Goal: Task Accomplishment & Management: Complete application form

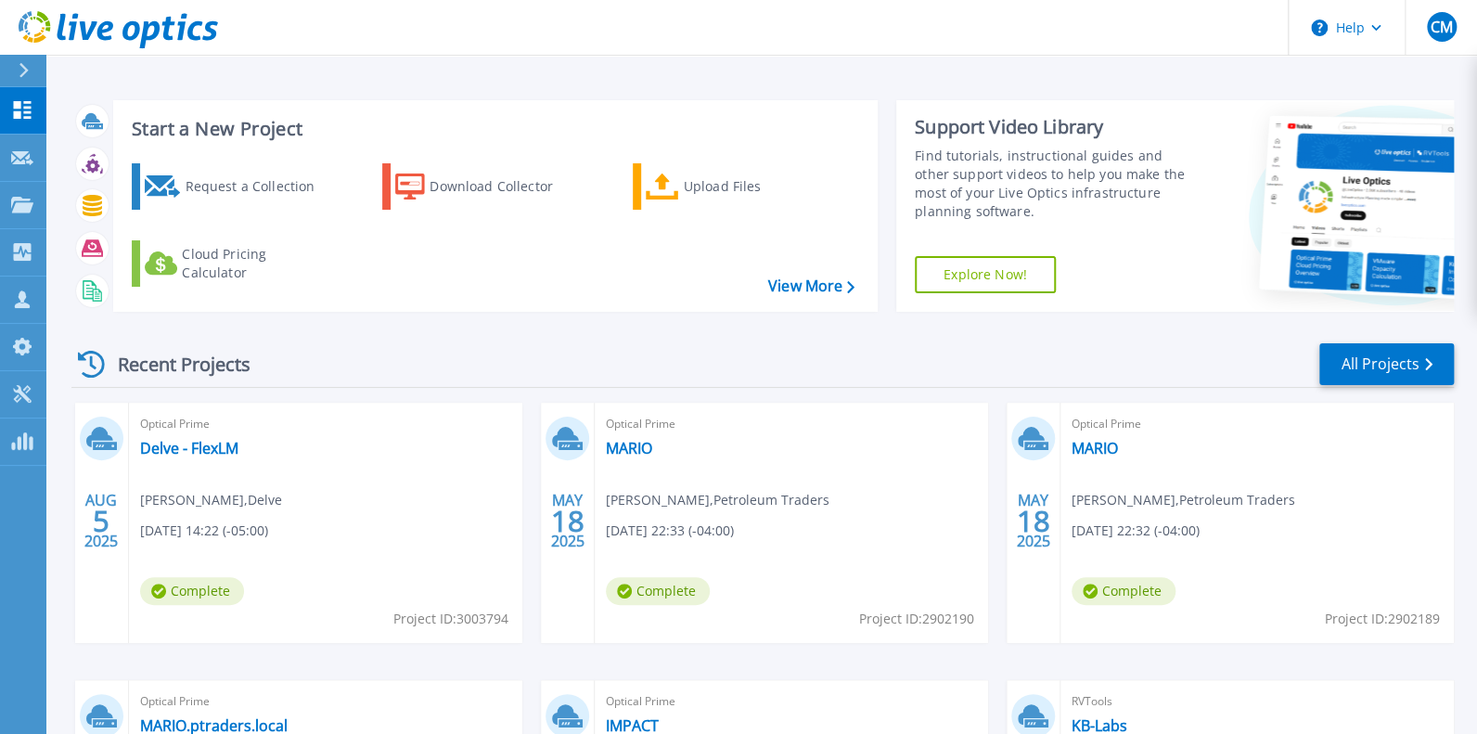
scroll to position [185, 0]
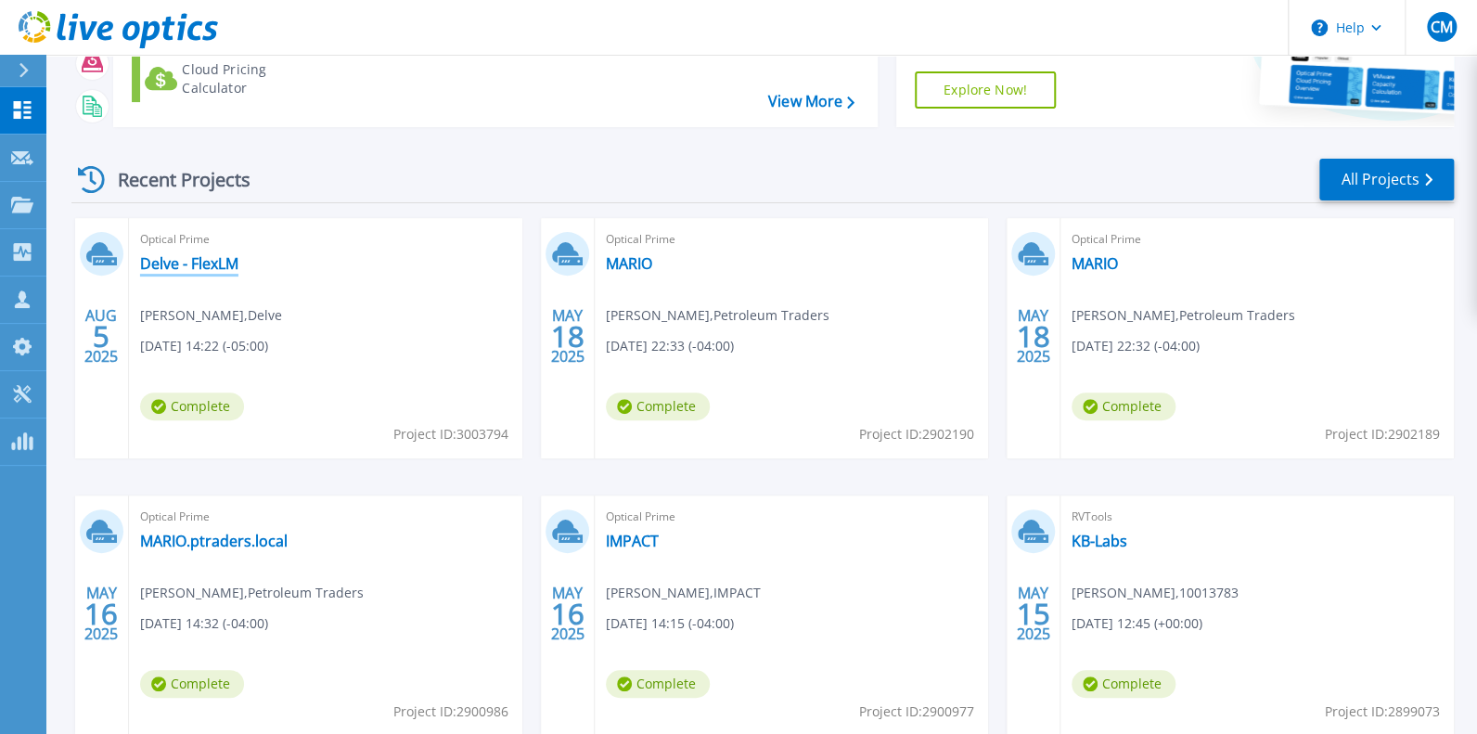
click at [198, 273] on link "Delve - FlexLM" at bounding box center [189, 263] width 98 height 19
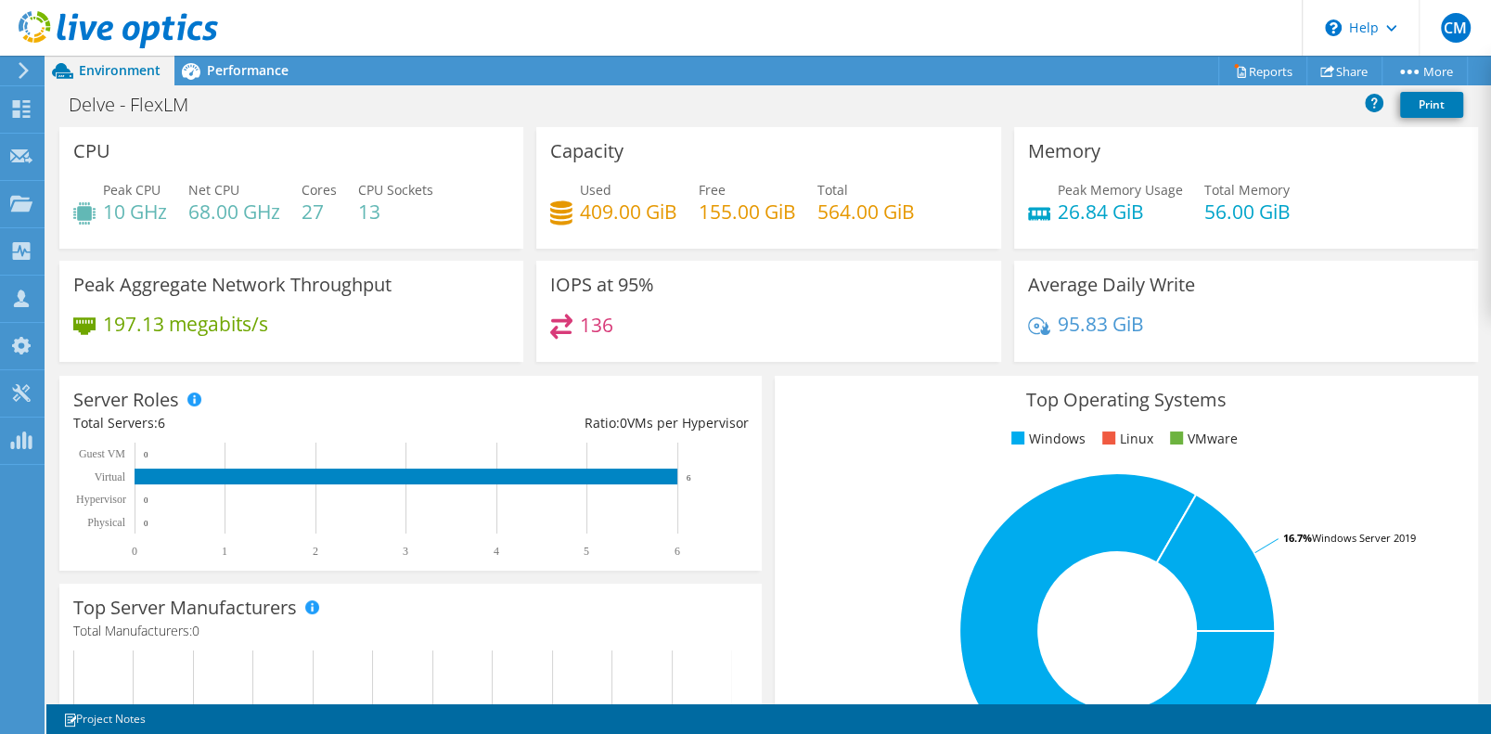
scroll to position [185, 0]
click at [234, 72] on span "Performance" at bounding box center [248, 70] width 82 height 18
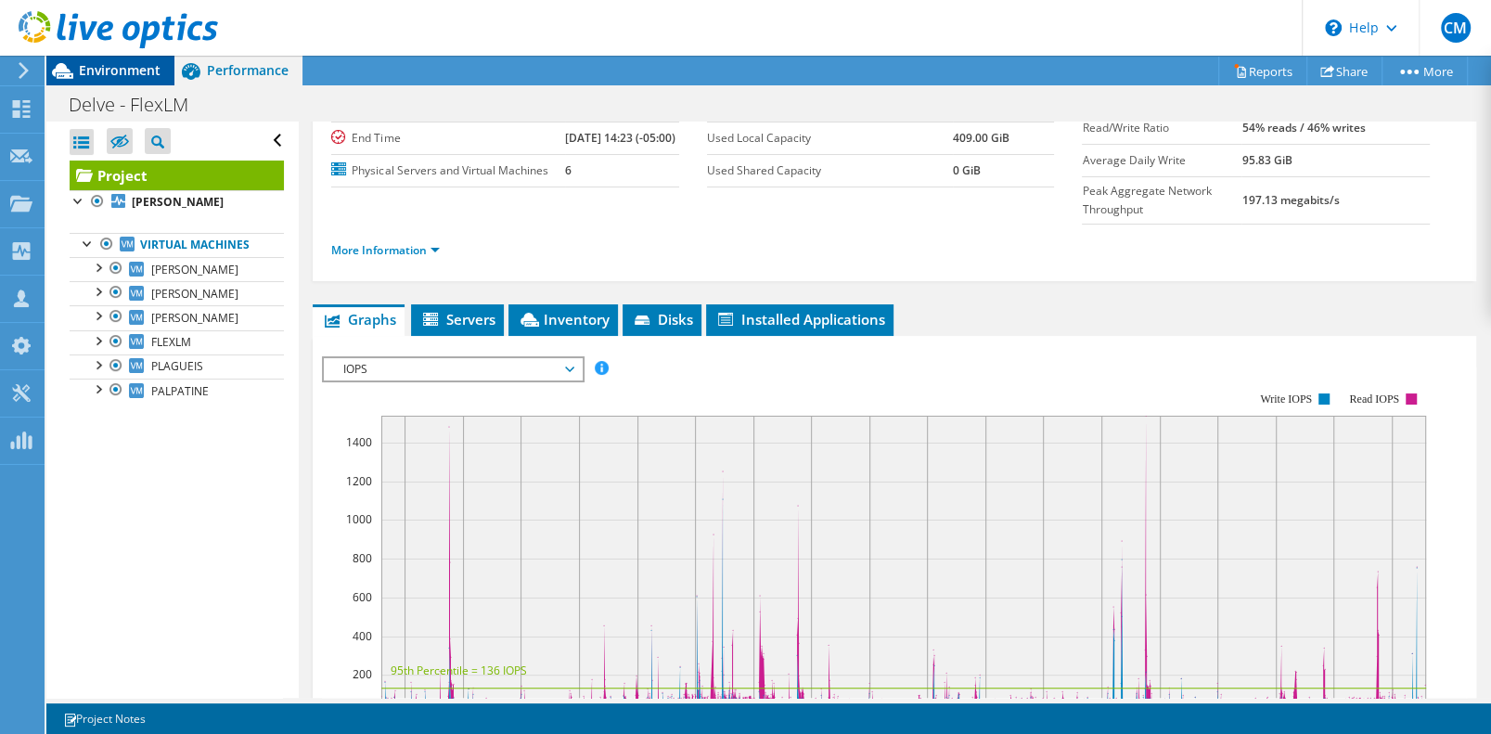
click at [120, 69] on span "Environment" at bounding box center [120, 70] width 82 height 18
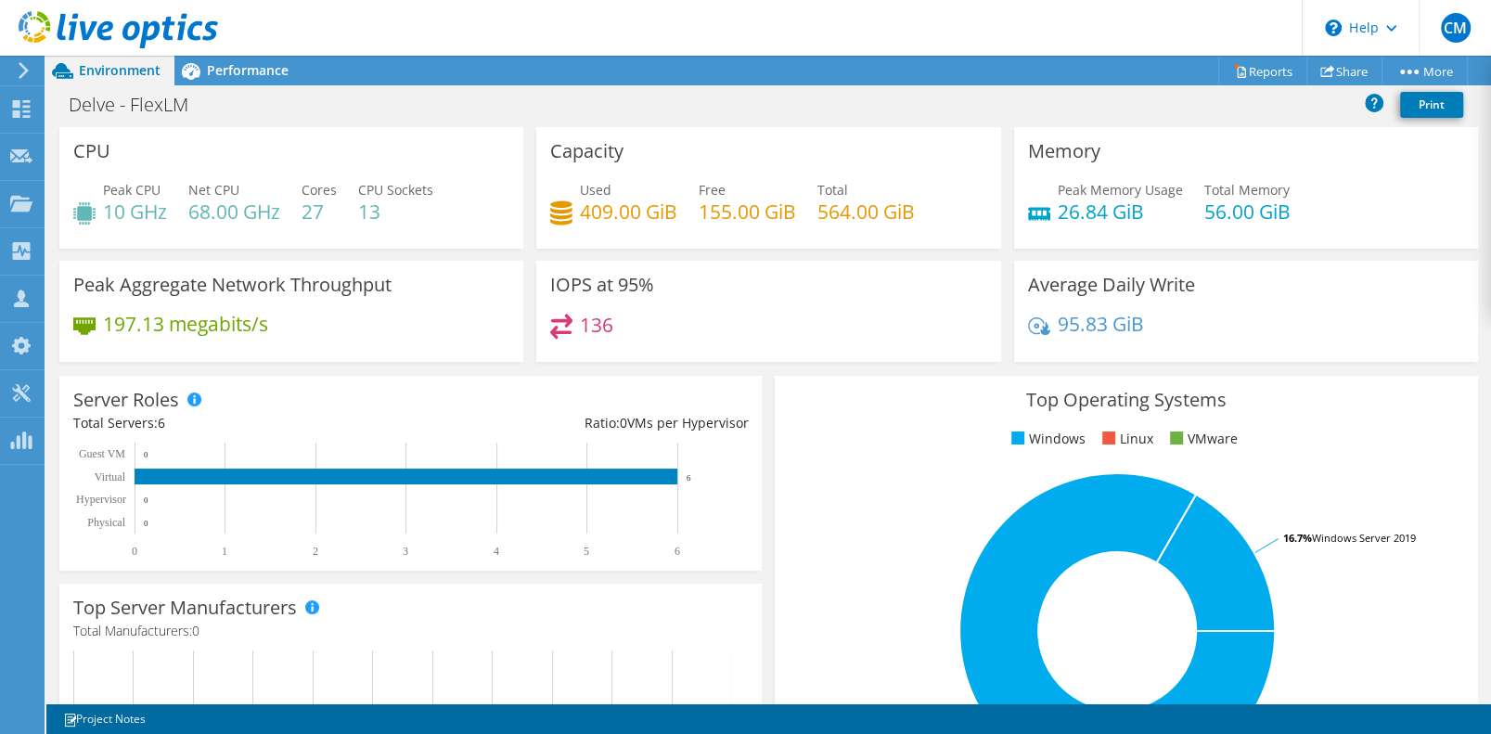
scroll to position [370, 0]
click at [236, 68] on span "Performance" at bounding box center [248, 70] width 82 height 18
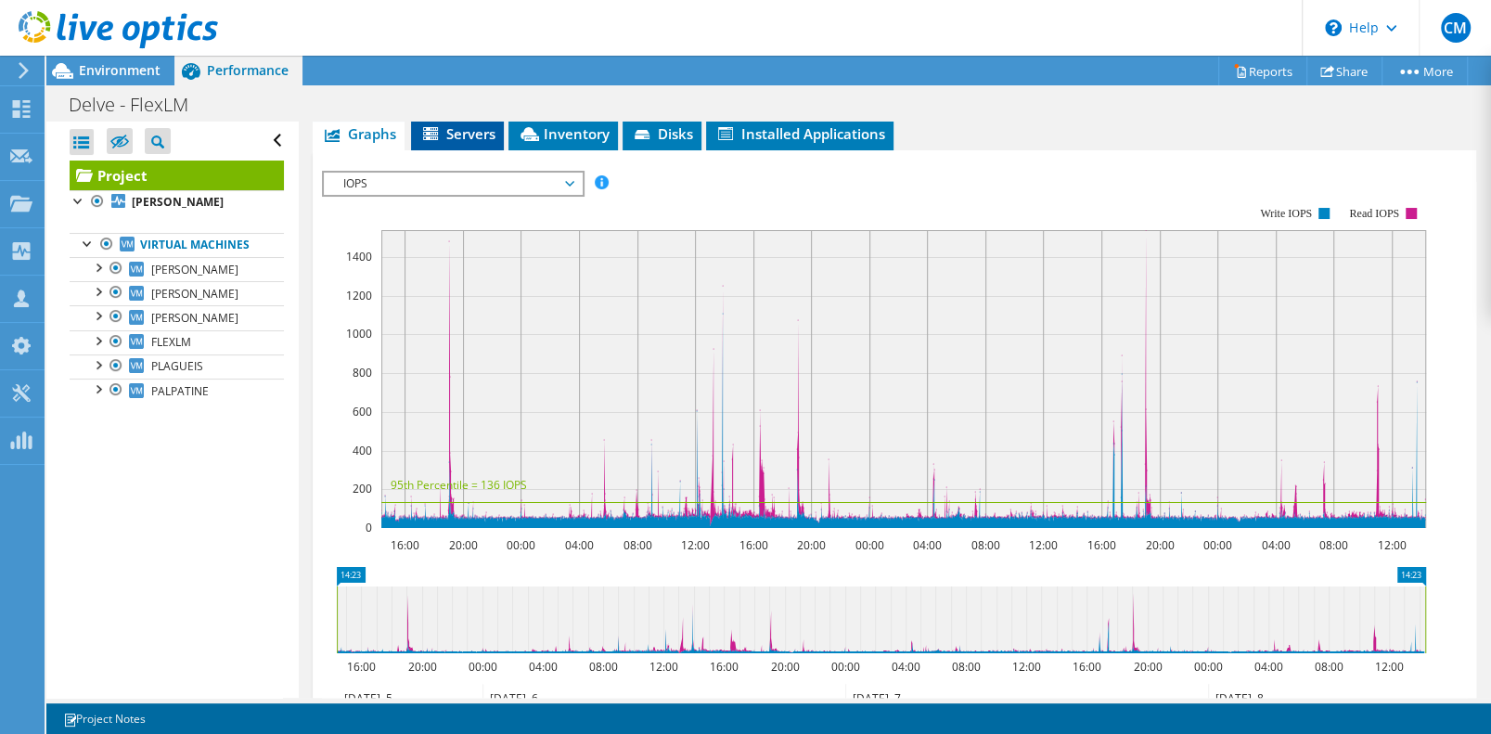
click at [480, 143] on span "Servers" at bounding box center [457, 133] width 74 height 19
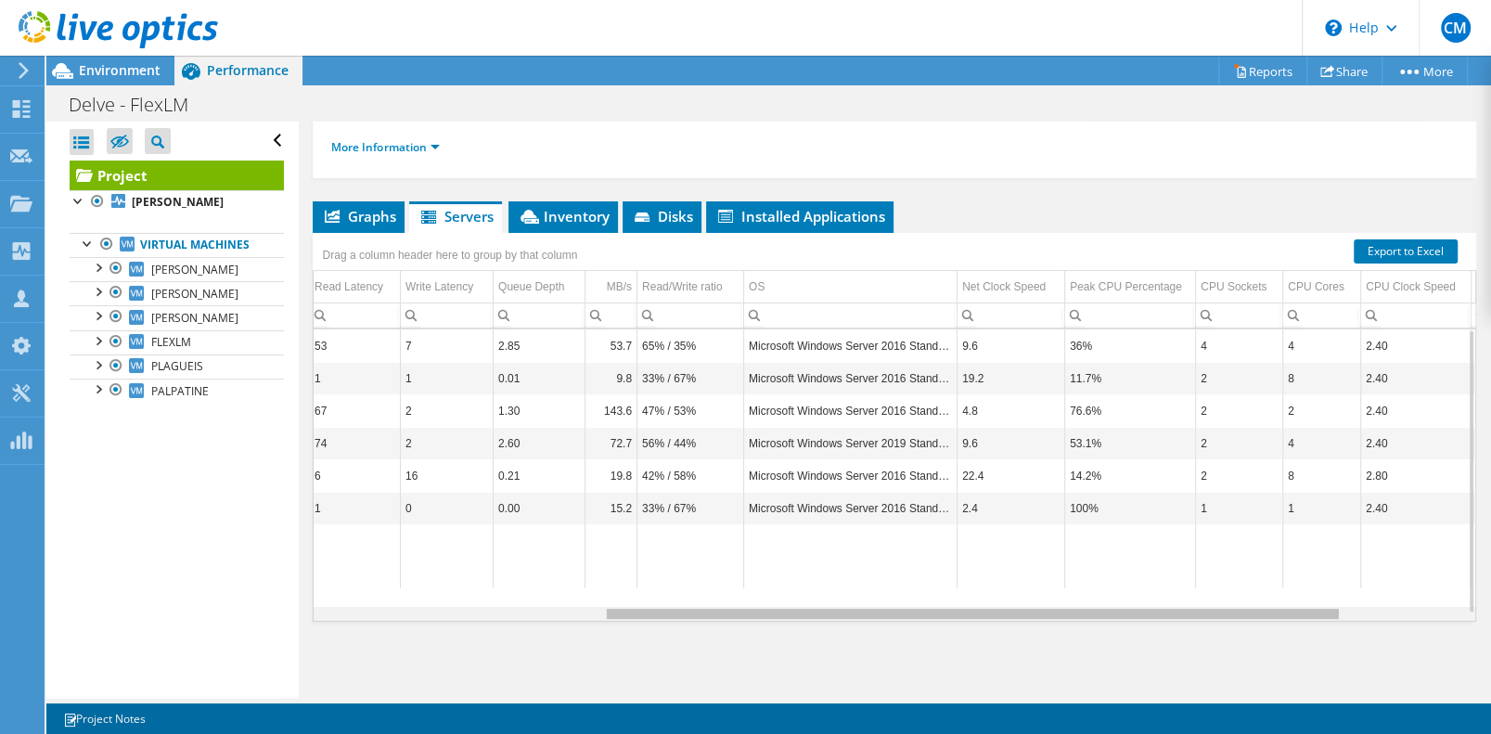
scroll to position [0, 502]
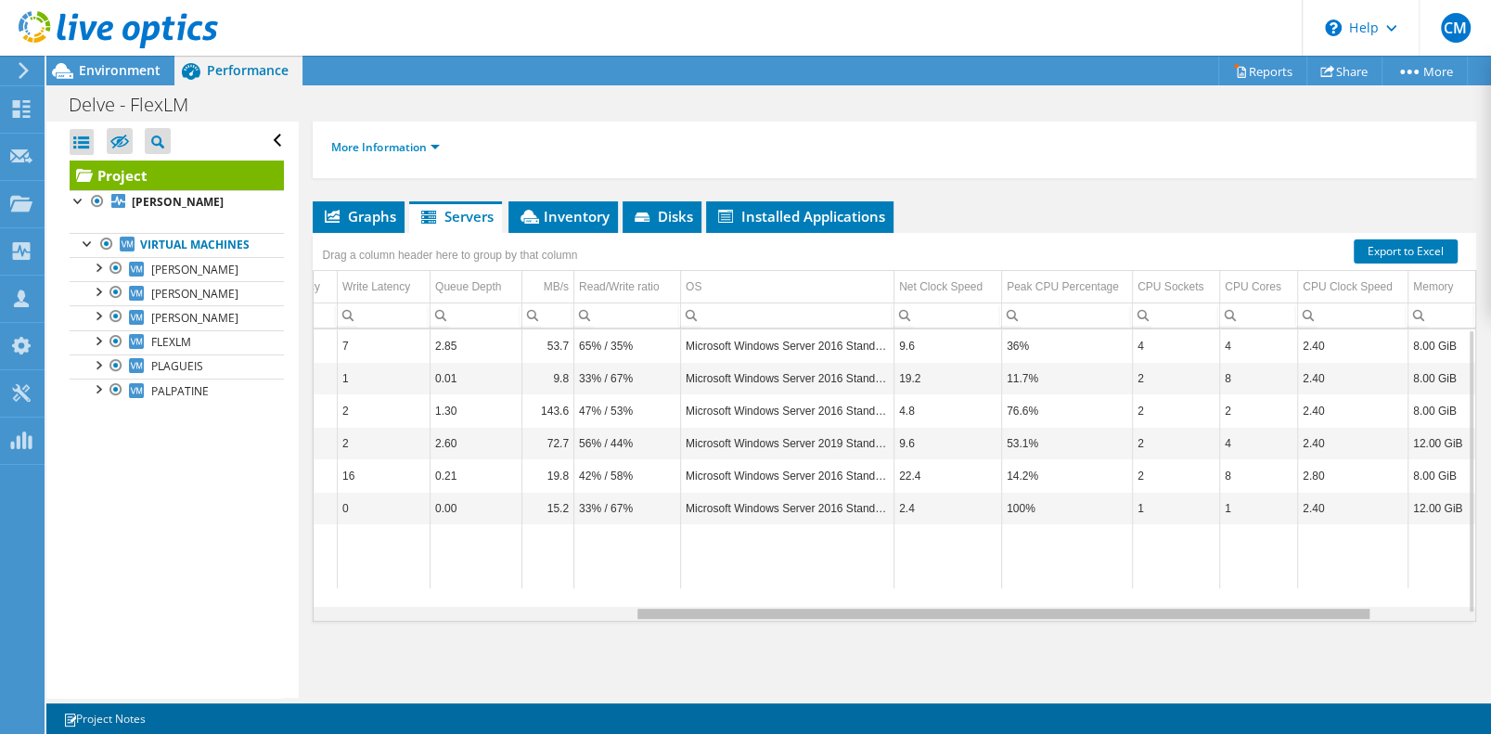
drag, startPoint x: 1007, startPoint y: 637, endPoint x: 1354, endPoint y: 626, distance: 347.2
click at [1354, 626] on body "CM Channel Partner Chris Marcy chris.marcy@connection.com 10013783 My Profile L…" at bounding box center [745, 367] width 1491 height 734
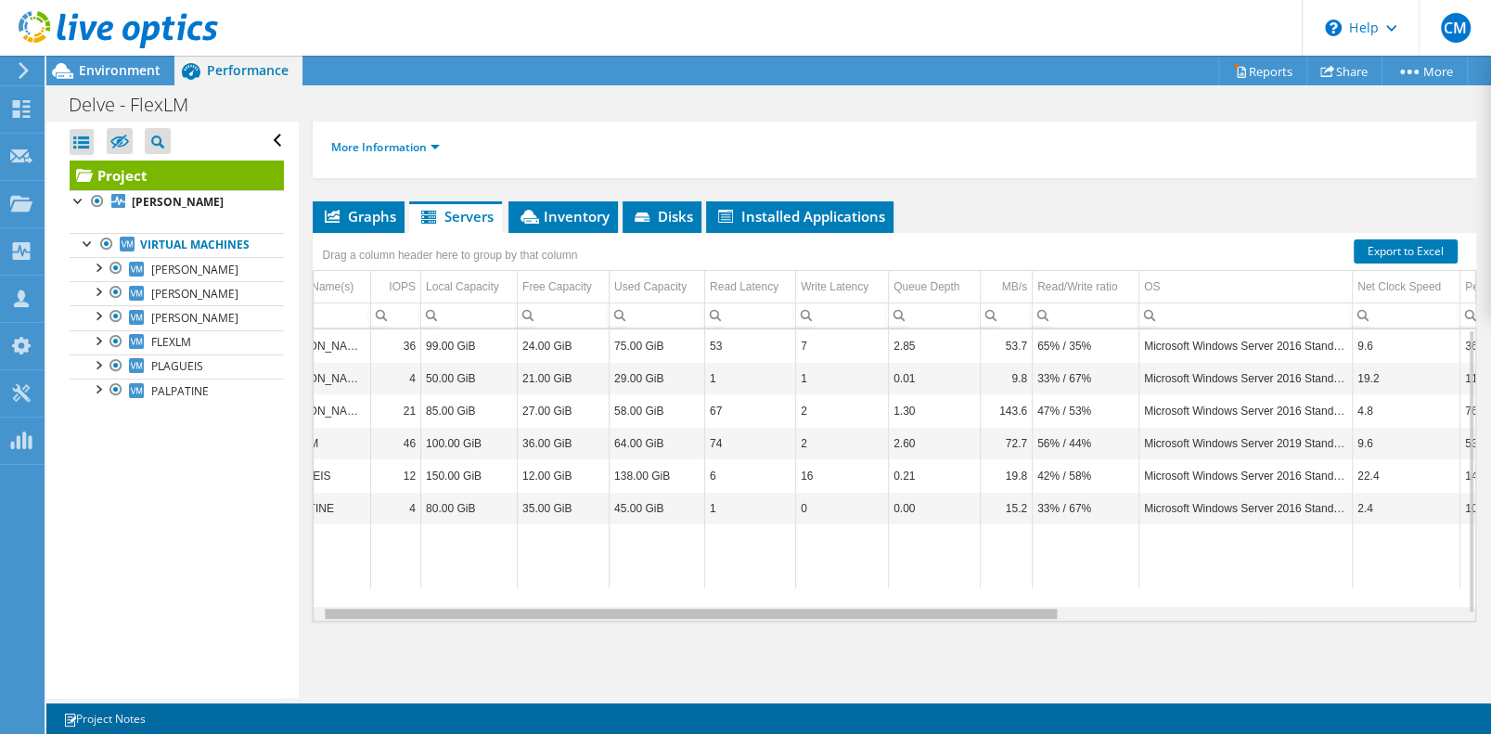
scroll to position [0, 0]
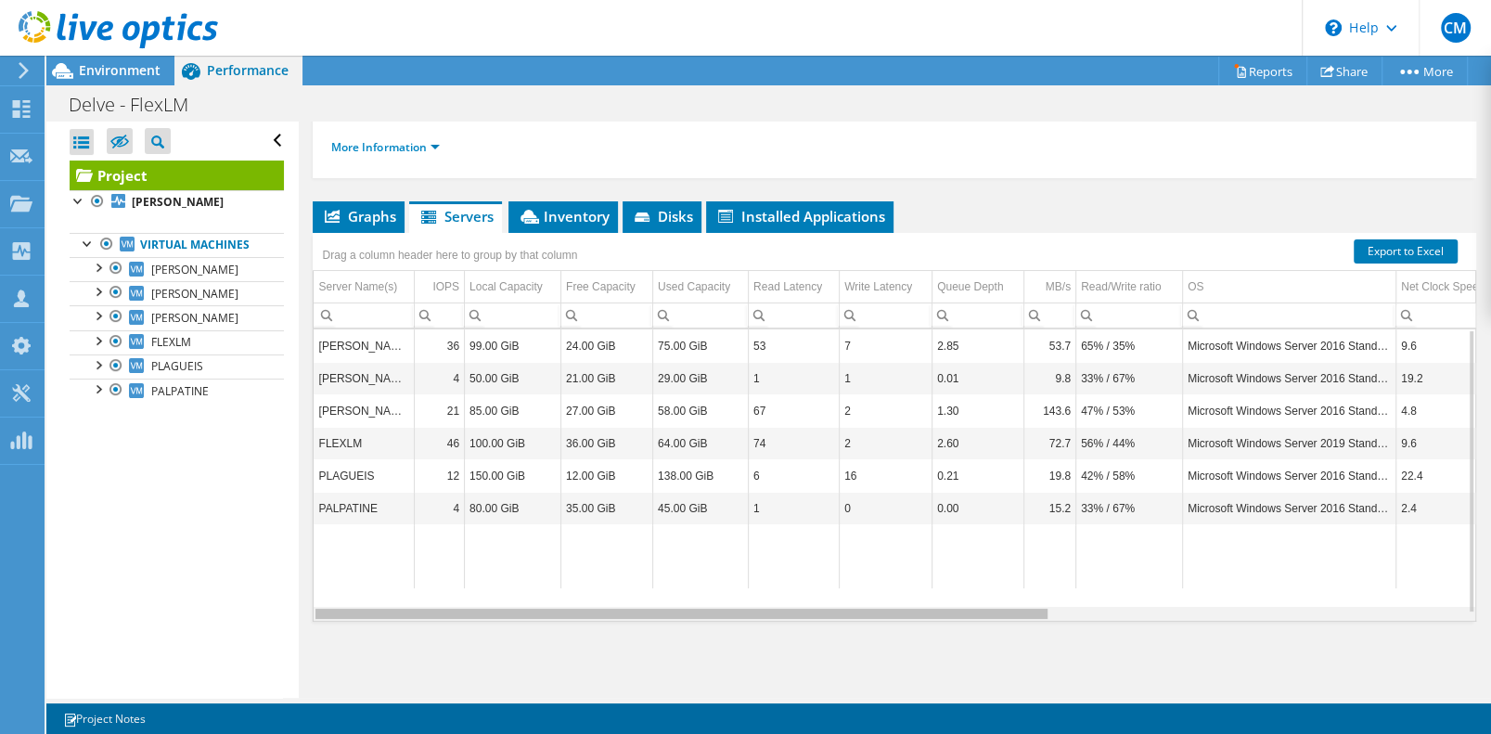
drag, startPoint x: 814, startPoint y: 640, endPoint x: 460, endPoint y: 601, distance: 355.7
click at [460, 601] on body "CM Channel Partner Chris Marcy chris.marcy@connection.com 10013783 My Profile L…" at bounding box center [745, 367] width 1491 height 734
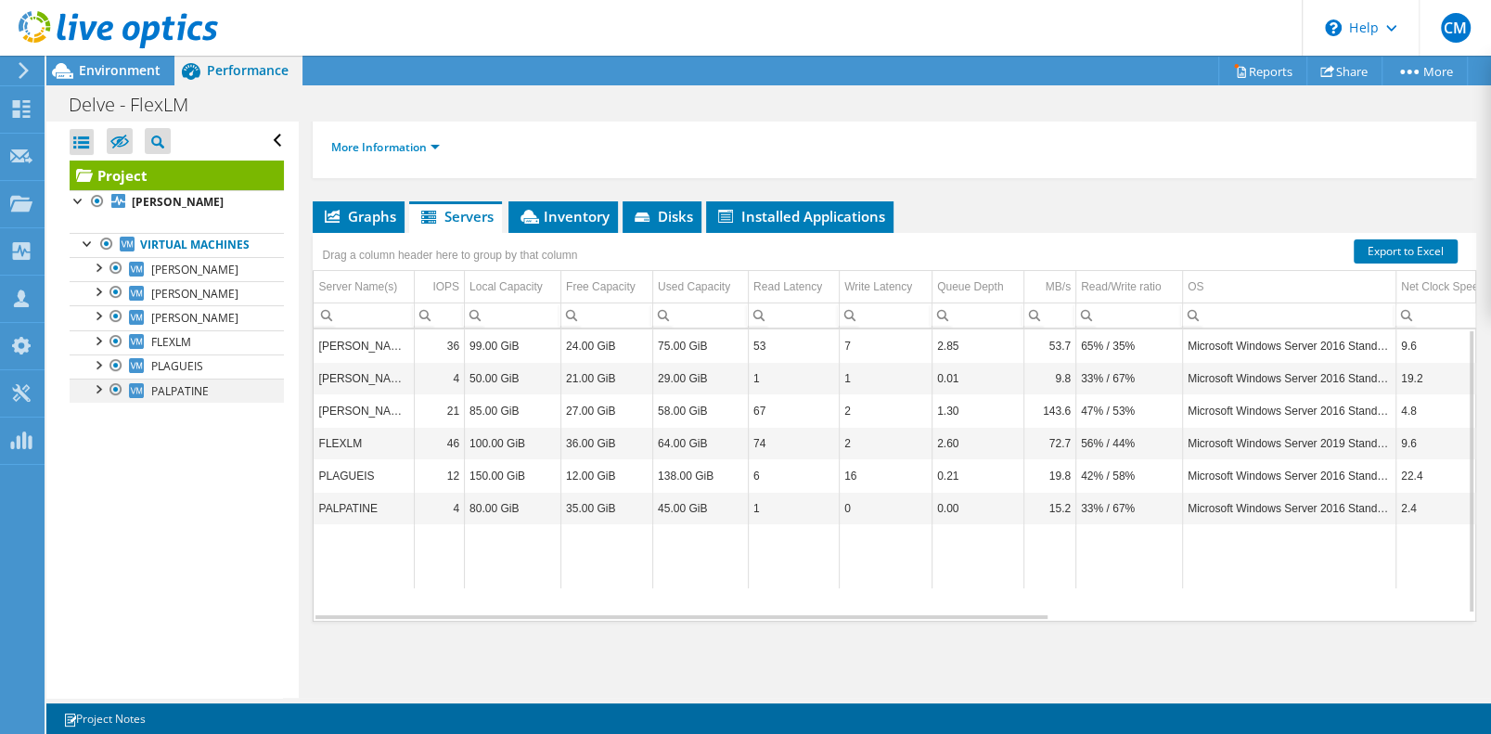
click at [101, 397] on div at bounding box center [97, 388] width 19 height 19
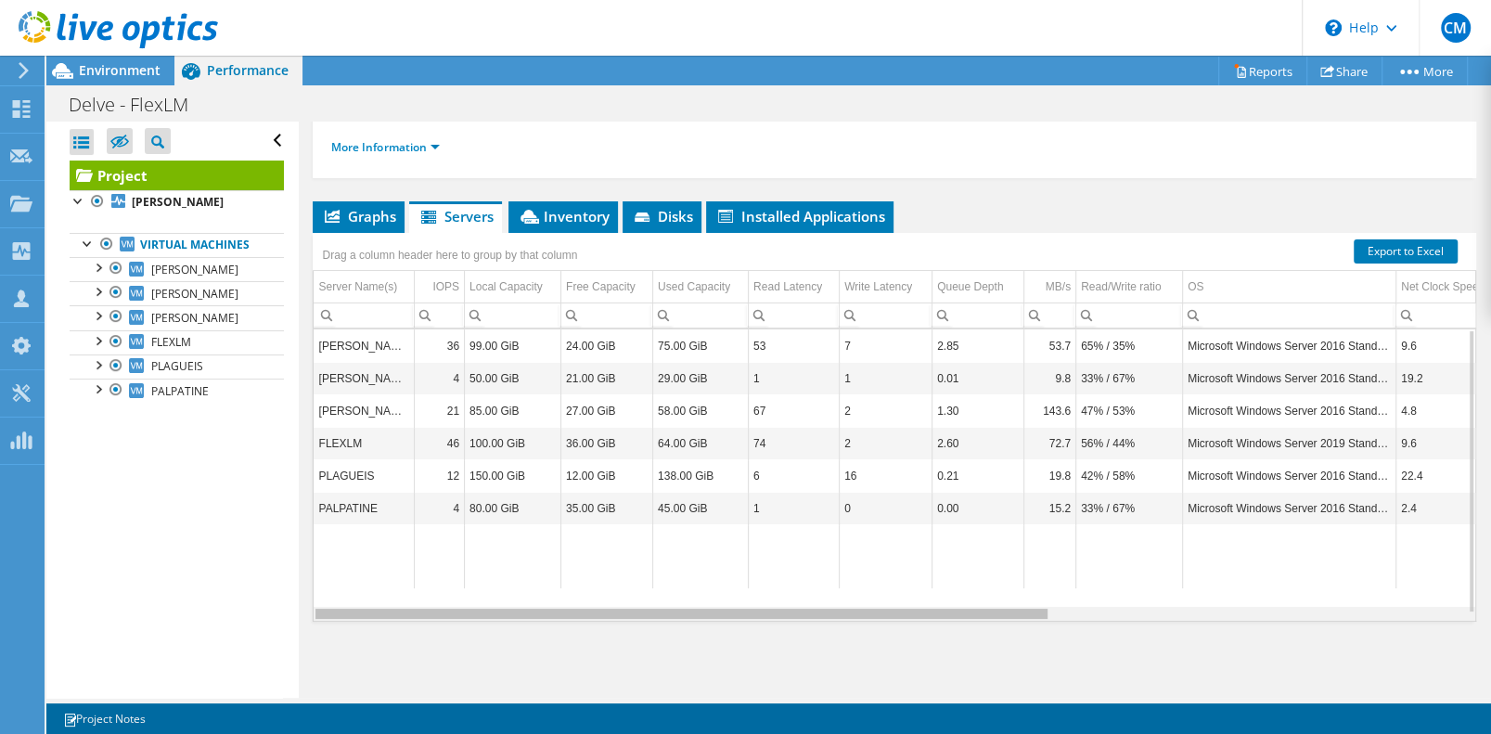
drag, startPoint x: 906, startPoint y: 639, endPoint x: 821, endPoint y: 608, distance: 90.1
click at [821, 608] on body "CM Channel Partner Chris Marcy chris.marcy@connection.com 10013783 My Profile L…" at bounding box center [745, 367] width 1491 height 734
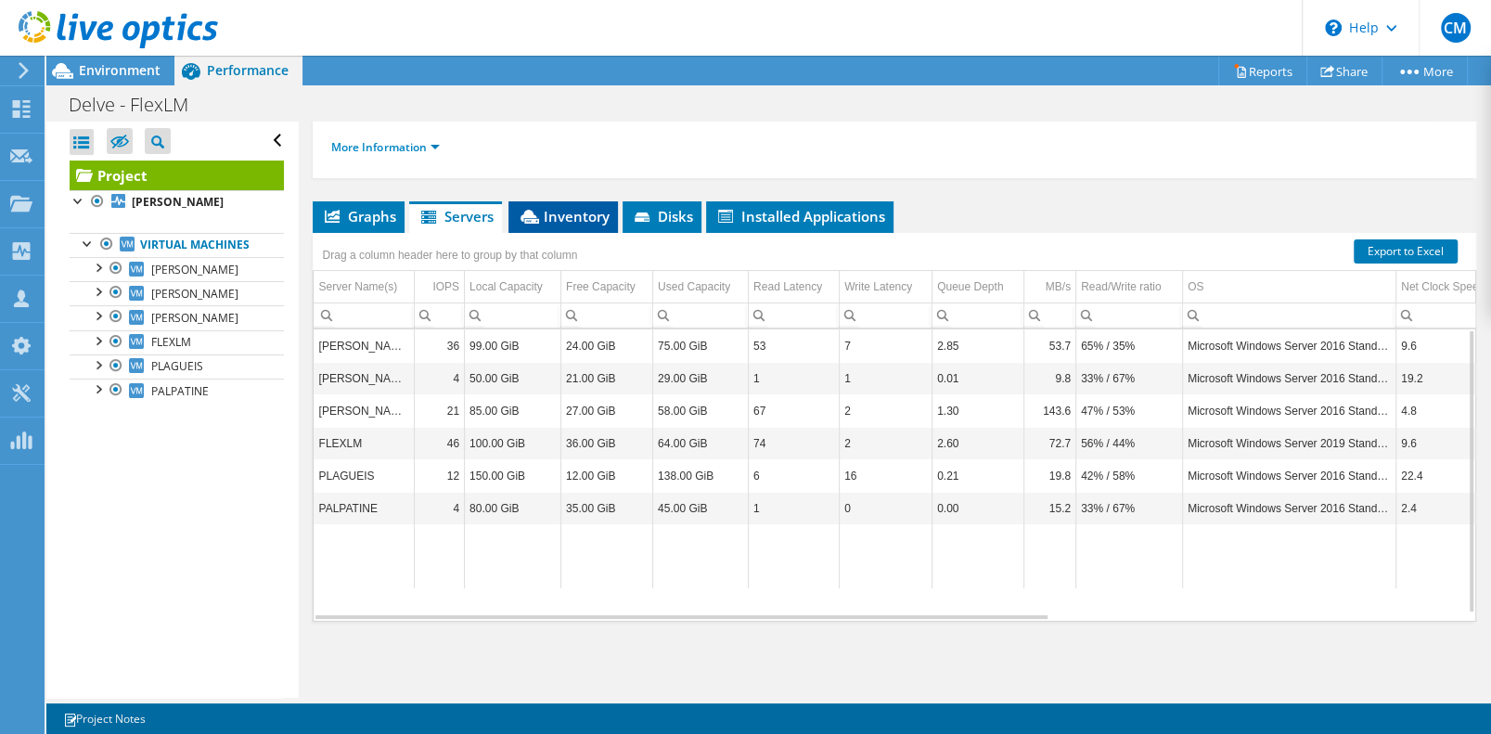
click at [574, 225] on span "Inventory" at bounding box center [563, 216] width 91 height 19
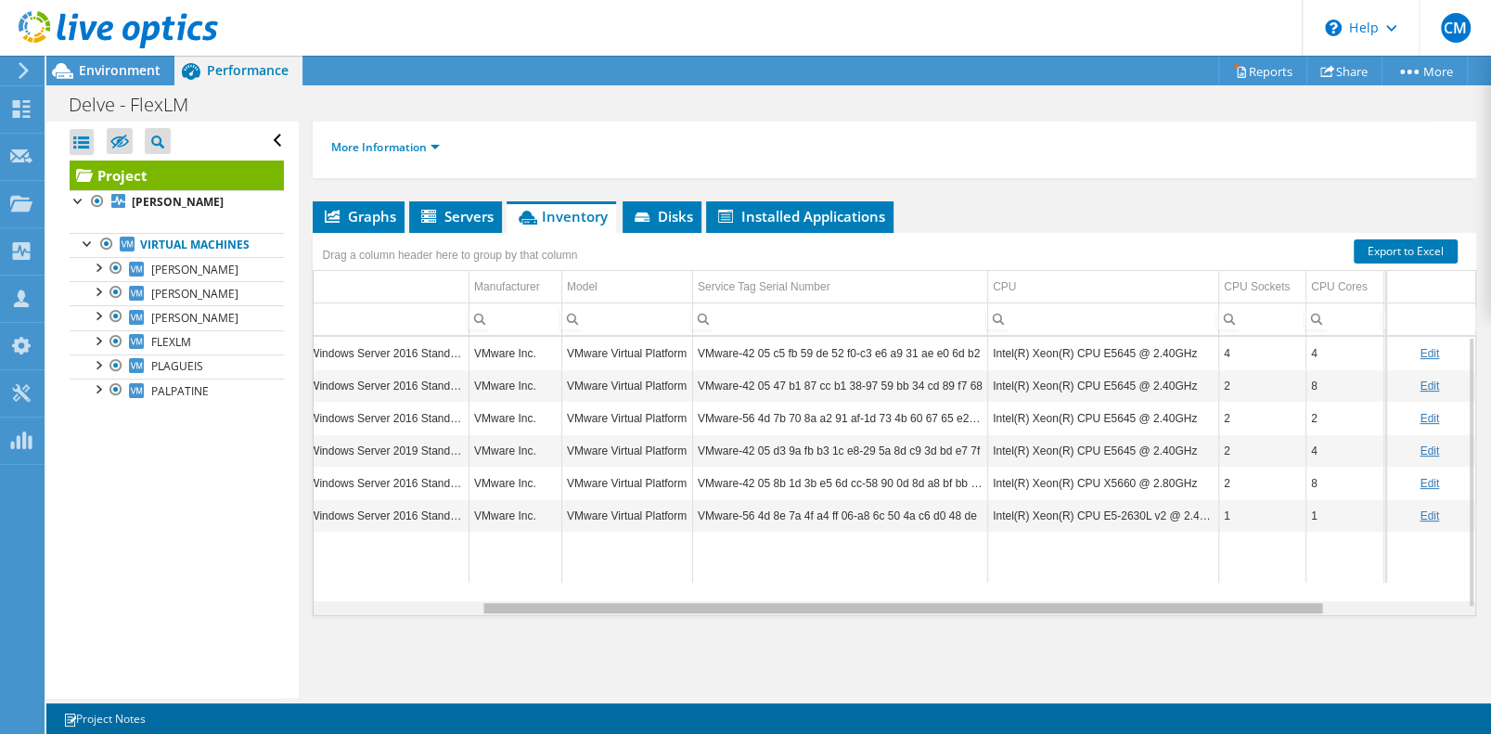
drag, startPoint x: 1029, startPoint y: 638, endPoint x: 1227, endPoint y: 625, distance: 198.1
click at [1227, 625] on body "CM Channel Partner Chris Marcy chris.marcy@connection.com 10013783 My Profile L…" at bounding box center [745, 367] width 1491 height 734
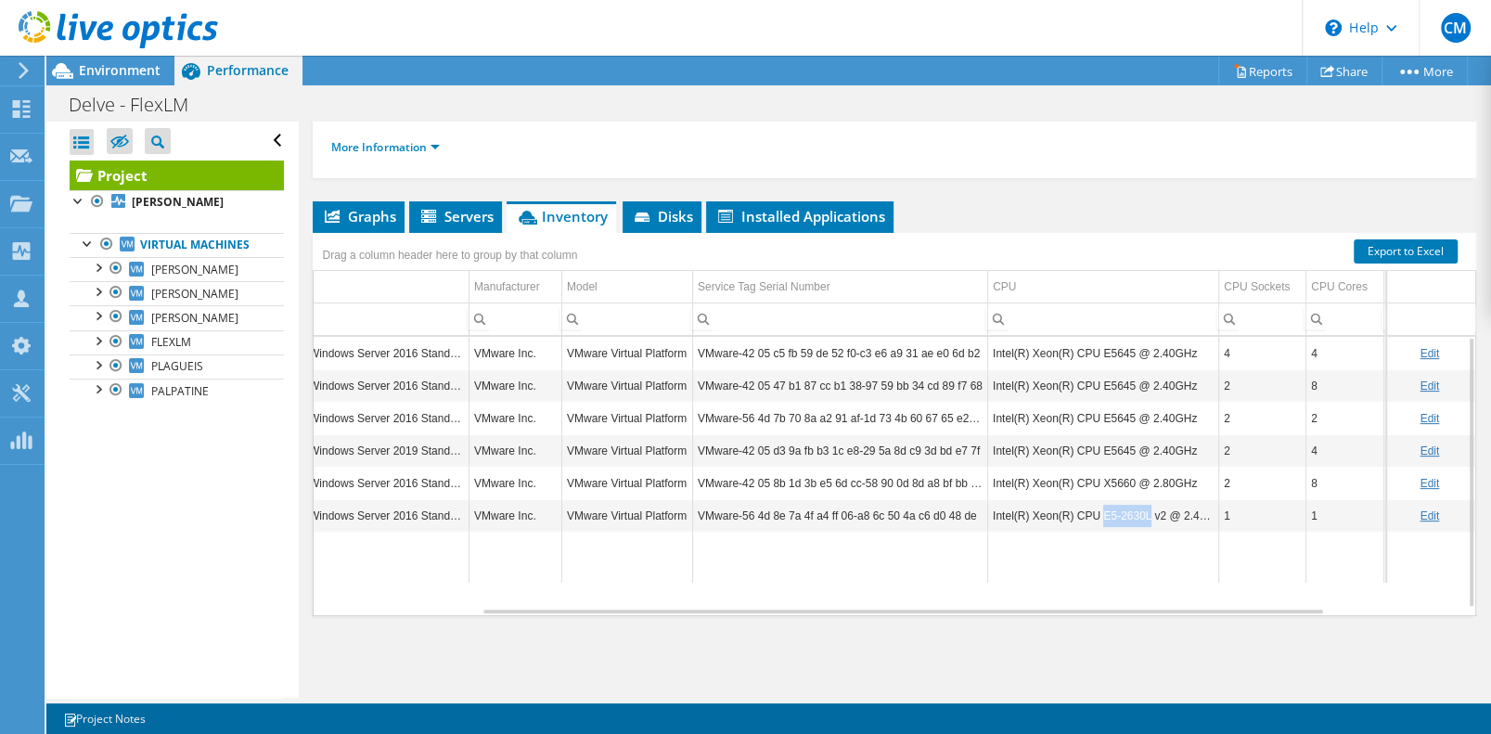
drag, startPoint x: 1095, startPoint y: 574, endPoint x: 1140, endPoint y: 575, distance: 44.6
click at [1140, 532] on td "Intel(R) Xeon(R) CPU E5-2630L v2 @ 2.40GHz" at bounding box center [1102, 515] width 231 height 32
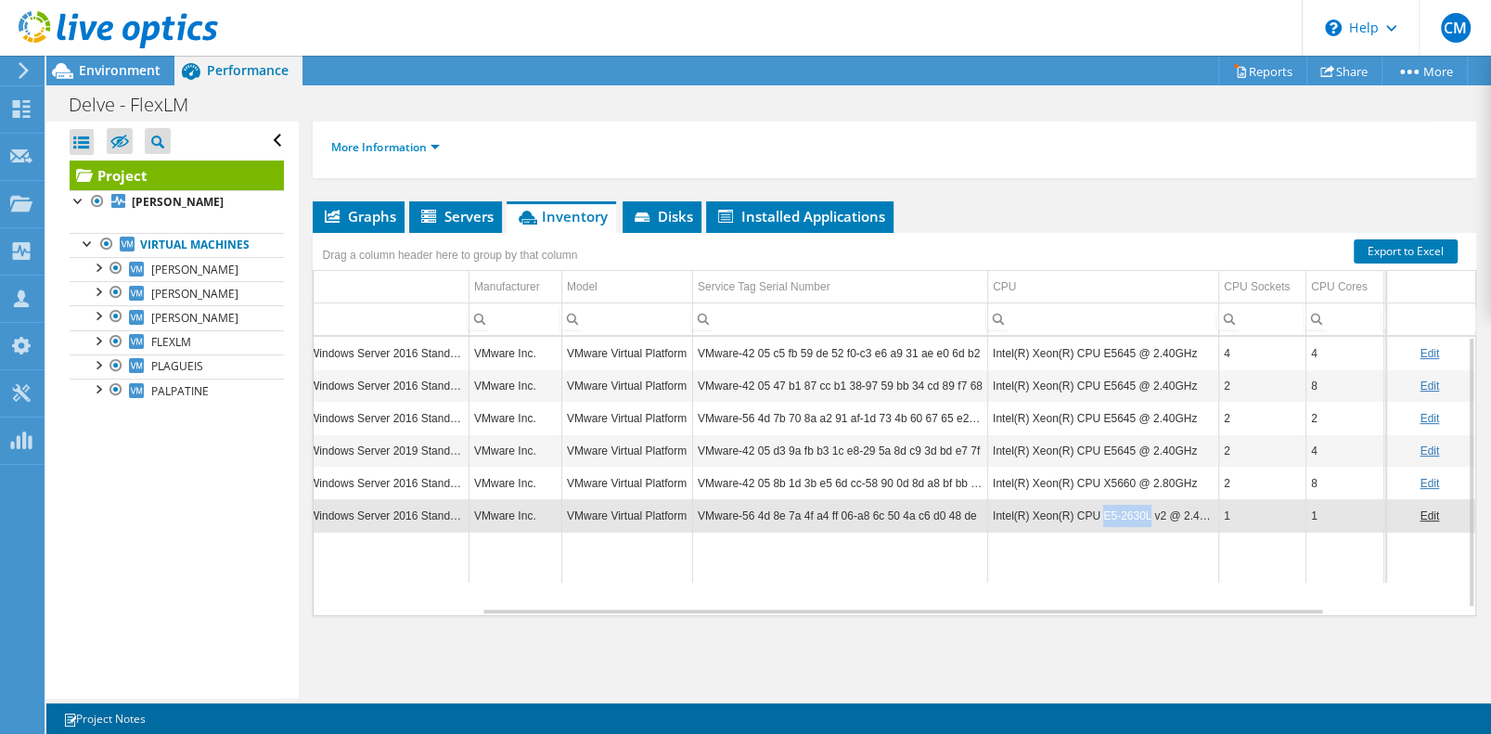
copy td "E5-2630L"
drag, startPoint x: 1095, startPoint y: 389, endPoint x: 1126, endPoint y: 393, distance: 31.0
click at [1126, 369] on td "Intel(R) Xeon(R) CPU E5645 @ 2.40GHz" at bounding box center [1102, 353] width 231 height 32
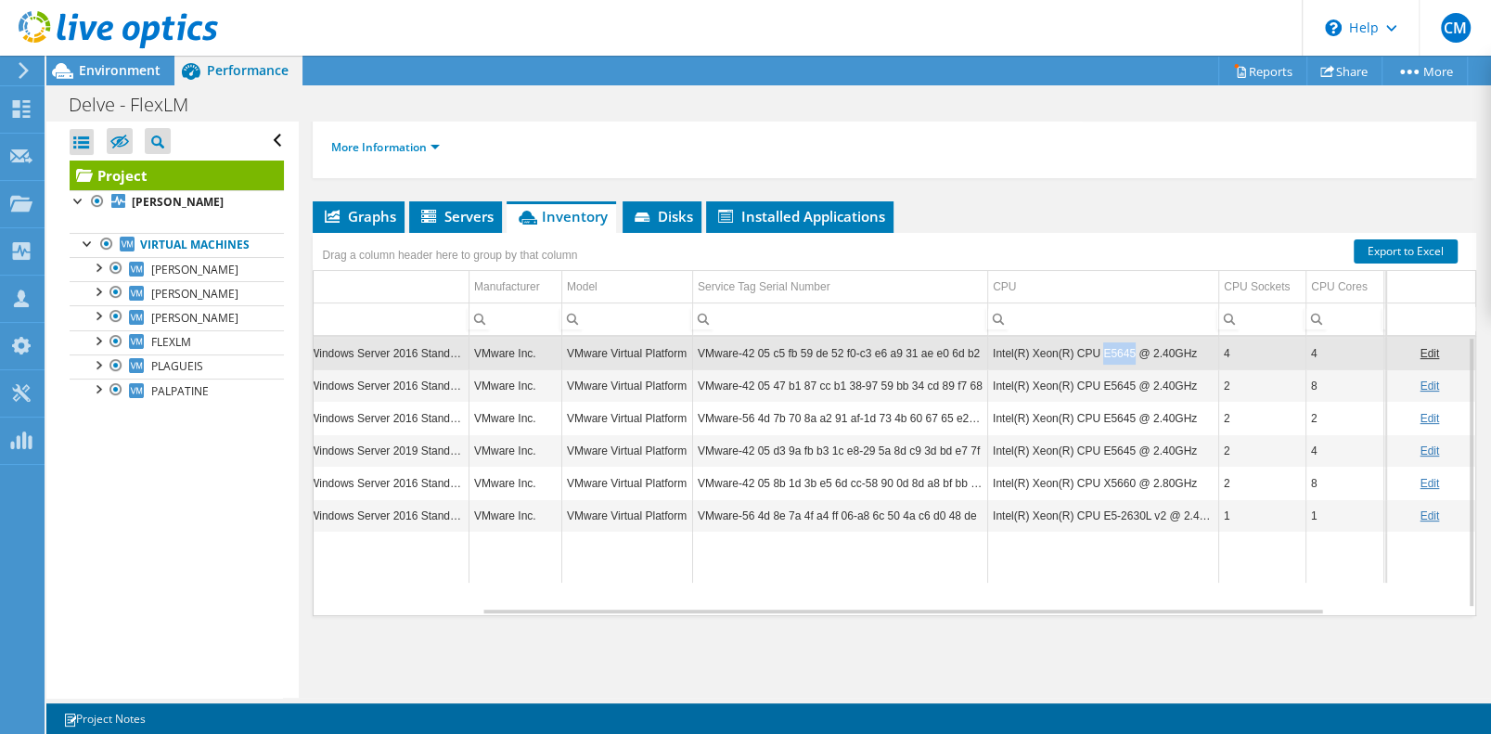
copy td "E5645"
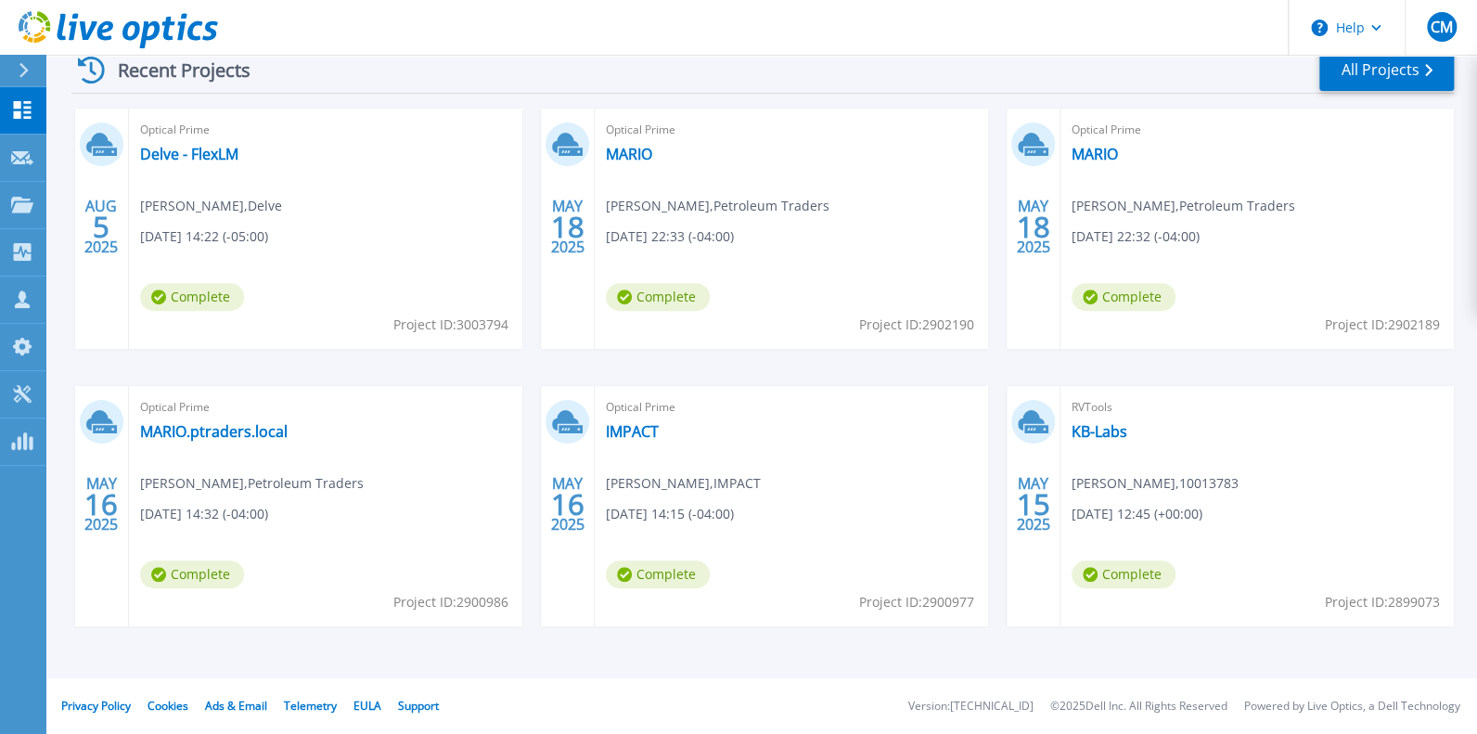
scroll to position [248, 0]
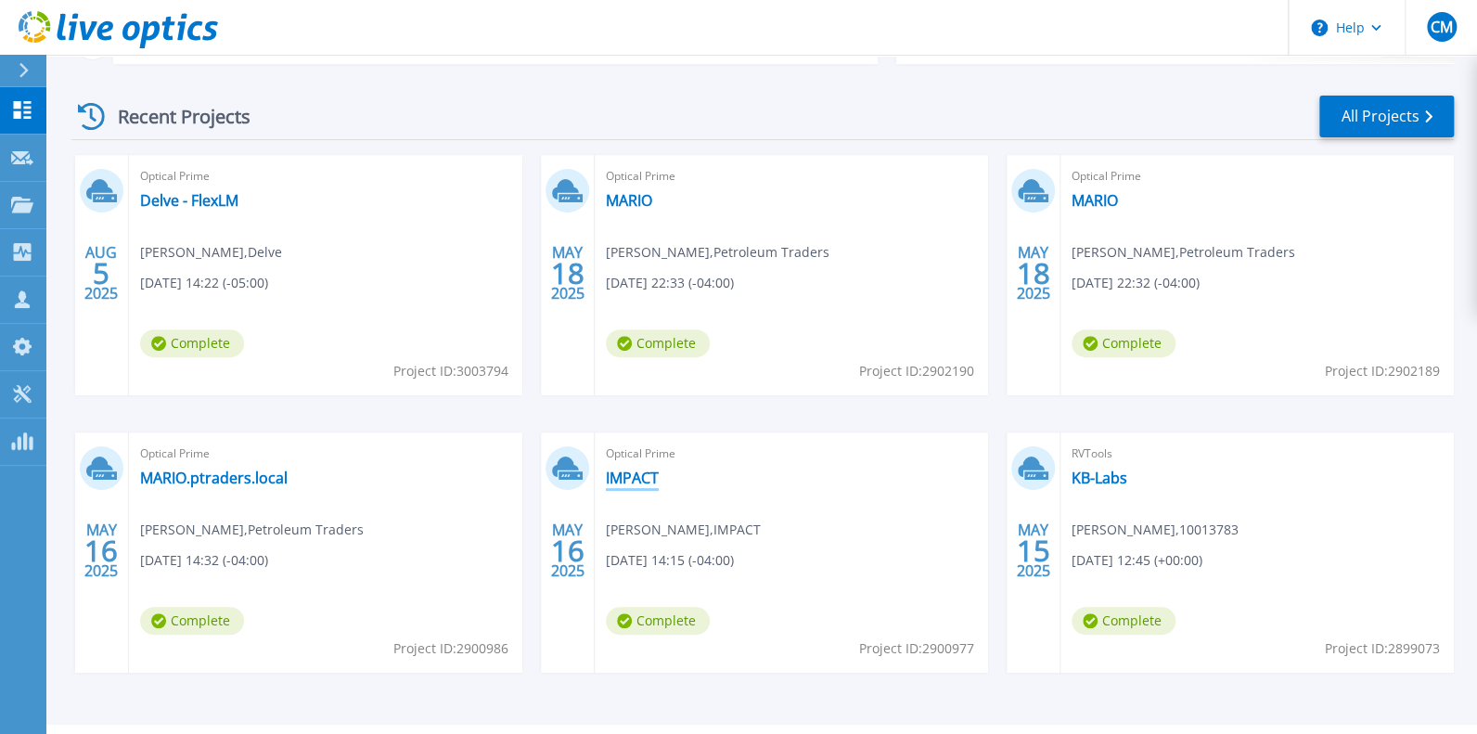
click at [632, 487] on link "IMPACT" at bounding box center [632, 478] width 53 height 19
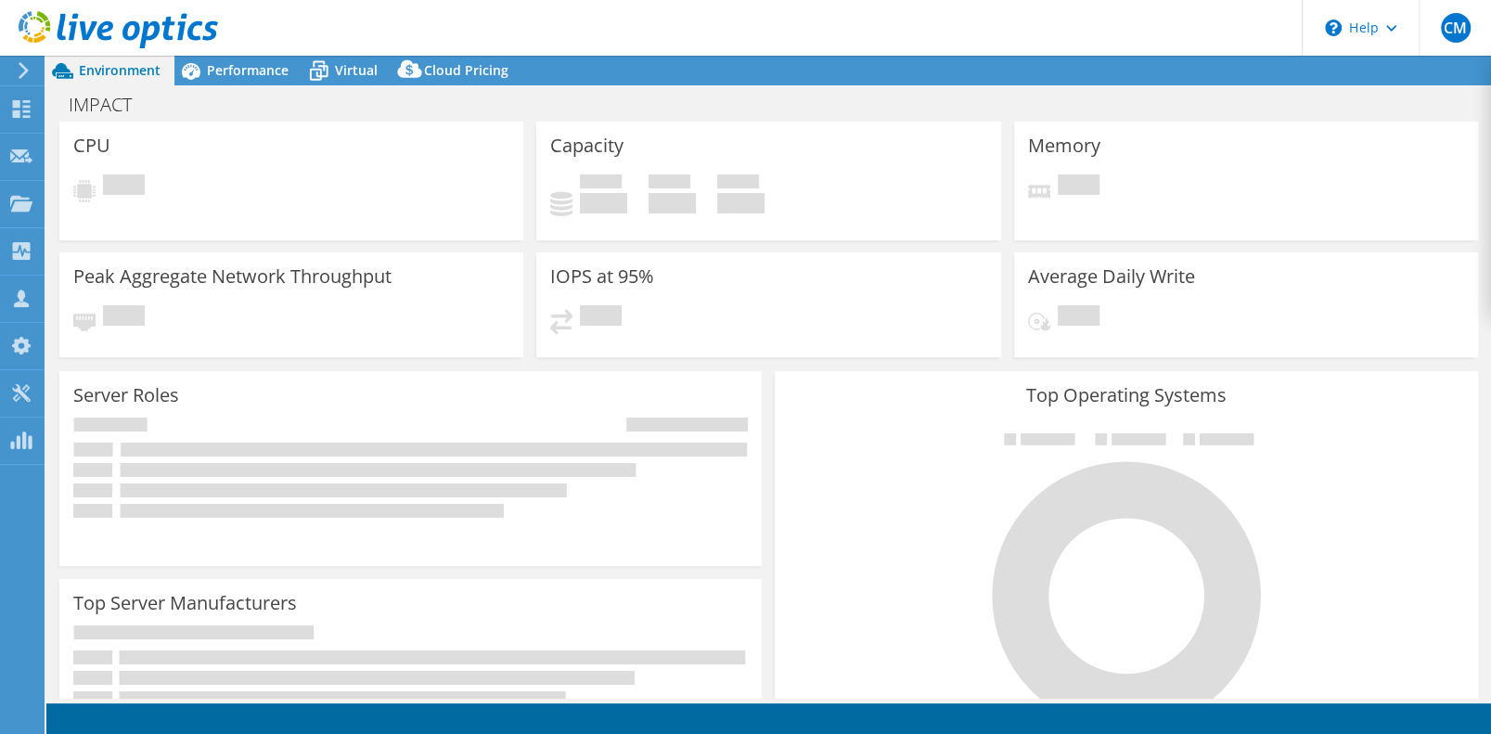
select select "USD"
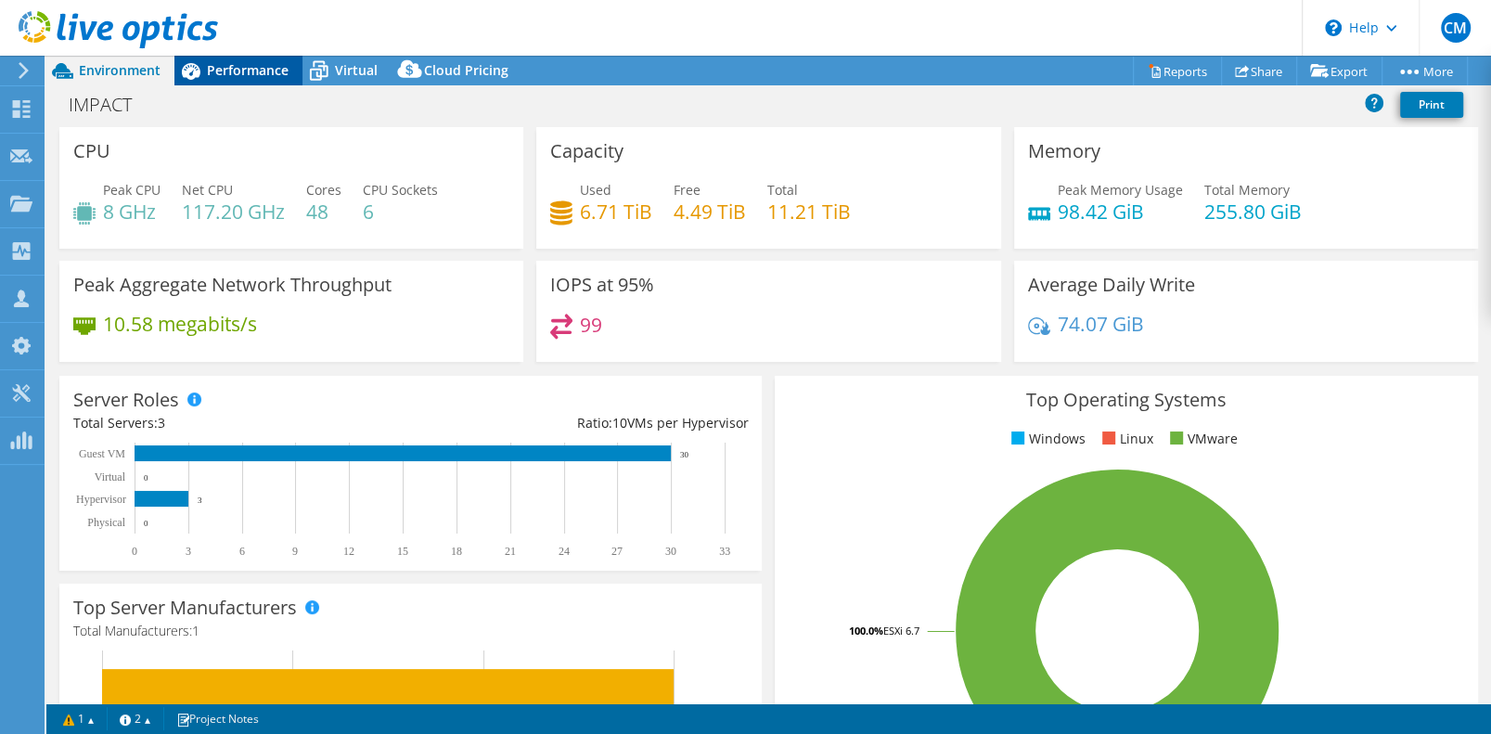
click at [231, 75] on span "Performance" at bounding box center [248, 70] width 82 height 18
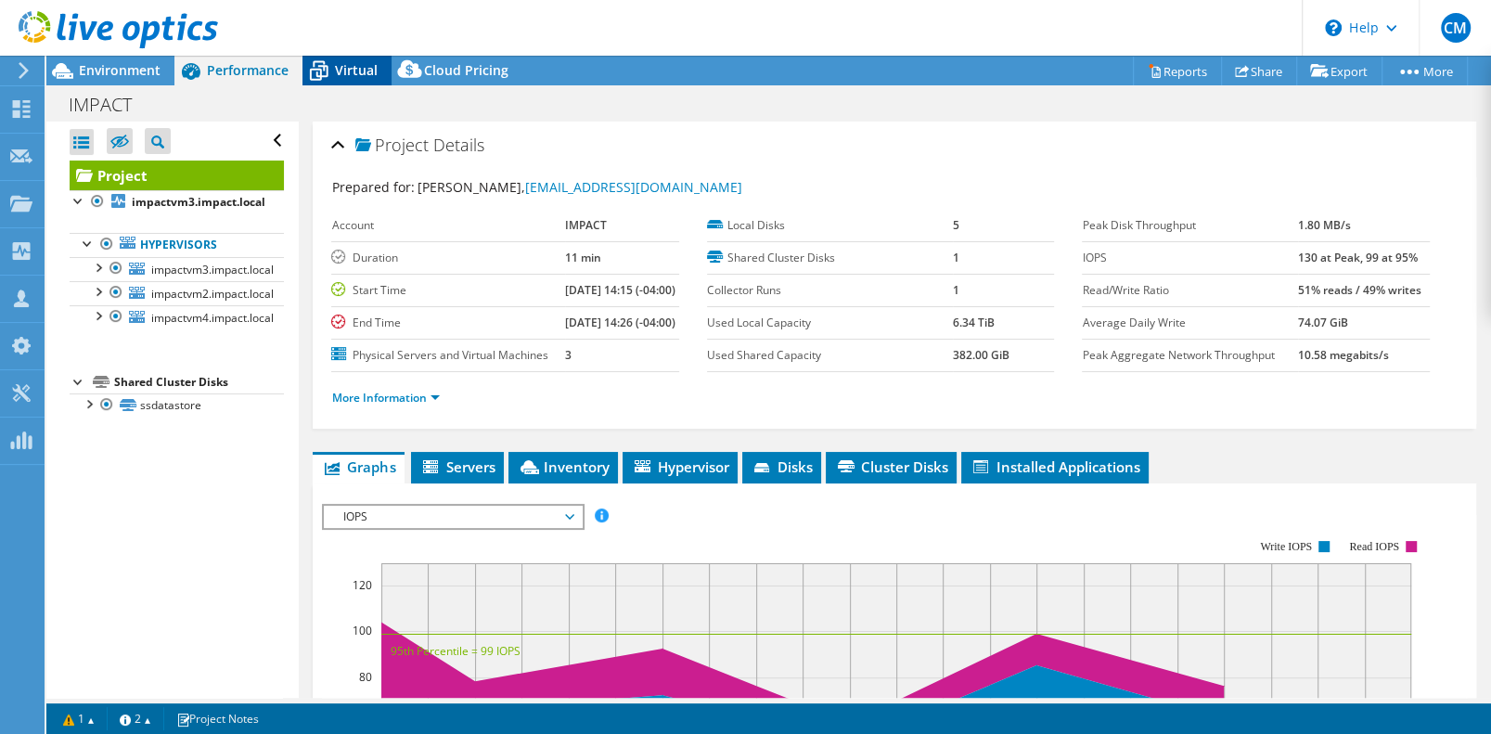
click at [357, 73] on span "Virtual" at bounding box center [356, 70] width 43 height 18
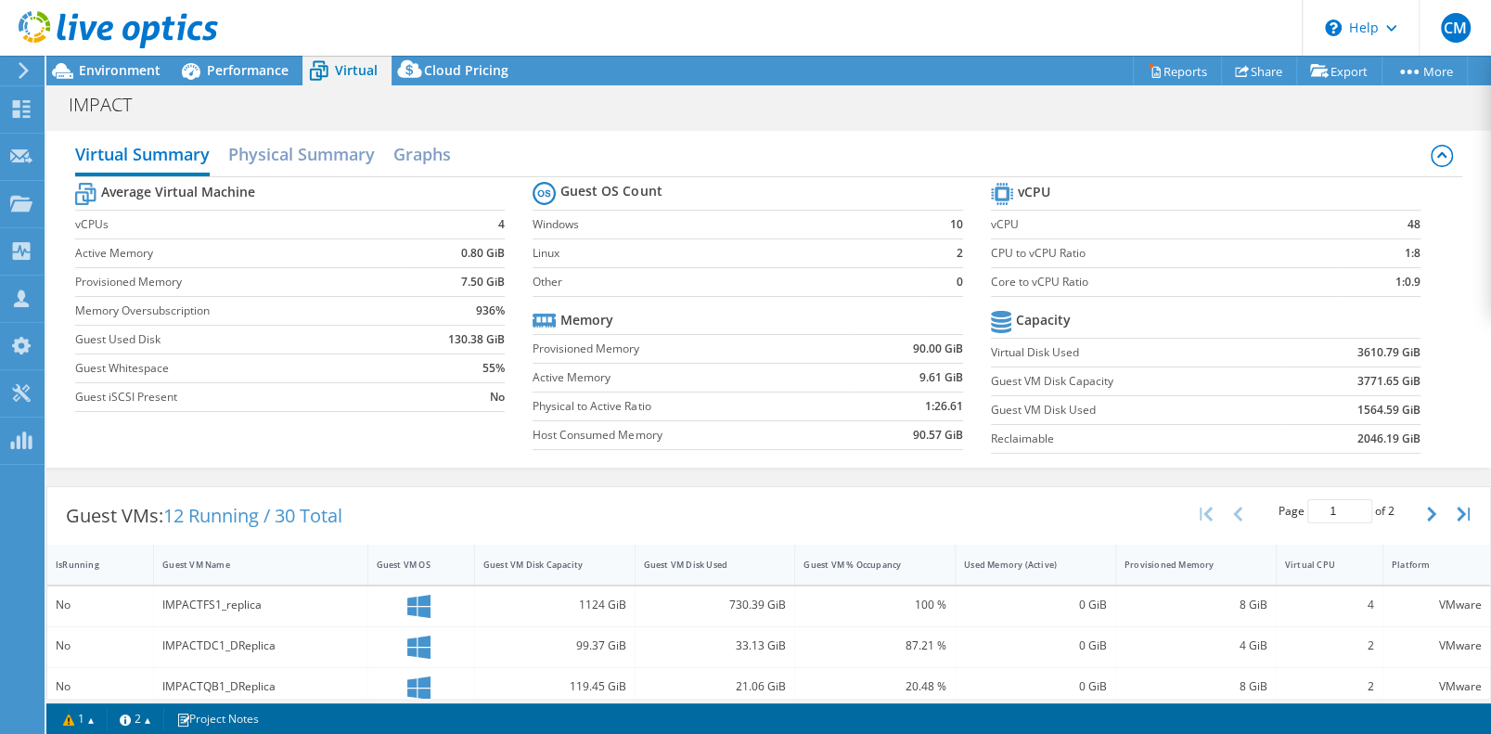
scroll to position [92, 0]
click at [279, 175] on h2 "Physical Summary" at bounding box center [301, 155] width 147 height 41
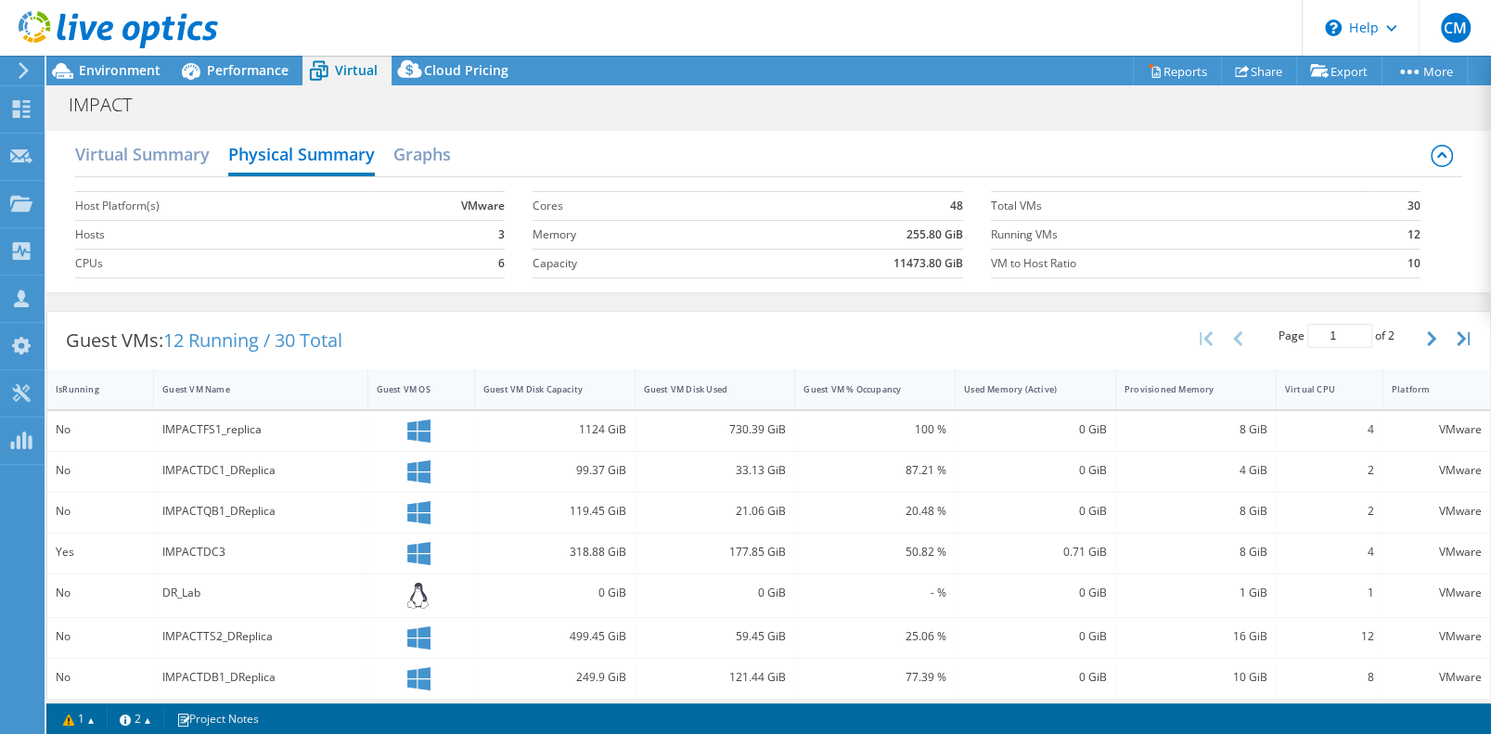
scroll to position [370, 0]
click at [443, 71] on span "Cloud Pricing" at bounding box center [466, 70] width 84 height 18
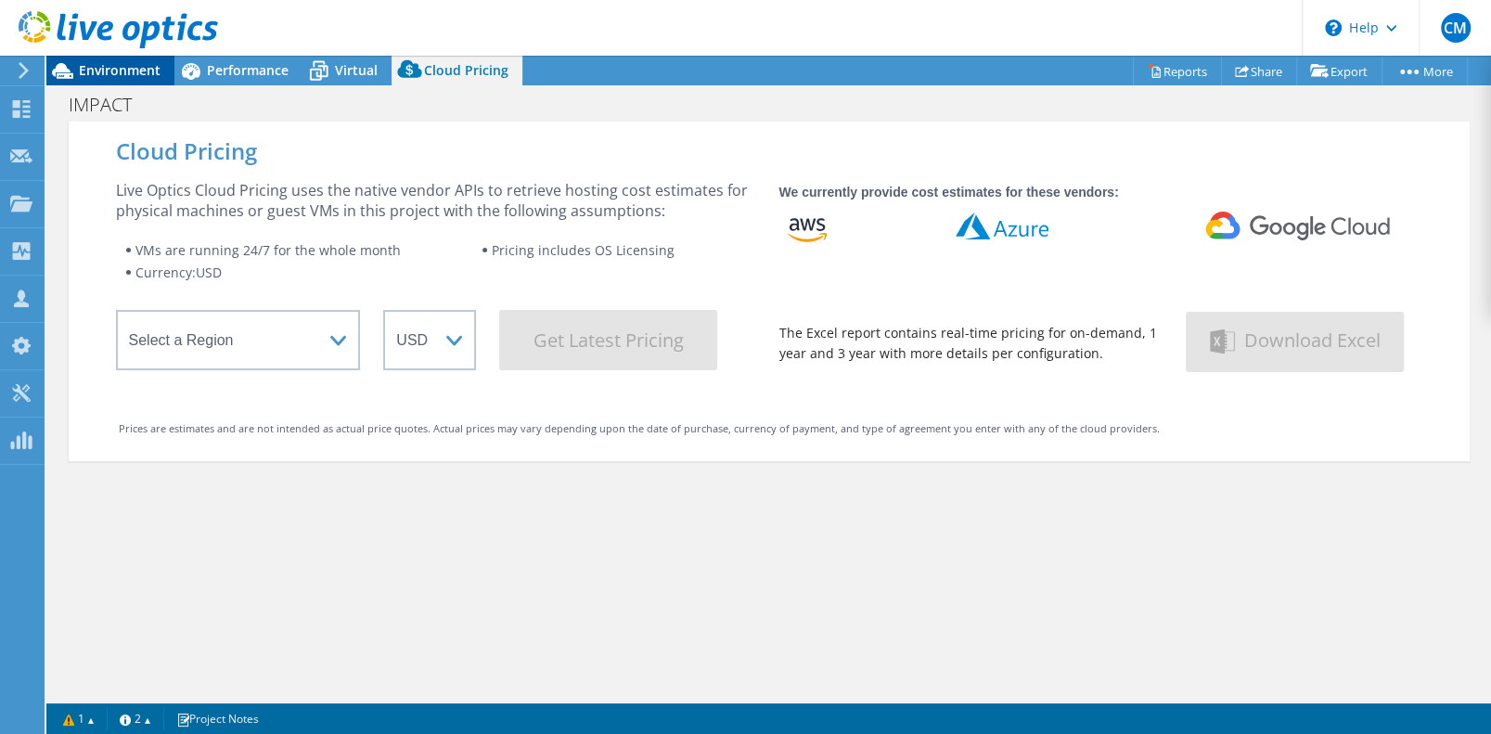
click at [116, 72] on span "Environment" at bounding box center [120, 70] width 82 height 18
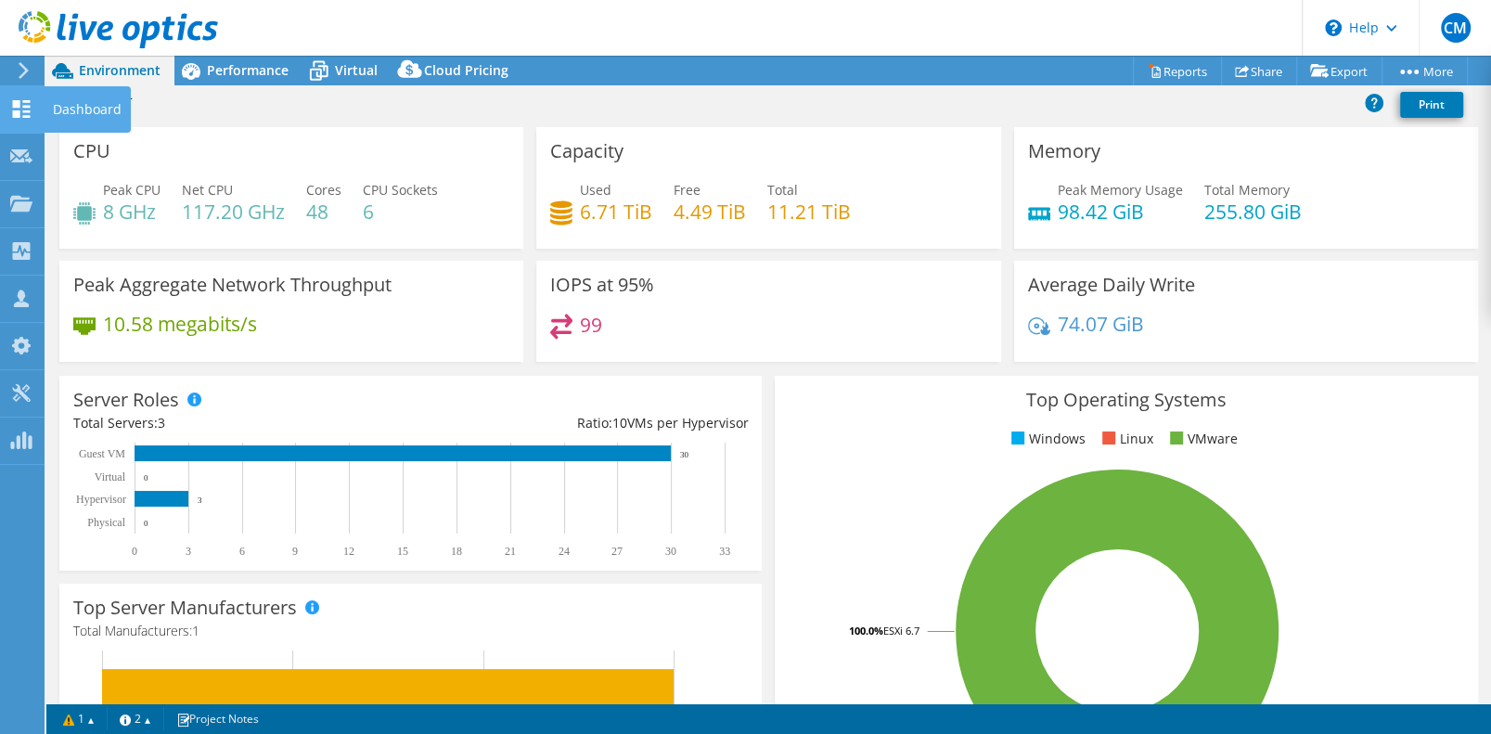
click at [14, 109] on use at bounding box center [22, 109] width 18 height 18
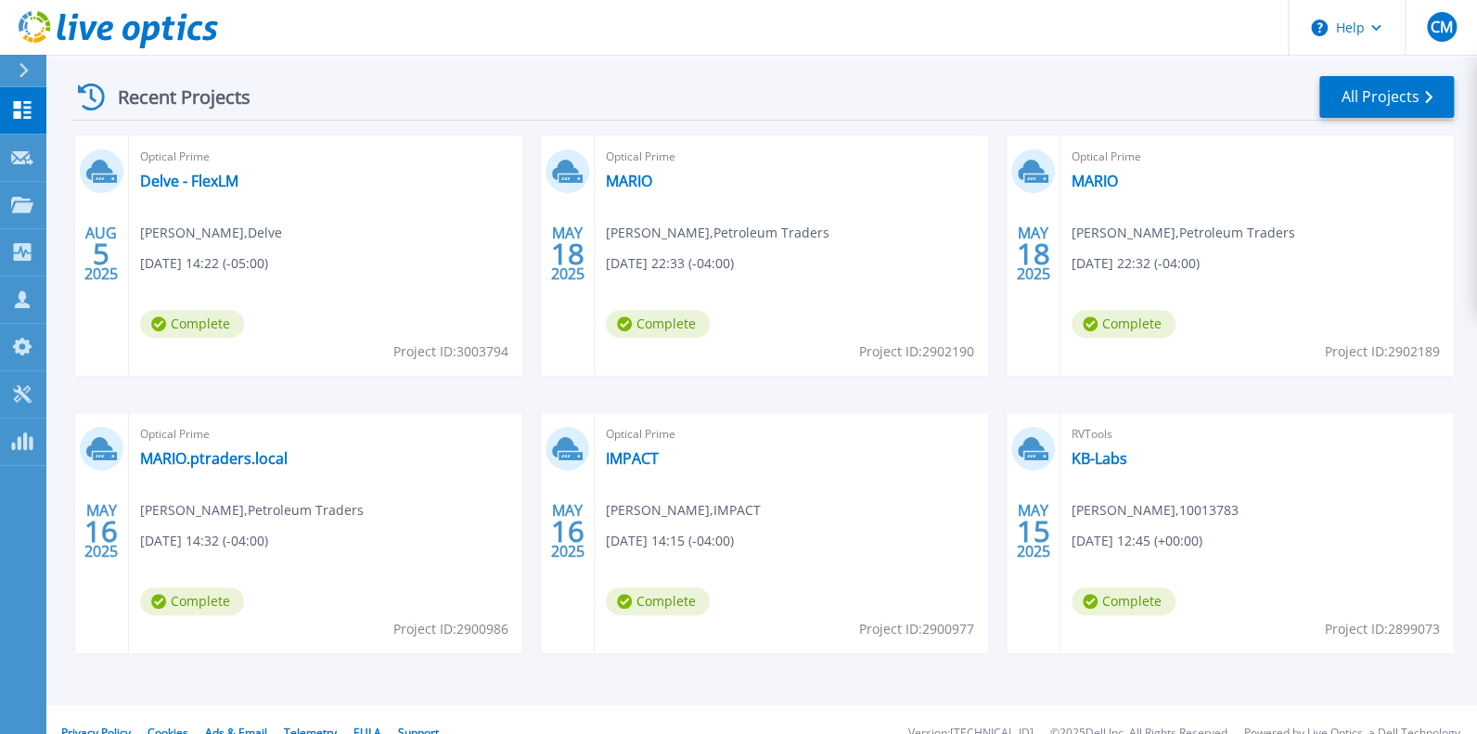
scroll to position [278, 0]
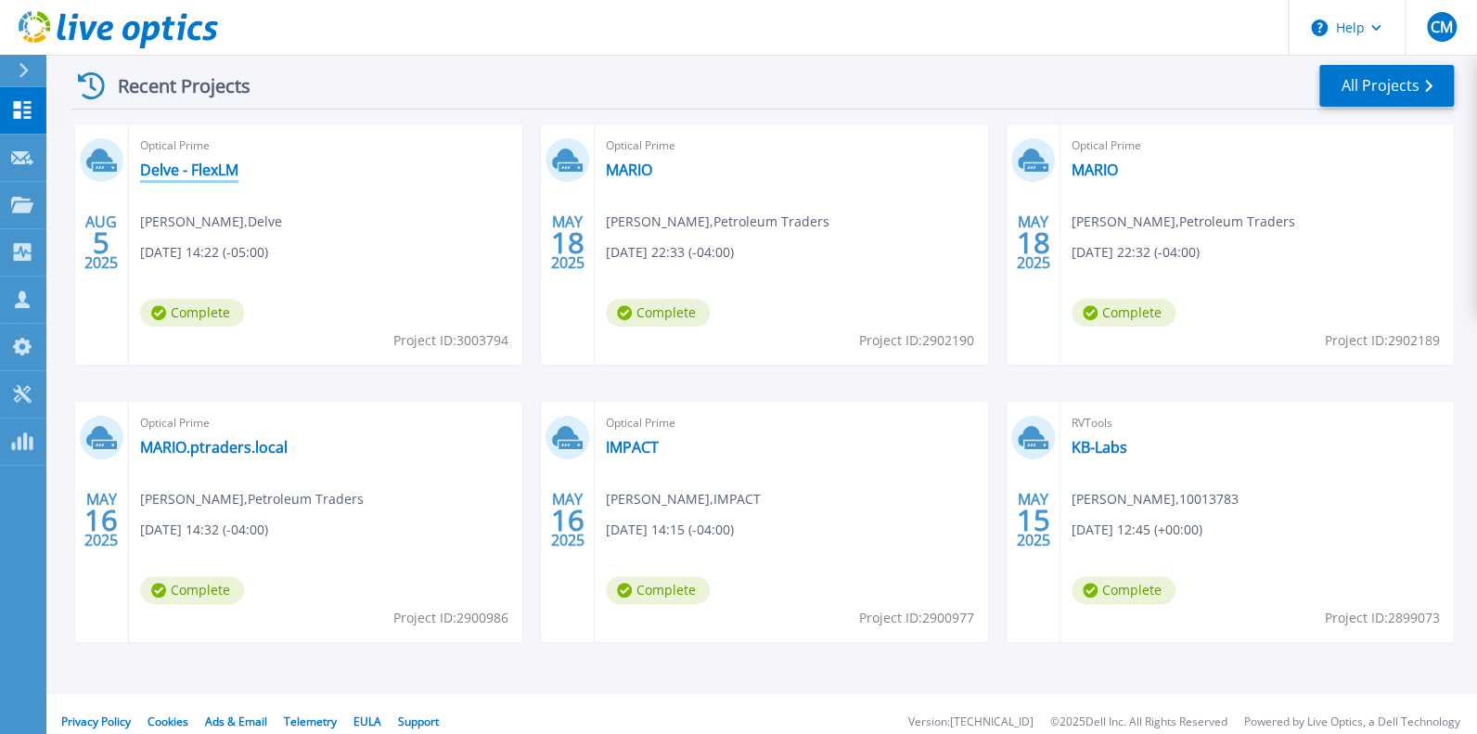
click at [181, 179] on link "Delve - FlexLM" at bounding box center [189, 170] width 98 height 19
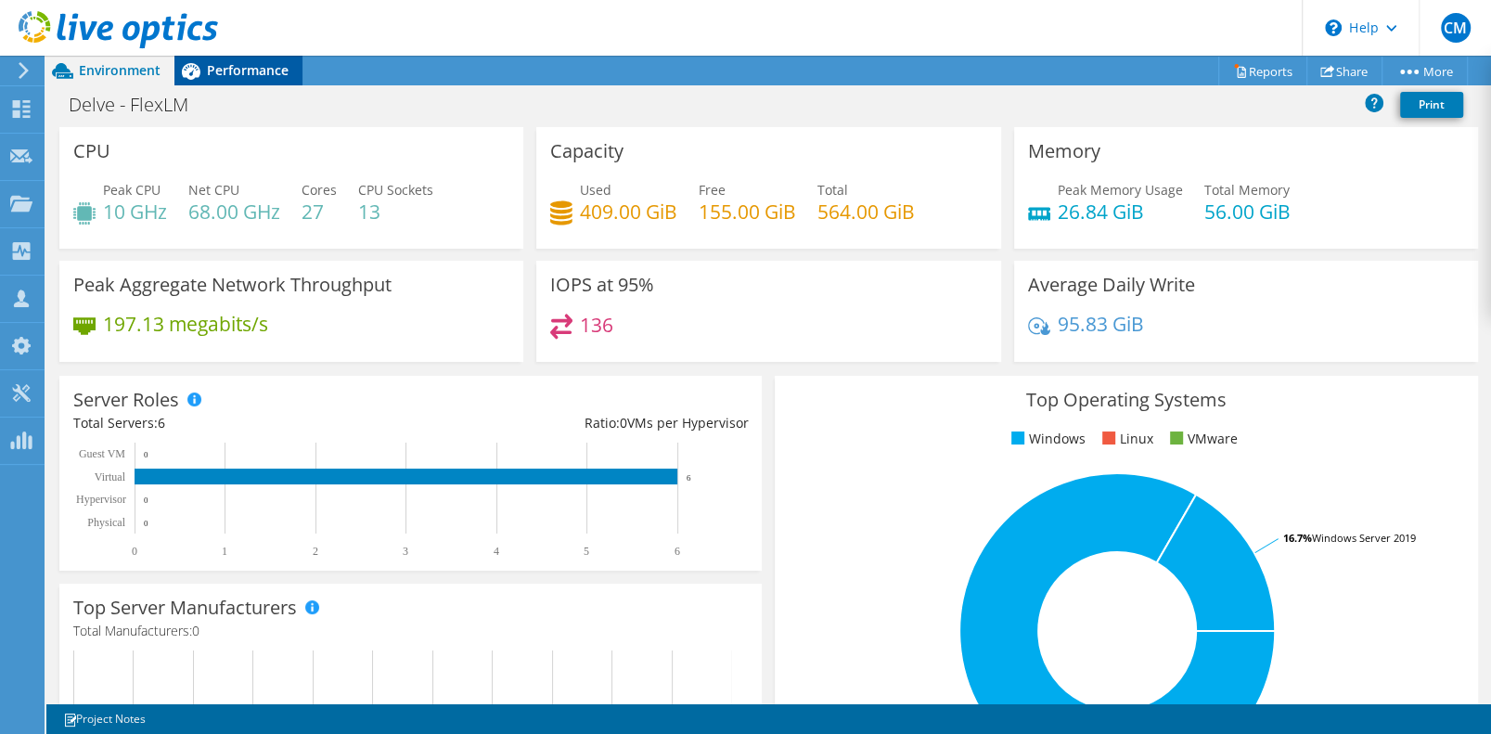
click at [233, 71] on span "Performance" at bounding box center [248, 70] width 82 height 18
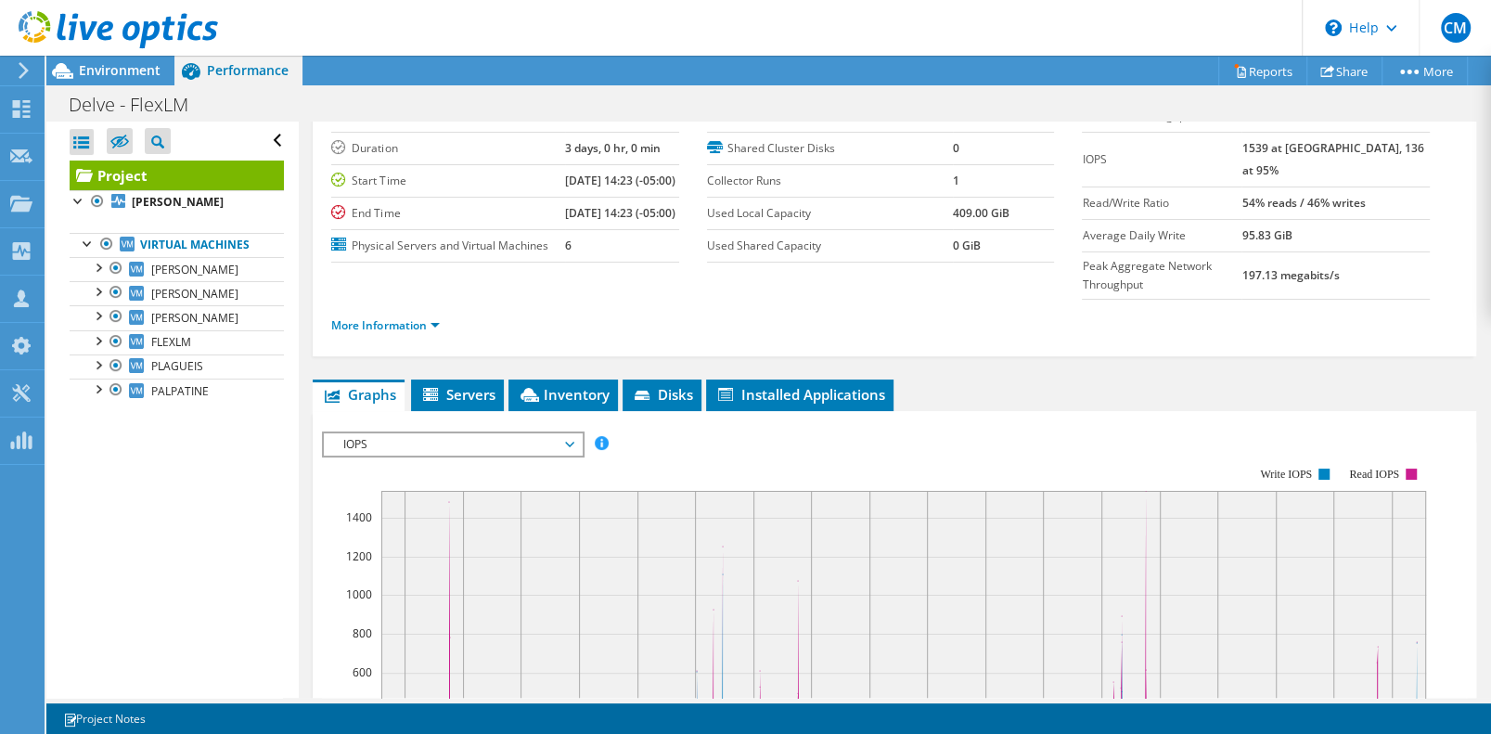
scroll to position [278, 0]
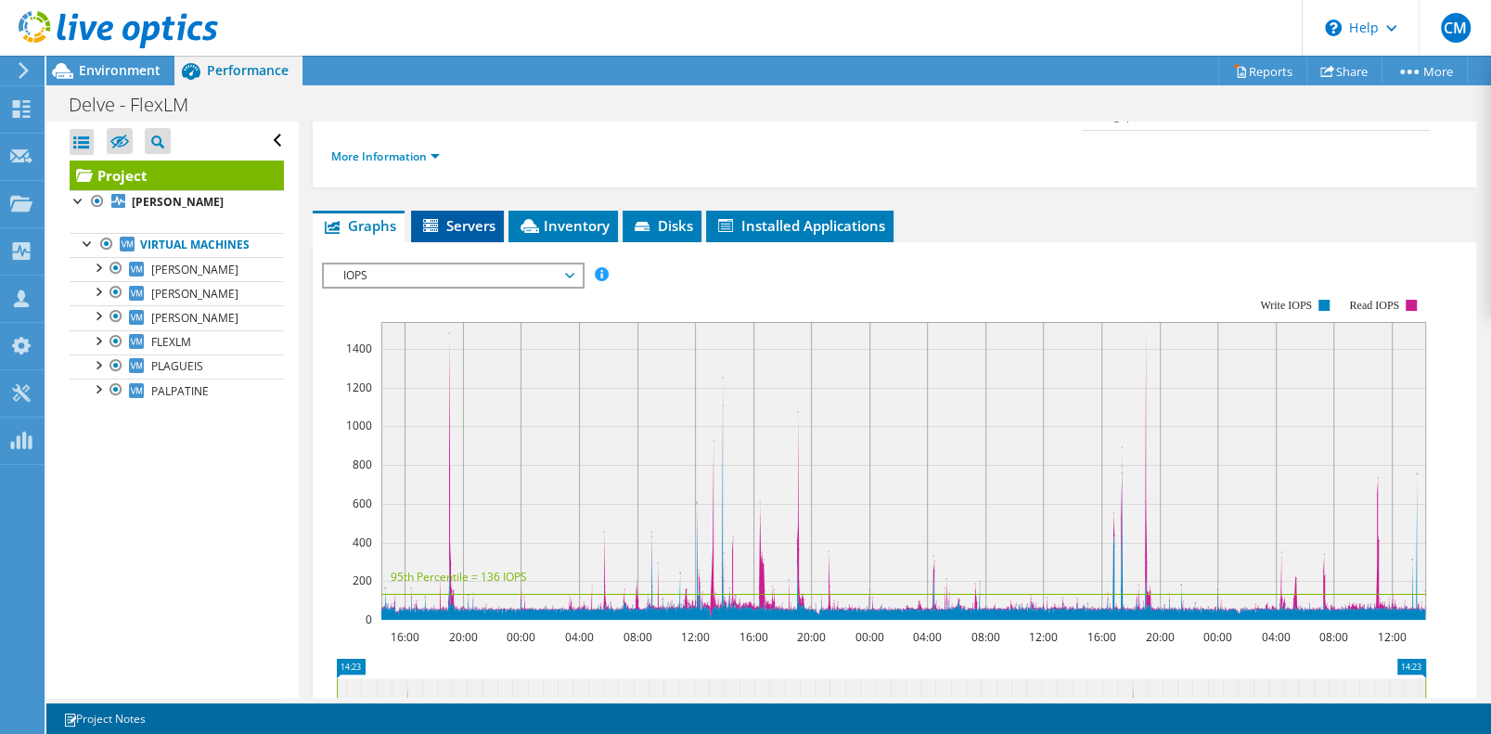
click at [474, 235] on span "Servers" at bounding box center [457, 225] width 74 height 19
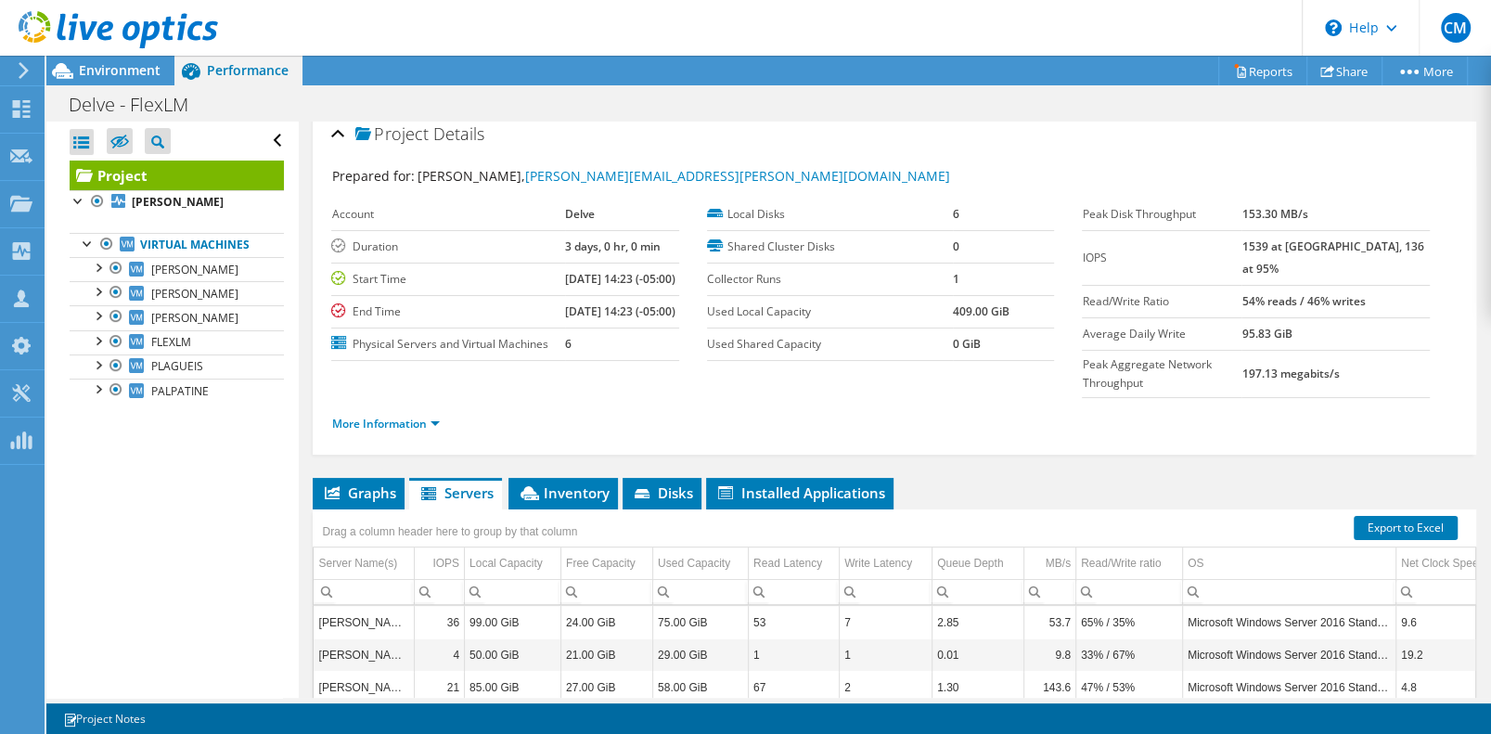
scroll to position [0, 0]
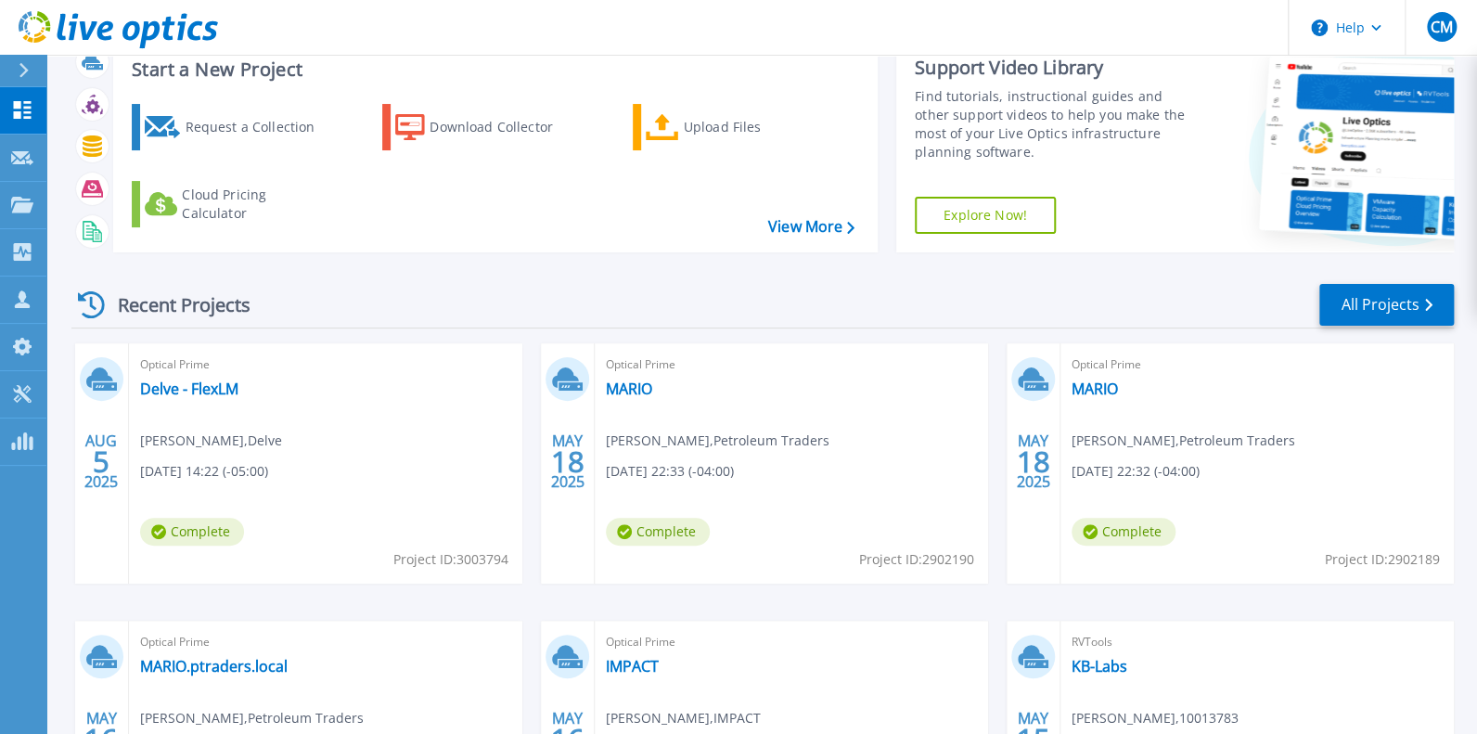
scroll to position [92, 0]
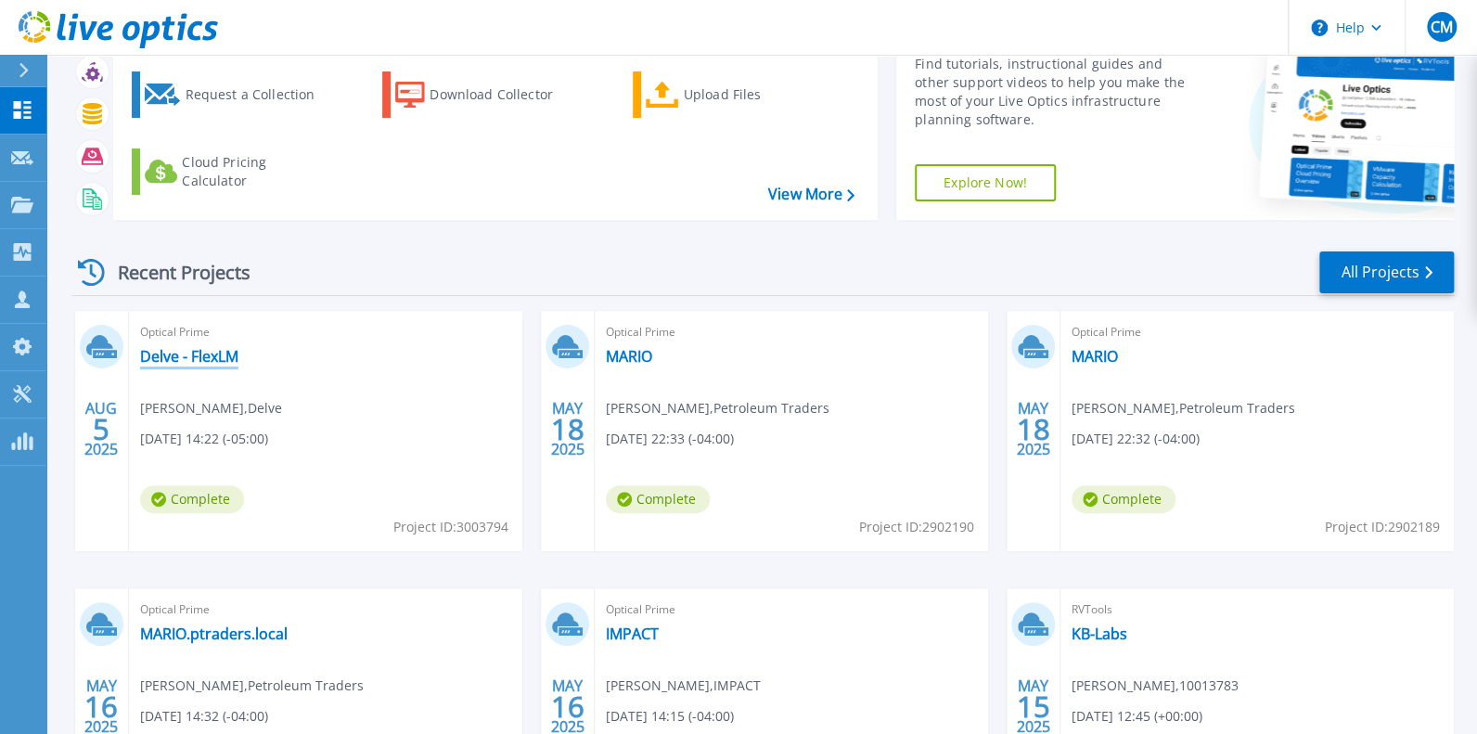
click at [218, 366] on link "Delve - FlexLM" at bounding box center [189, 356] width 98 height 19
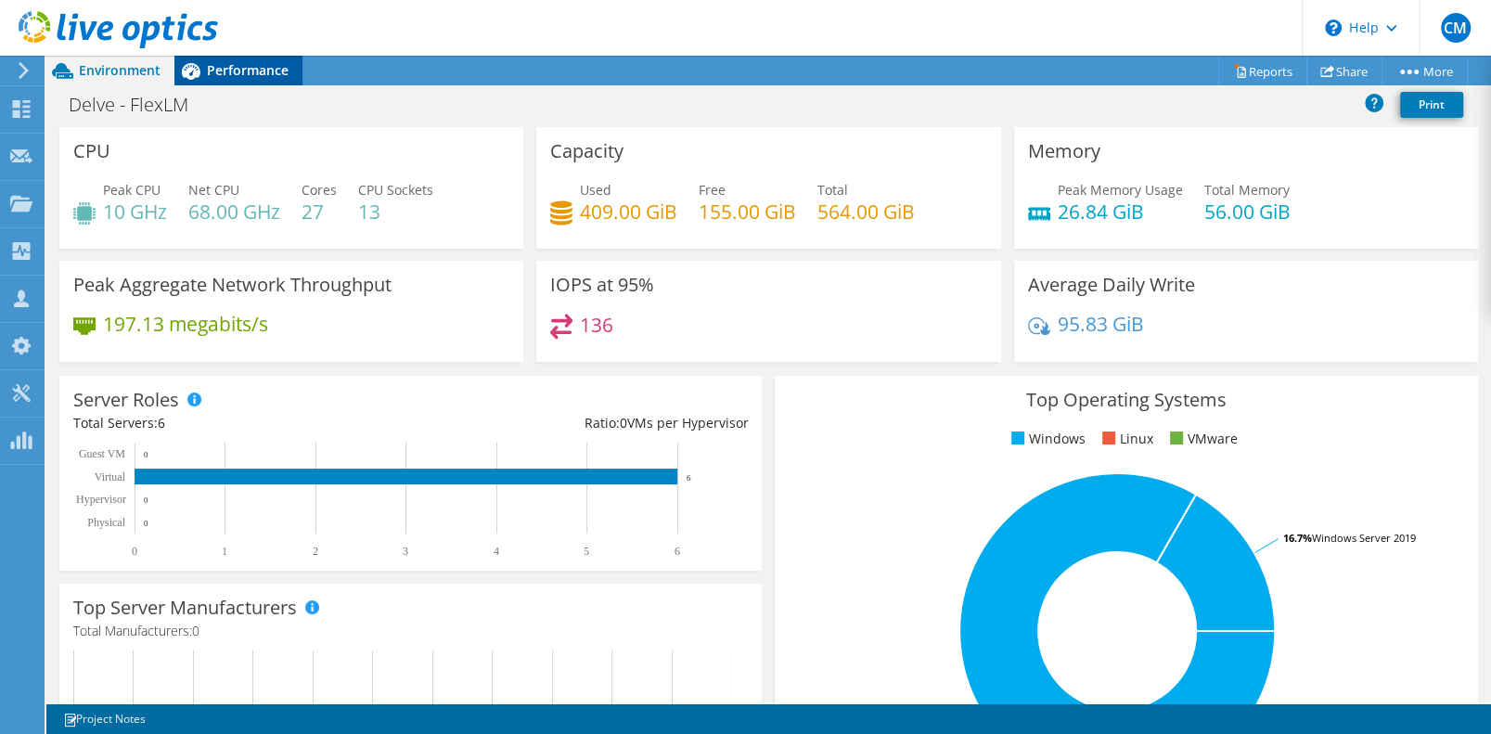
click at [253, 70] on span "Performance" at bounding box center [248, 70] width 82 height 18
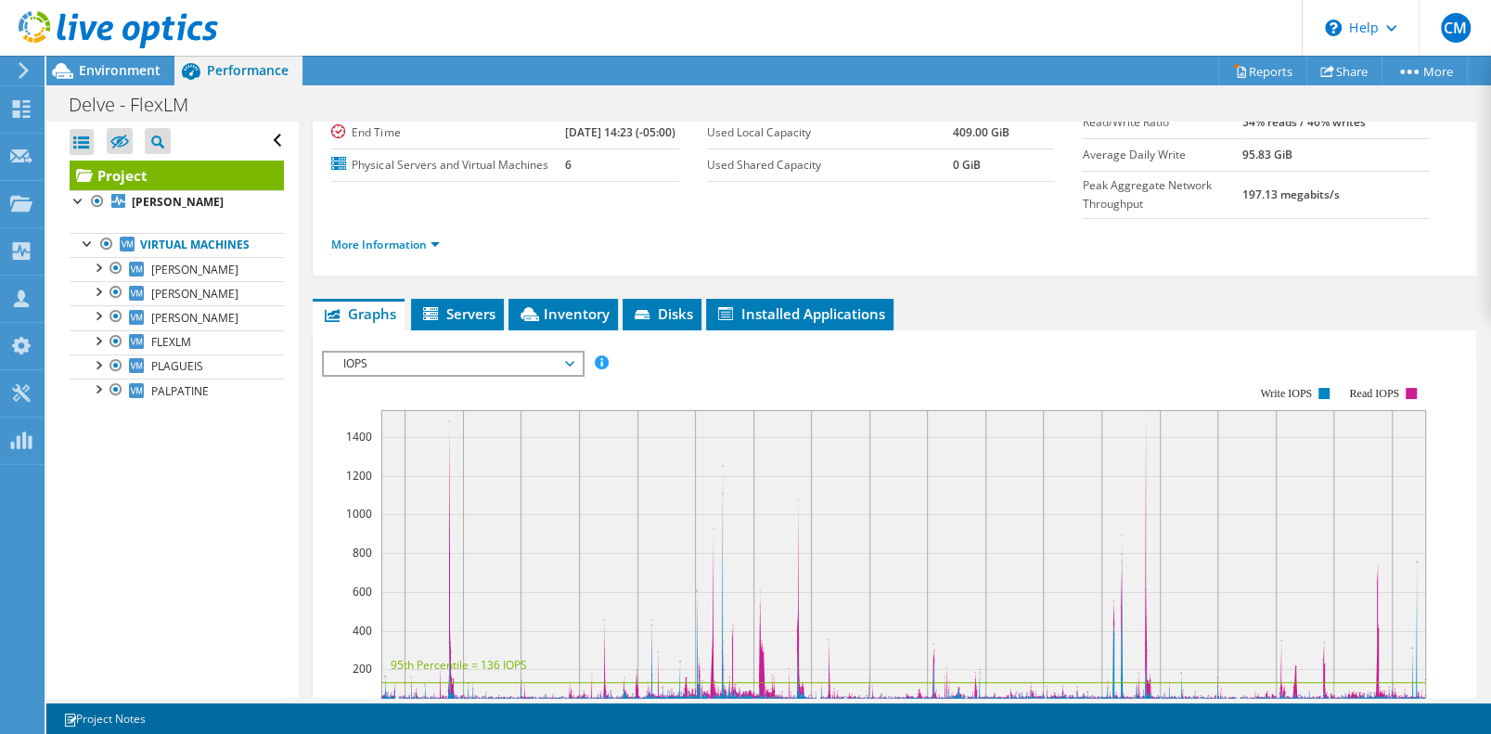
scroll to position [278, 0]
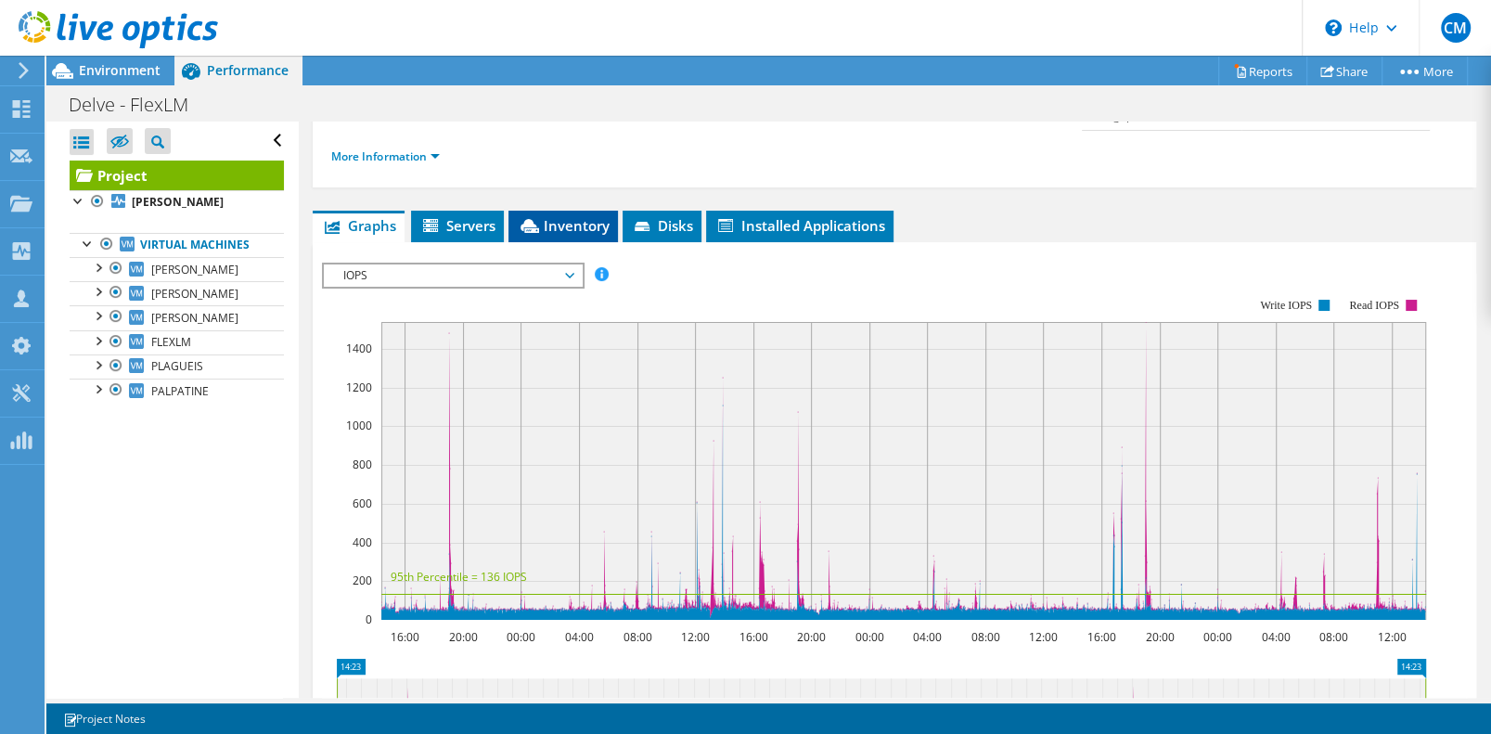
click at [590, 235] on span "Inventory" at bounding box center [563, 225] width 91 height 19
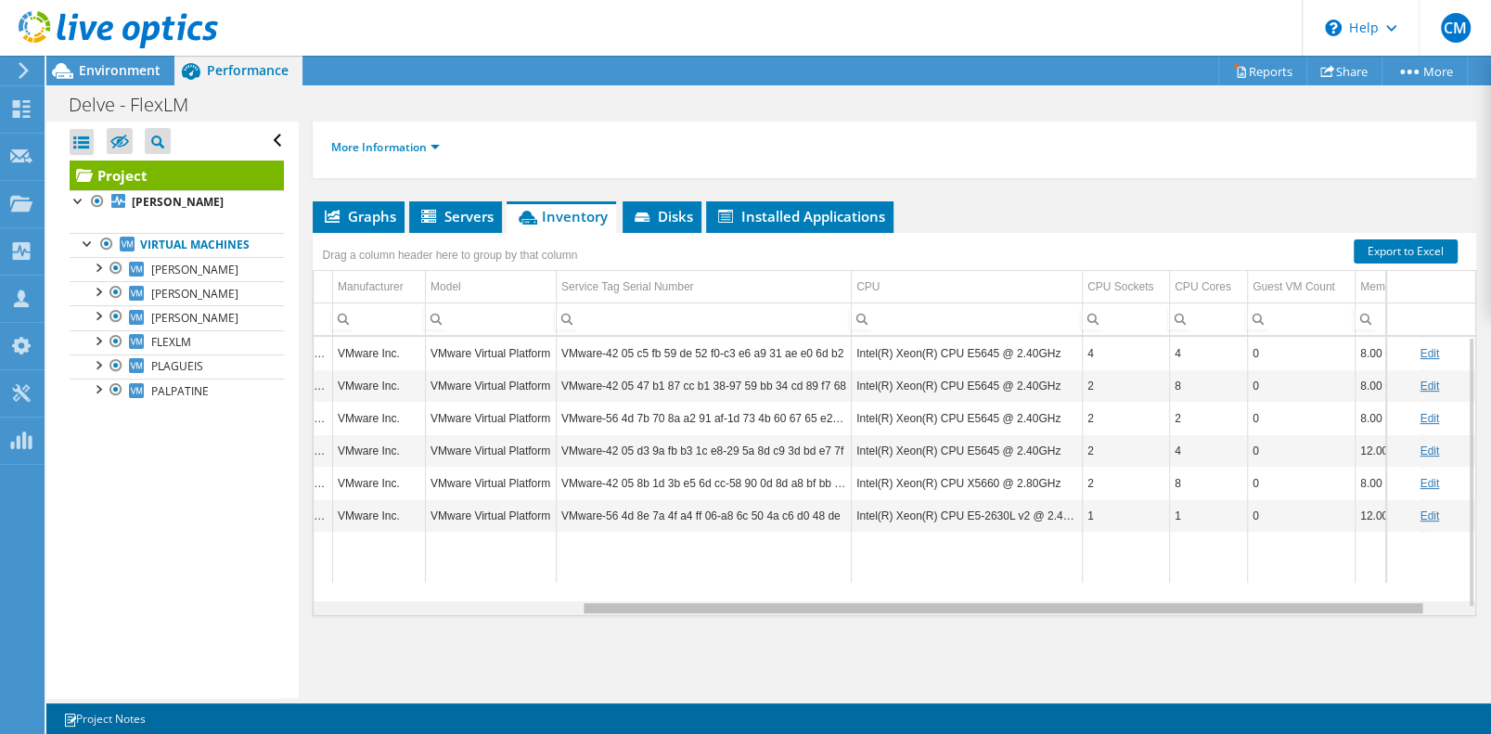
scroll to position [0, 385]
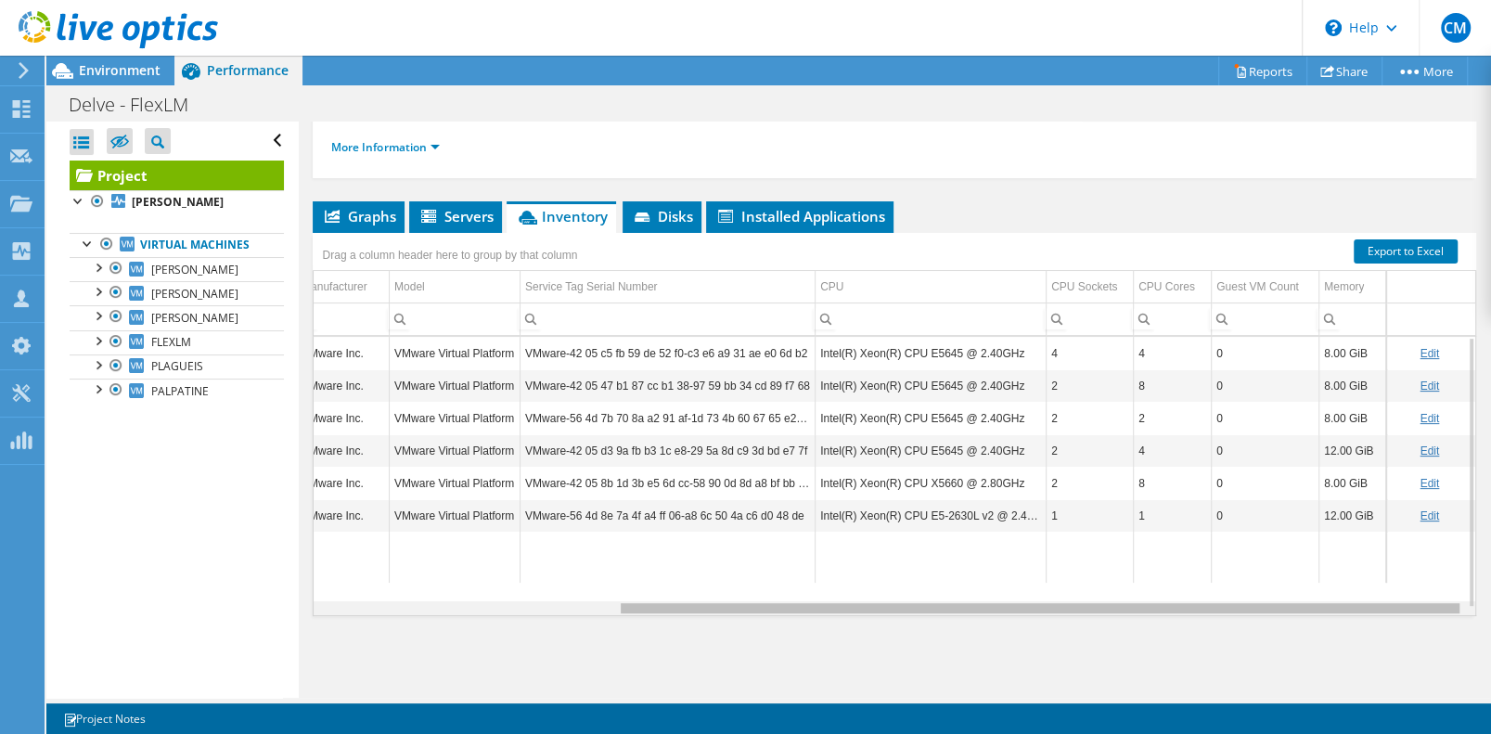
drag, startPoint x: 1054, startPoint y: 632, endPoint x: 1416, endPoint y: 599, distance: 363.5
click at [1416, 599] on body "CM Channel Partner Chris Marcy chris.marcy@connection.com 10013783 My Profile L…" at bounding box center [745, 367] width 1491 height 734
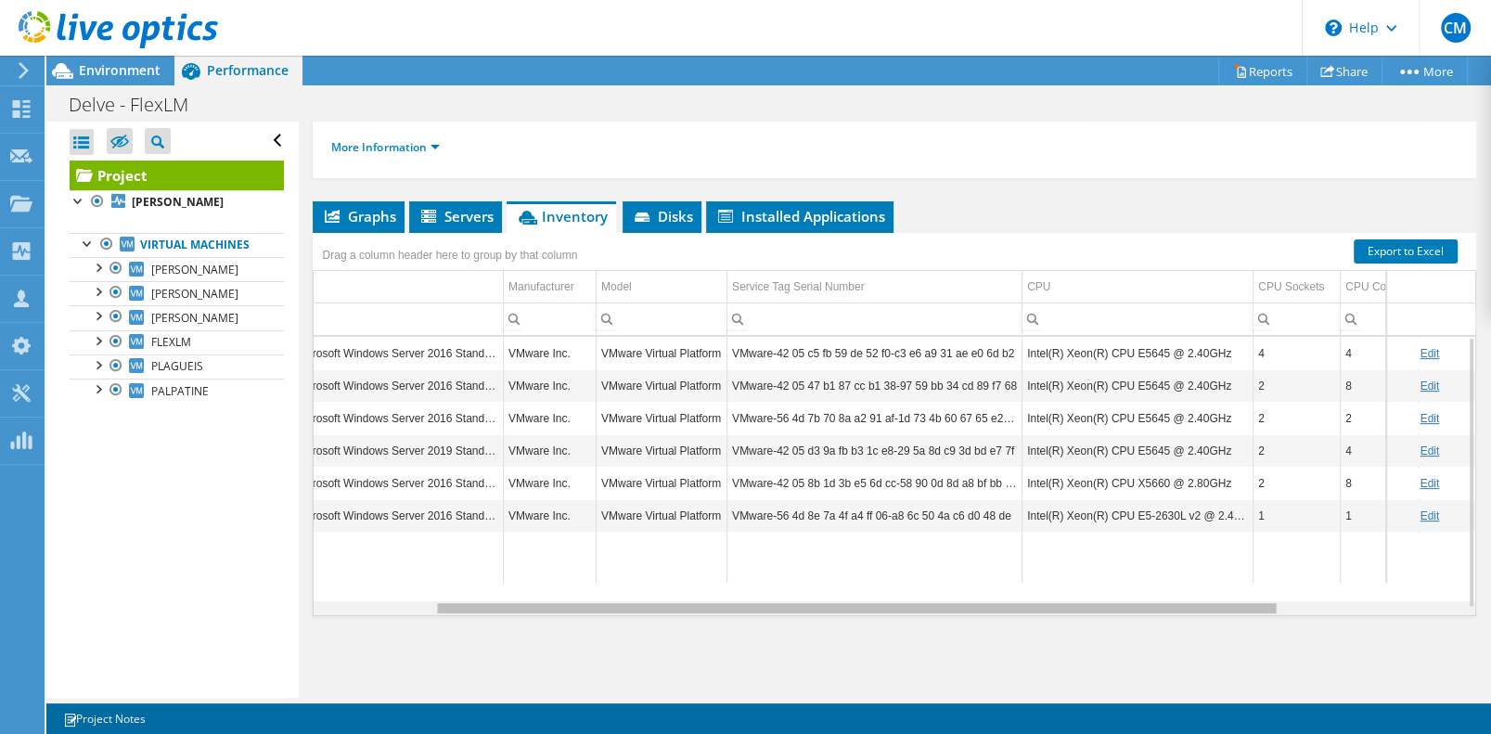
scroll to position [0, 136]
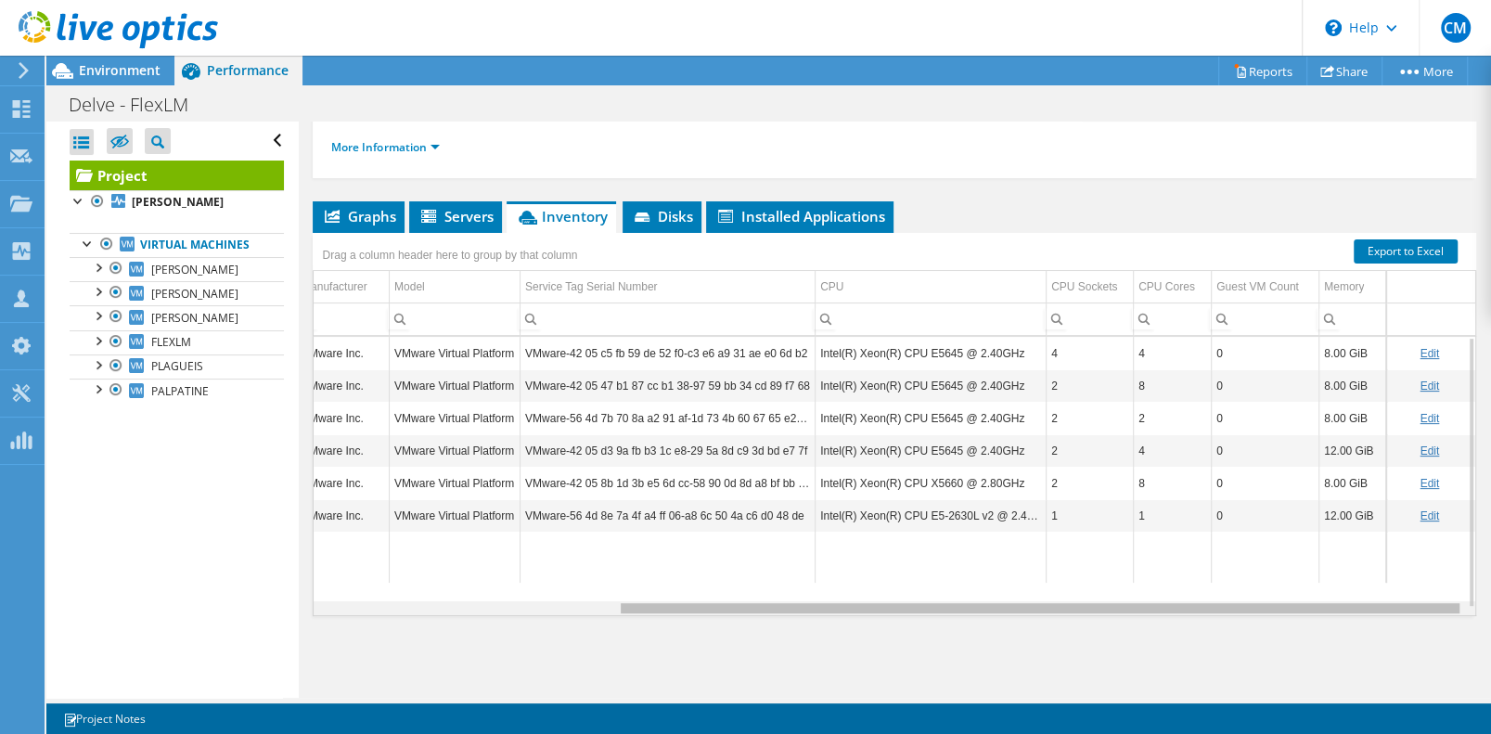
drag, startPoint x: 759, startPoint y: 635, endPoint x: 781, endPoint y: 631, distance: 22.6
click at [781, 631] on body "CM Channel Partner Chris Marcy chris.marcy@connection.com 10013783 My Profile L…" at bounding box center [745, 367] width 1491 height 734
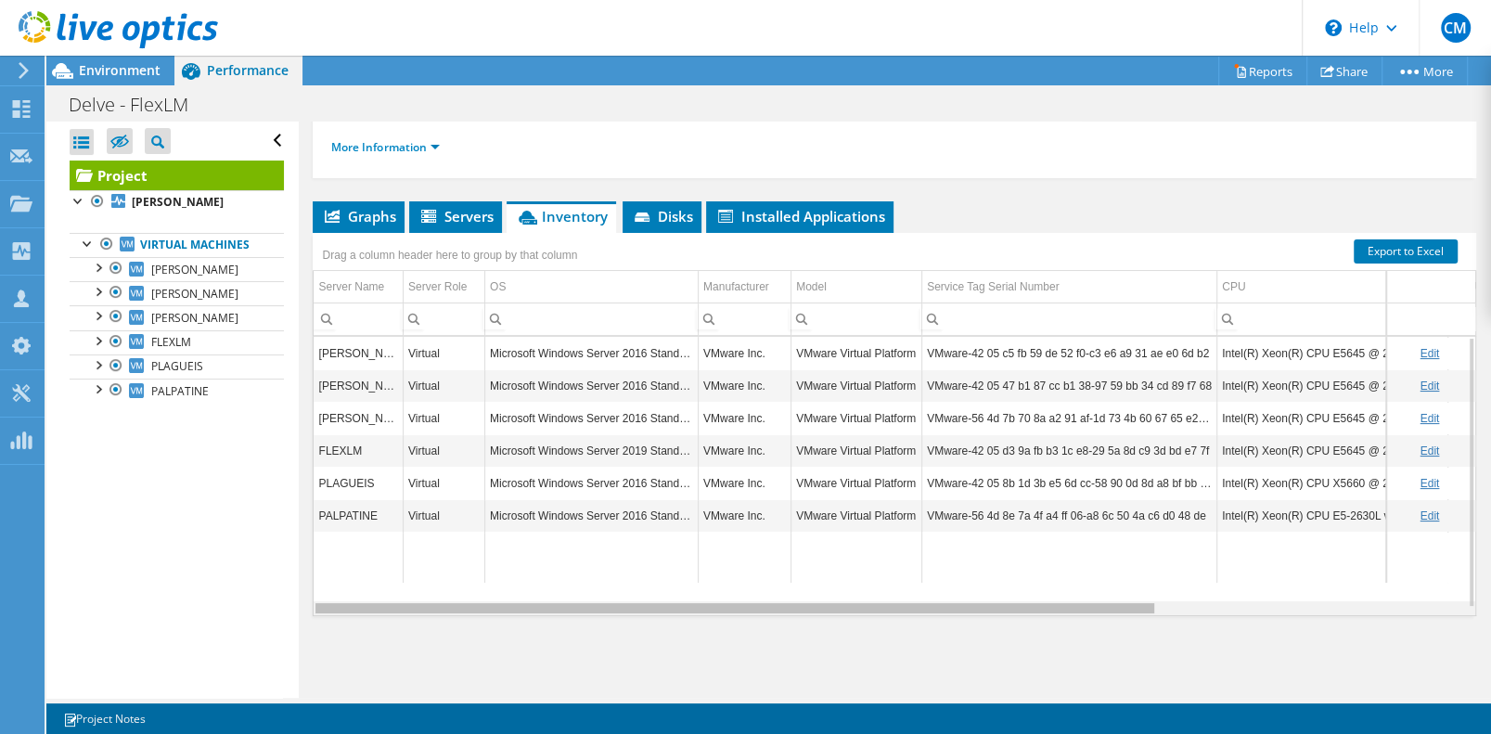
drag, startPoint x: 1041, startPoint y: 634, endPoint x: 680, endPoint y: 625, distance: 361.1
click at [680, 625] on body "CM Channel Partner Chris Marcy chris.marcy@connection.com 10013783 My Profile L…" at bounding box center [745, 367] width 1491 height 734
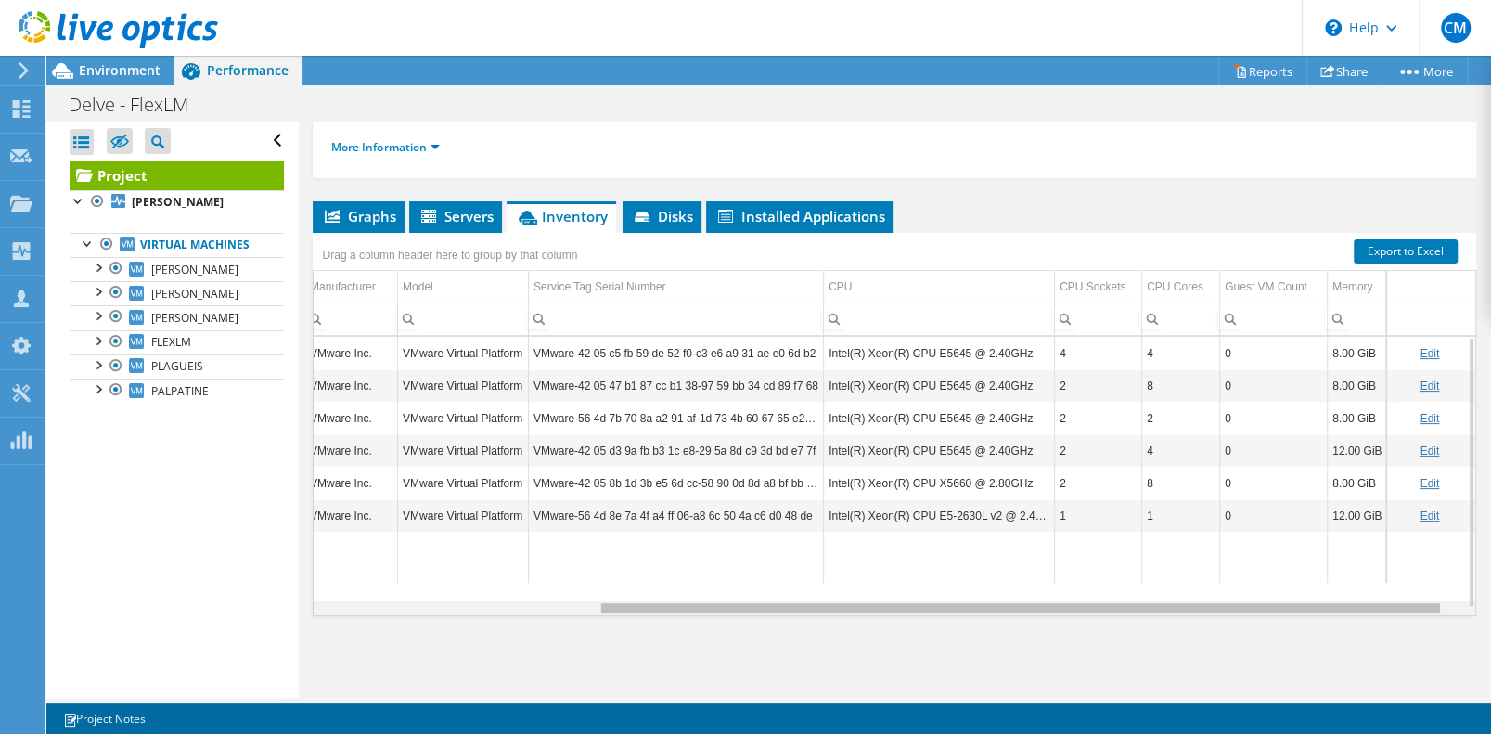
scroll to position [0, 369]
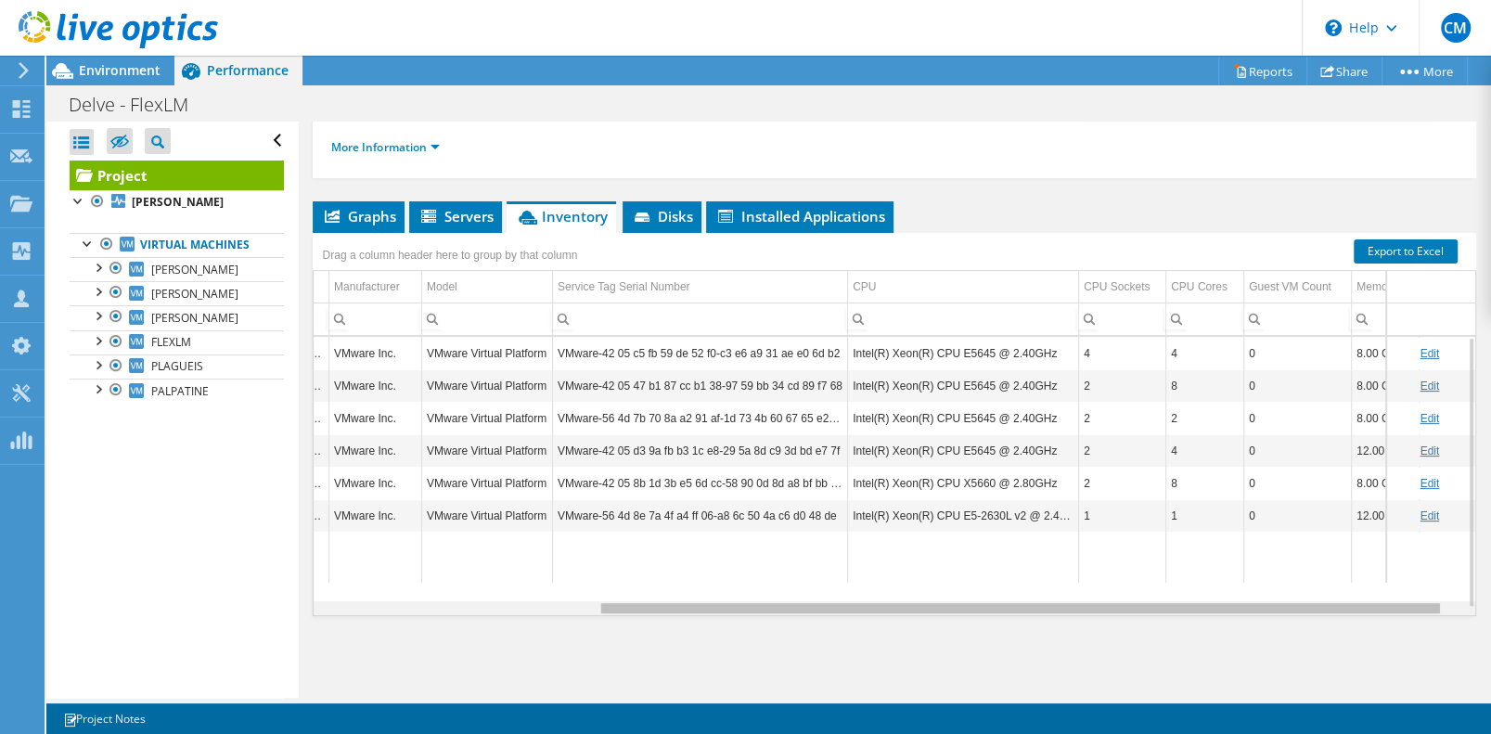
drag, startPoint x: 1118, startPoint y: 634, endPoint x: 1444, endPoint y: 602, distance: 327.2
click at [1450, 603] on body "CM Channel Partner Chris Marcy chris.marcy@connection.com 10013783 My Profile L…" at bounding box center [745, 367] width 1491 height 734
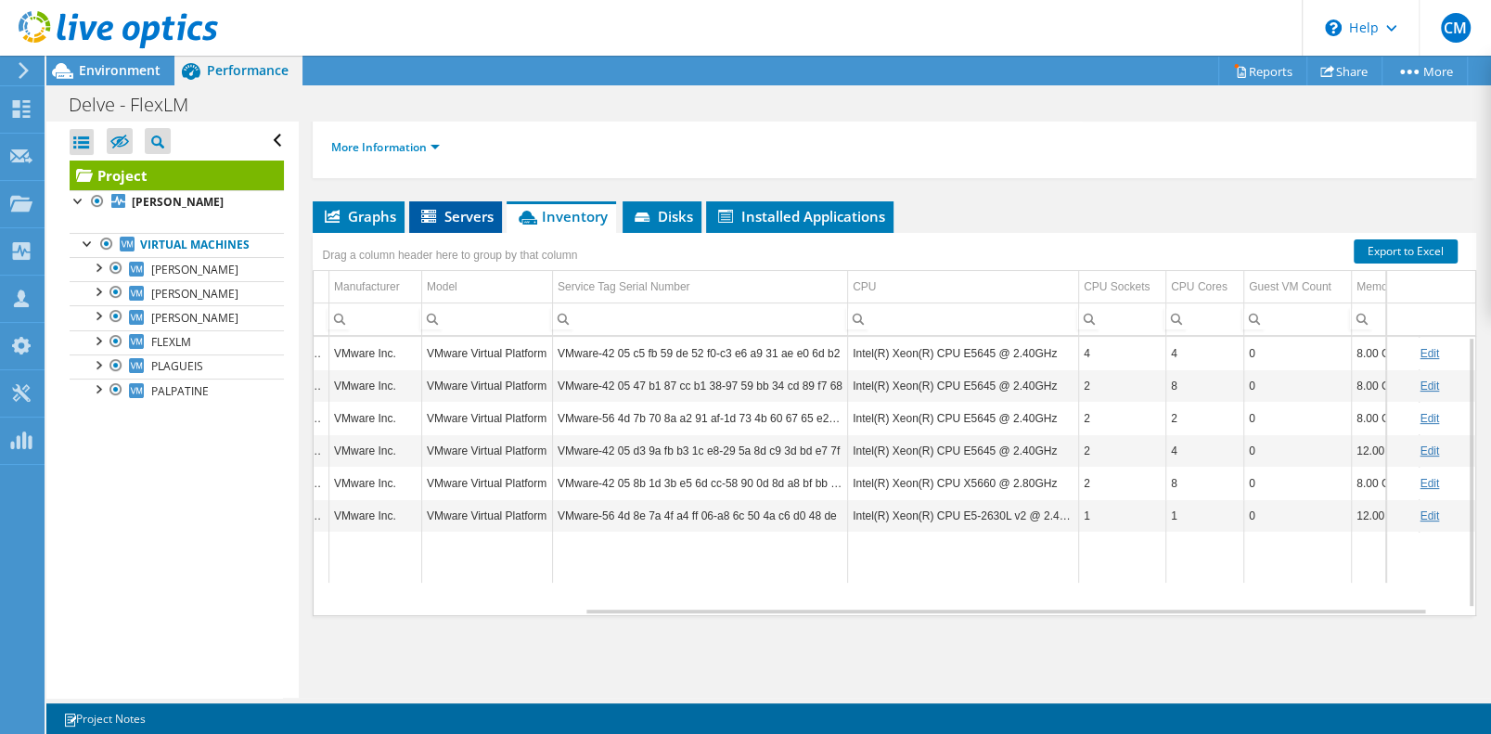
click at [464, 225] on span "Servers" at bounding box center [456, 216] width 74 height 19
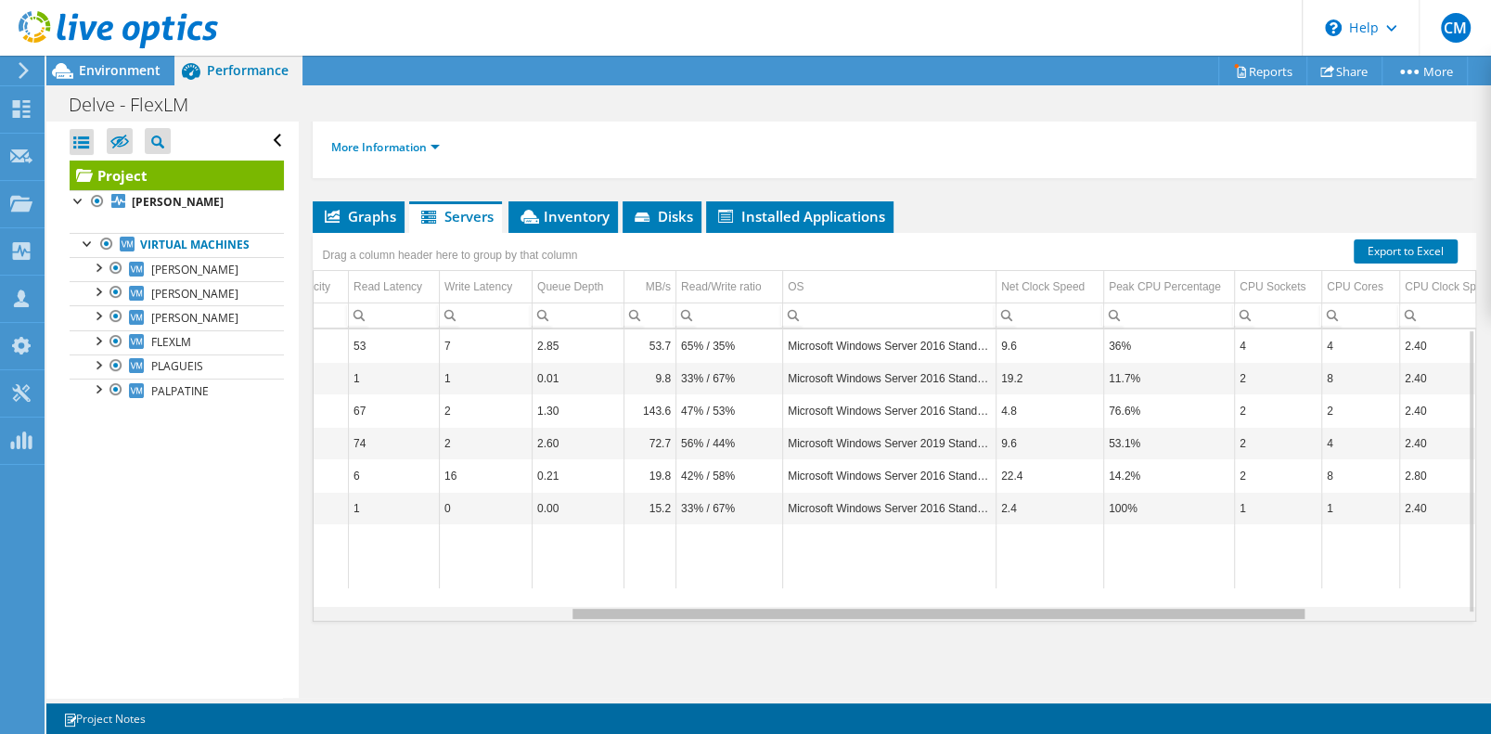
scroll to position [0, 429]
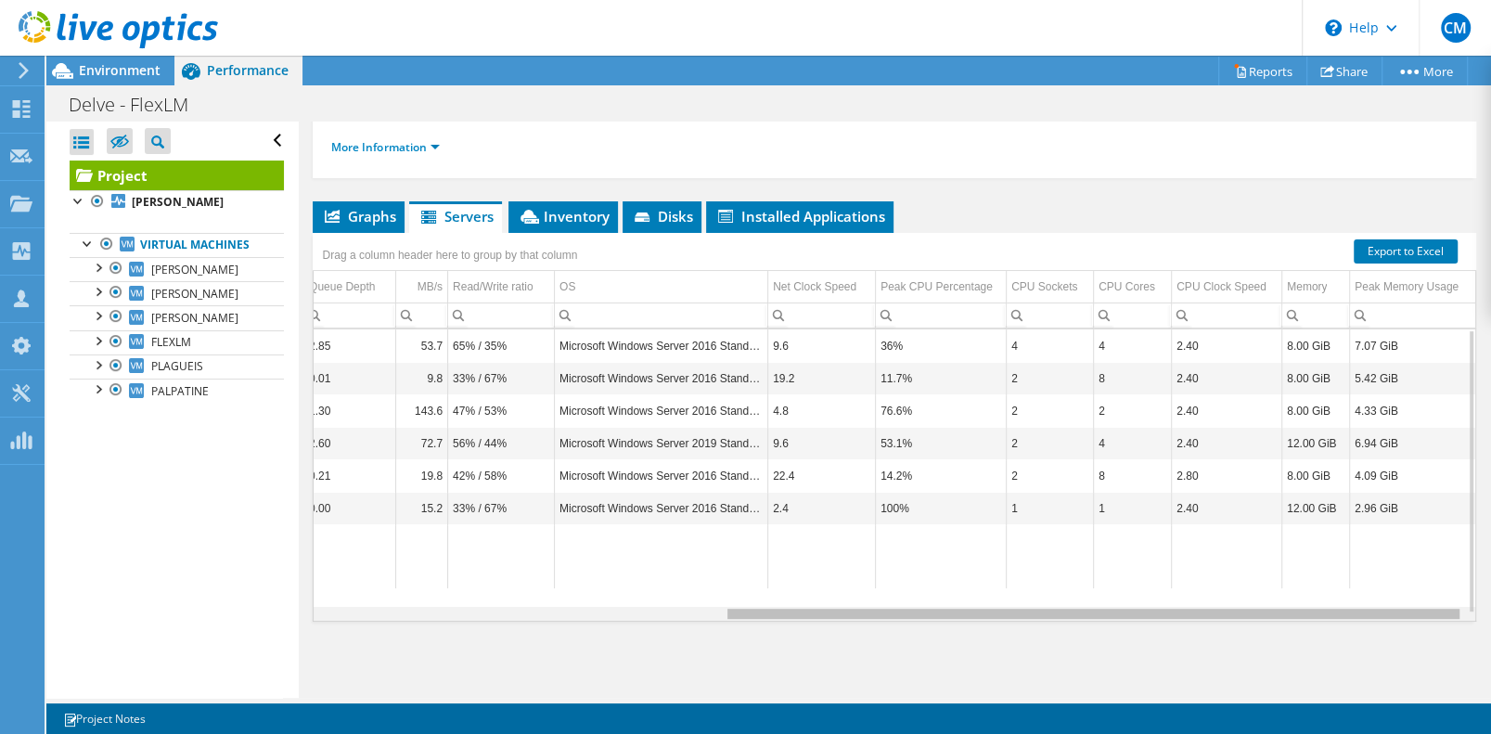
drag, startPoint x: 999, startPoint y: 636, endPoint x: 1410, endPoint y: 594, distance: 413.2
click at [1454, 601] on body "CM Channel Partner Chris Marcy chris.marcy@connection.com 10013783 My Profile L…" at bounding box center [745, 367] width 1491 height 734
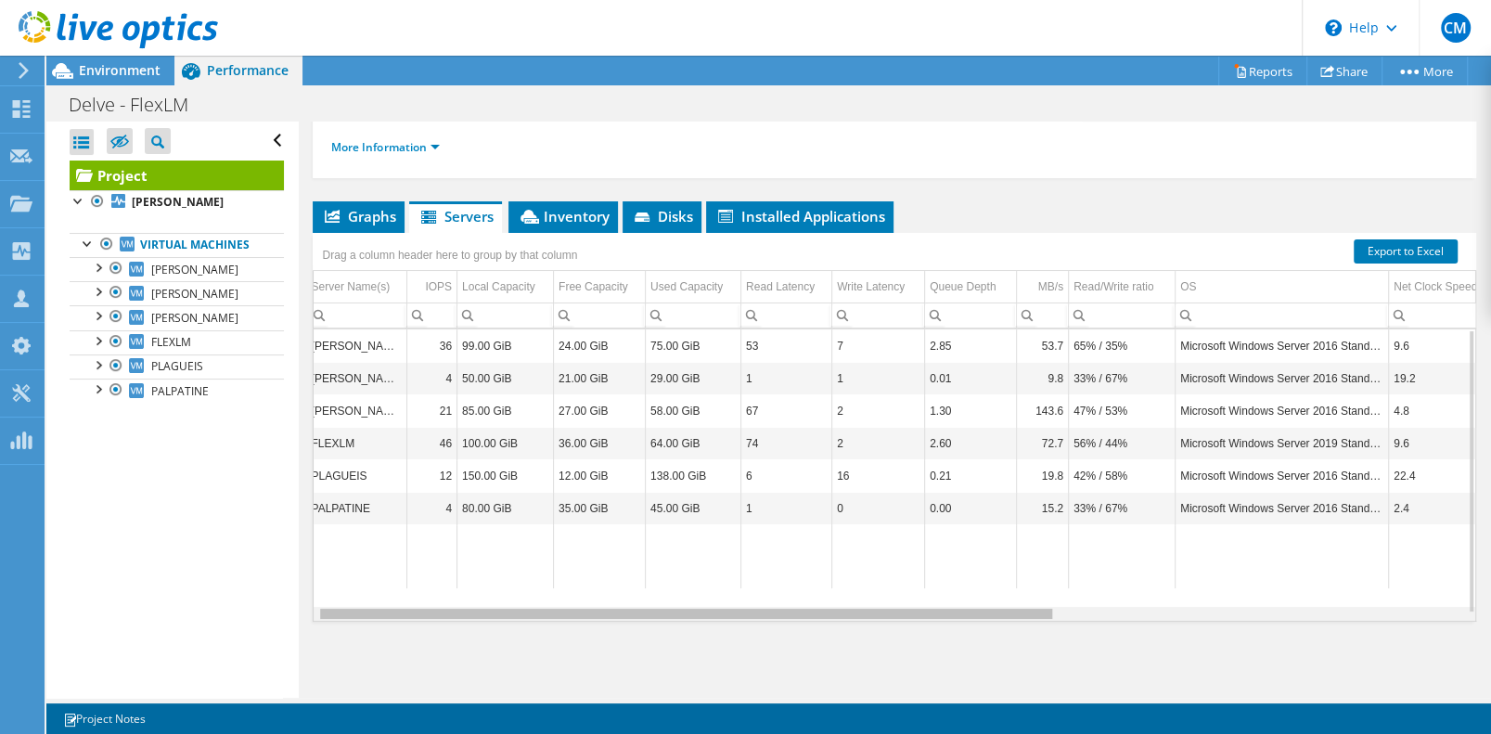
drag, startPoint x: 829, startPoint y: 635, endPoint x: 353, endPoint y: 571, distance: 480.3
click at [353, 571] on body "CM Channel Partner Chris Marcy chris.marcy@connection.com 10013783 My Profile L…" at bounding box center [745, 367] width 1491 height 734
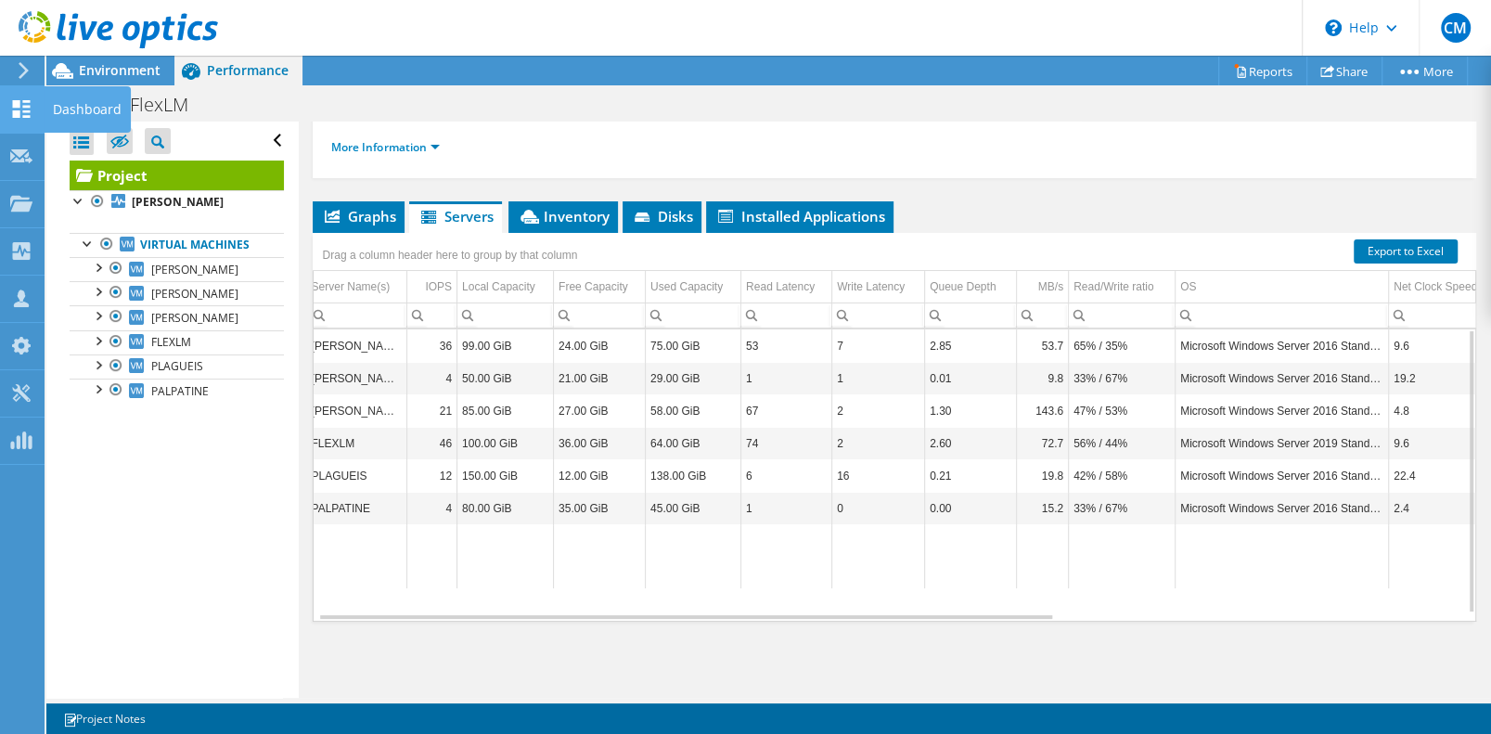
click at [22, 114] on icon at bounding box center [21, 109] width 22 height 18
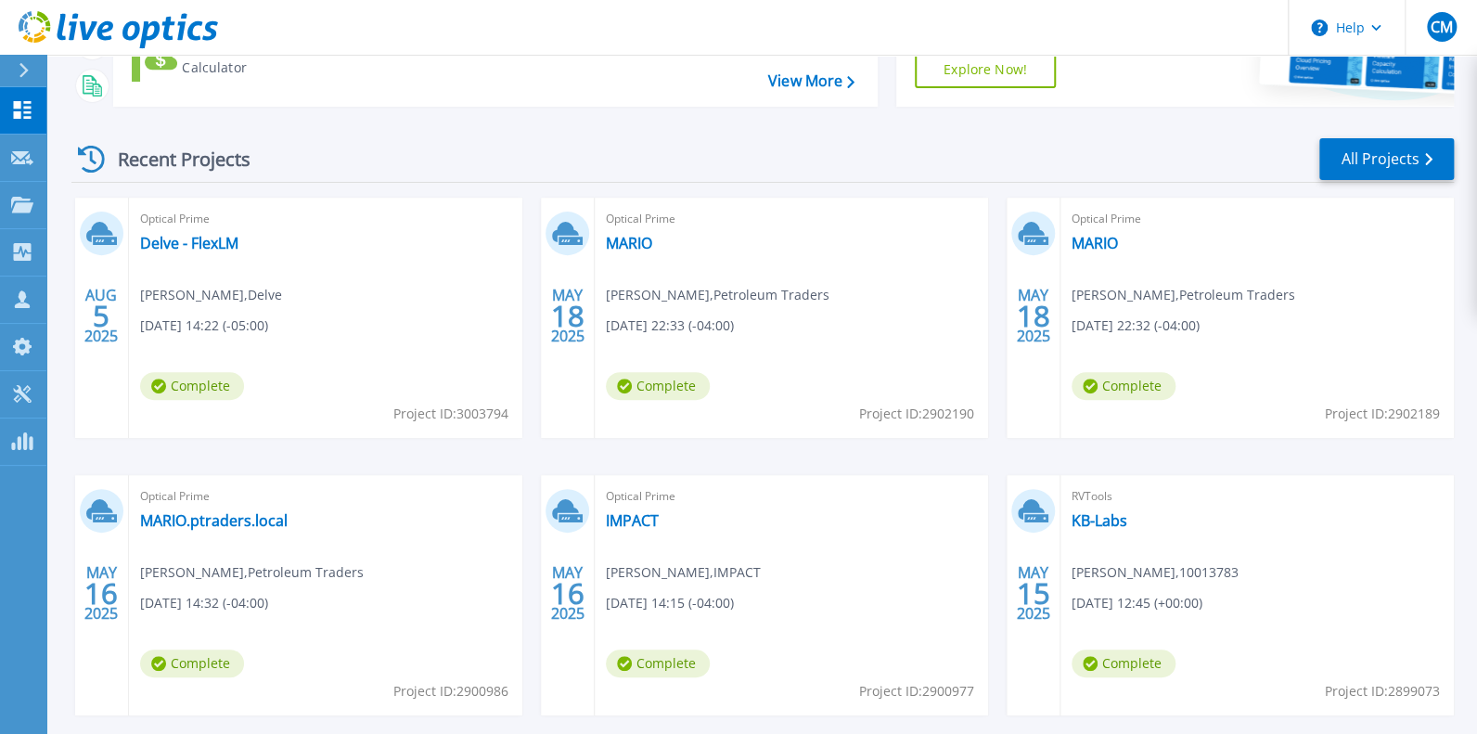
scroll to position [341, 0]
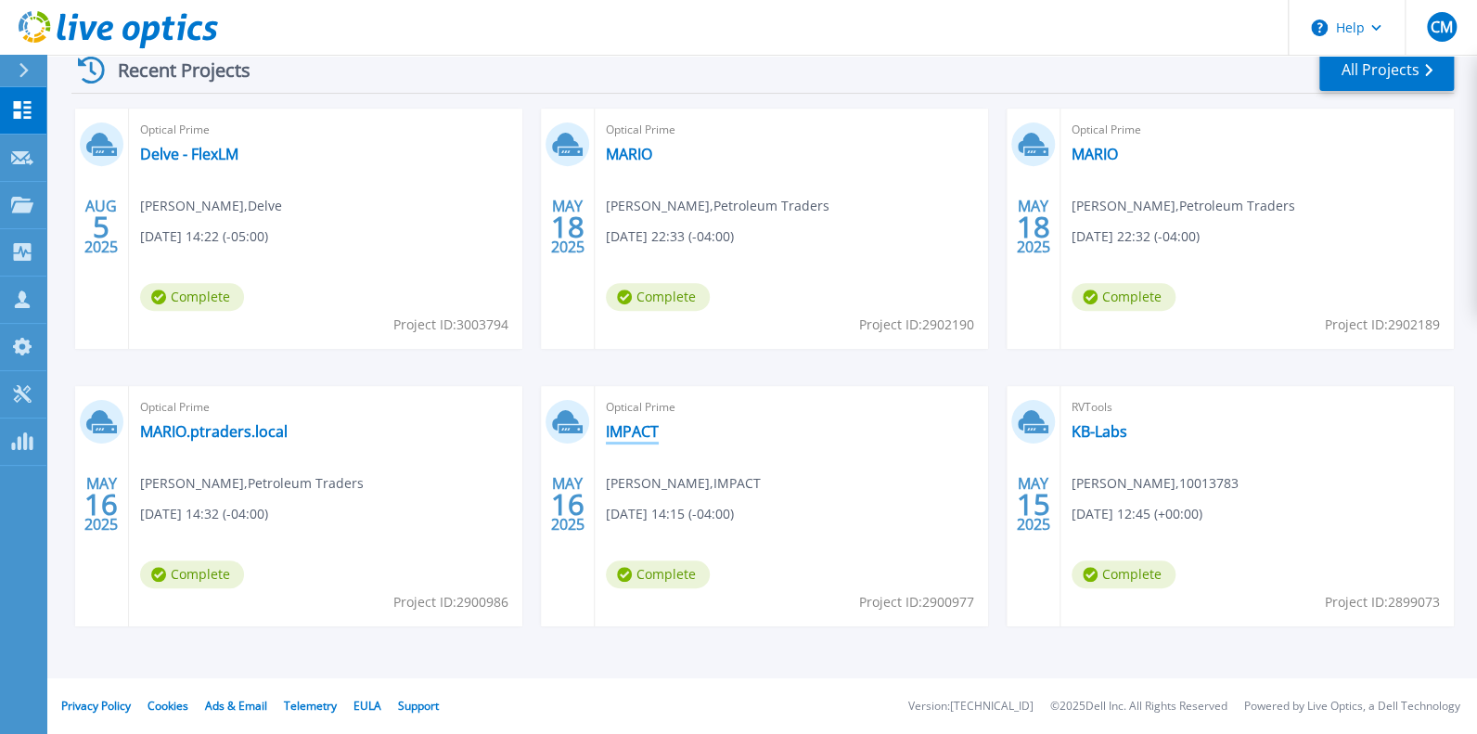
click at [631, 422] on link "IMPACT" at bounding box center [632, 431] width 53 height 19
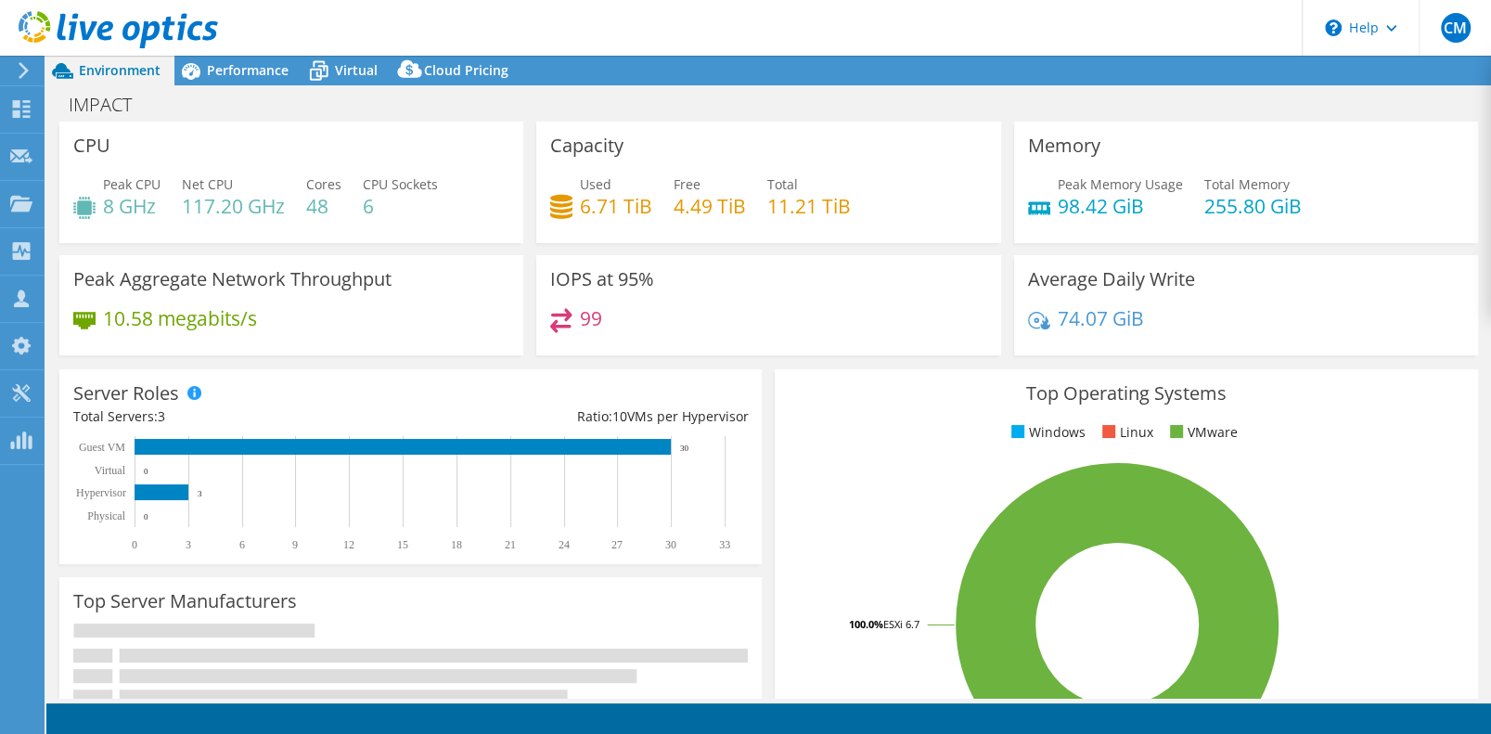
select select "USD"
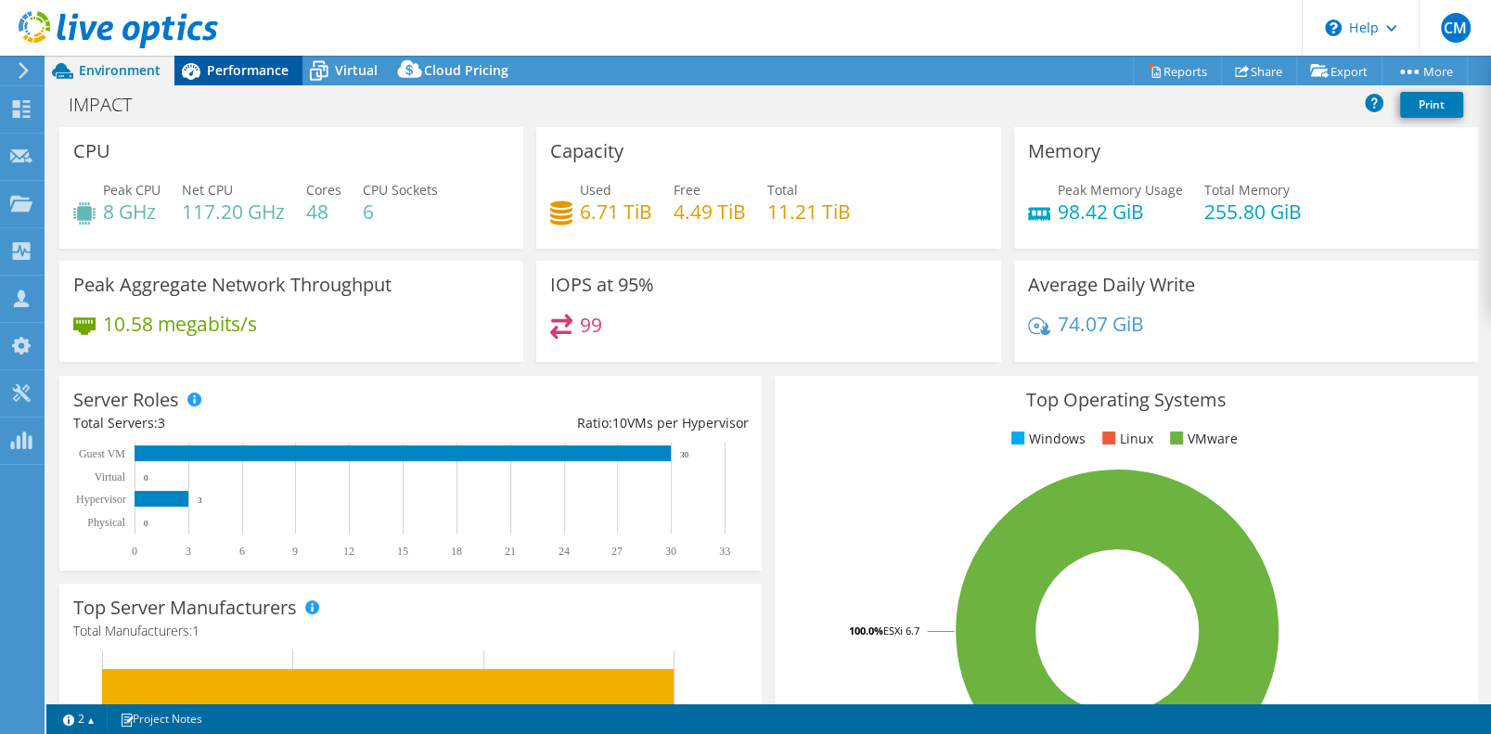
click at [270, 67] on span "Performance" at bounding box center [248, 70] width 82 height 18
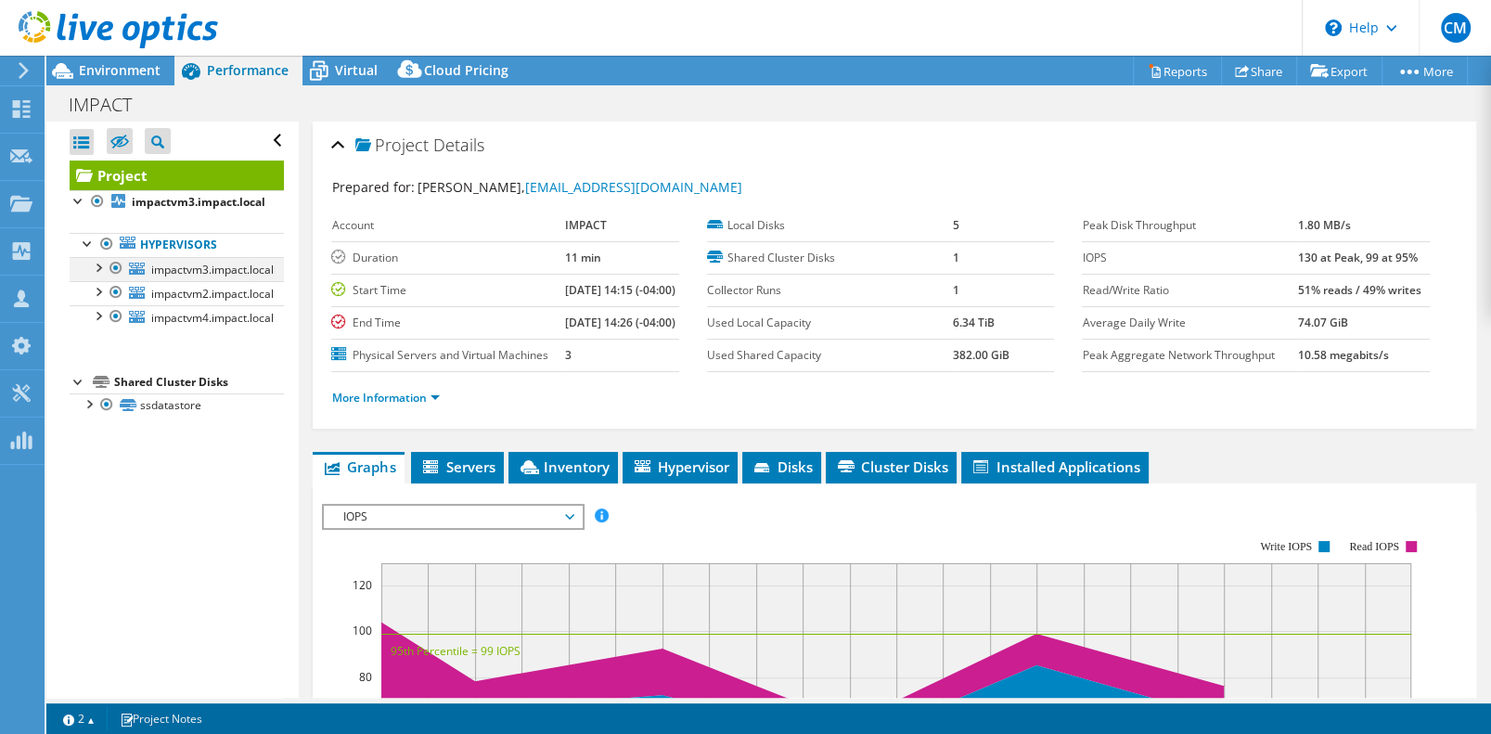
click at [98, 276] on div at bounding box center [97, 266] width 19 height 19
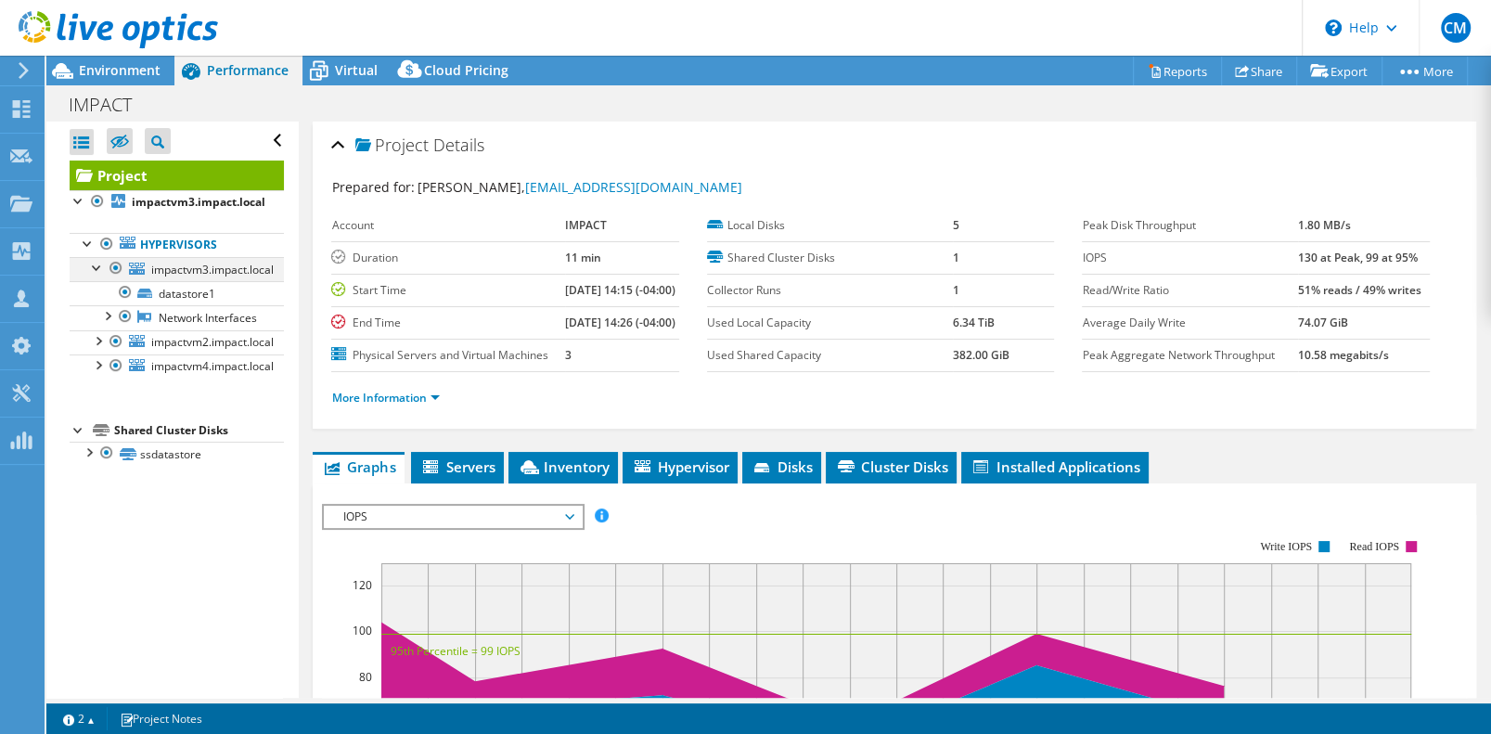
click at [98, 276] on div at bounding box center [97, 266] width 19 height 19
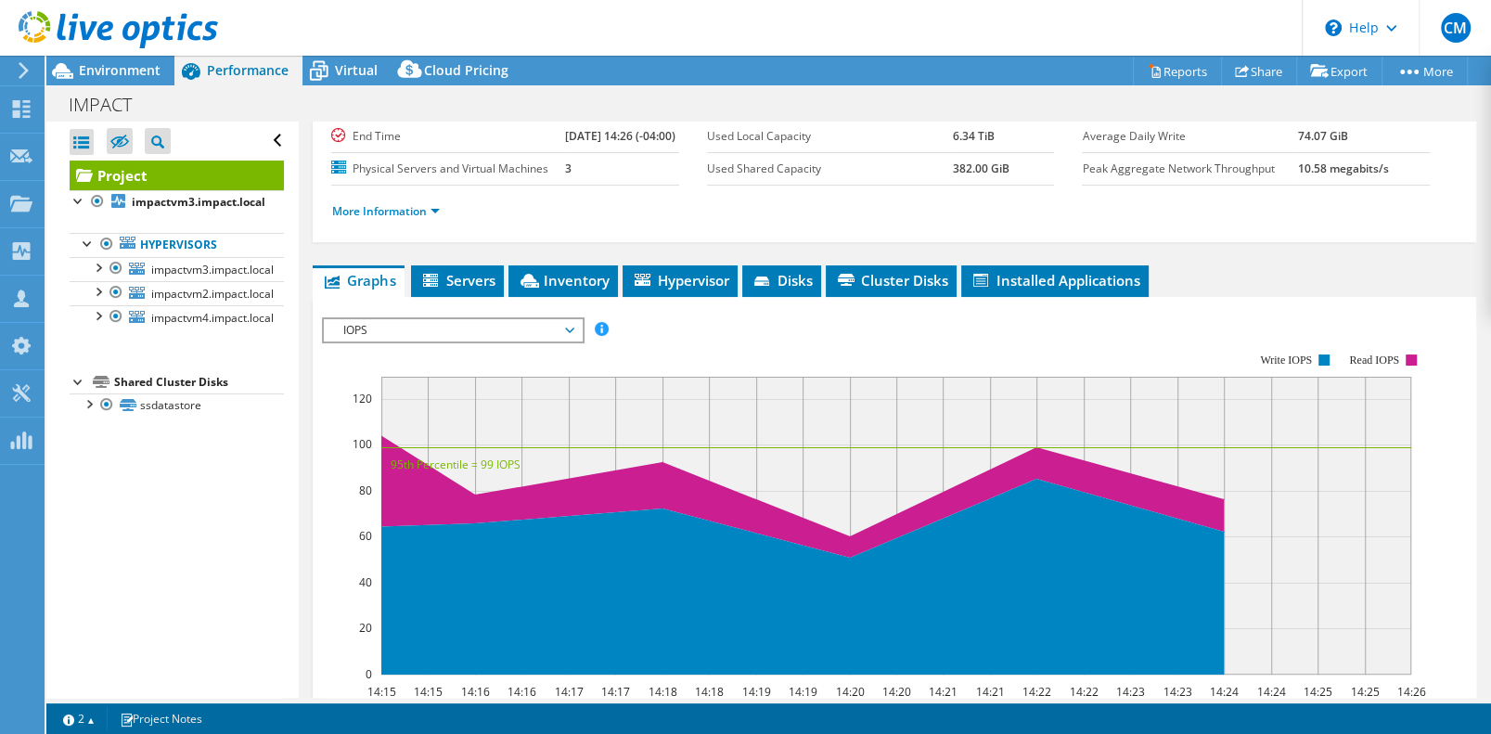
scroll to position [278, 0]
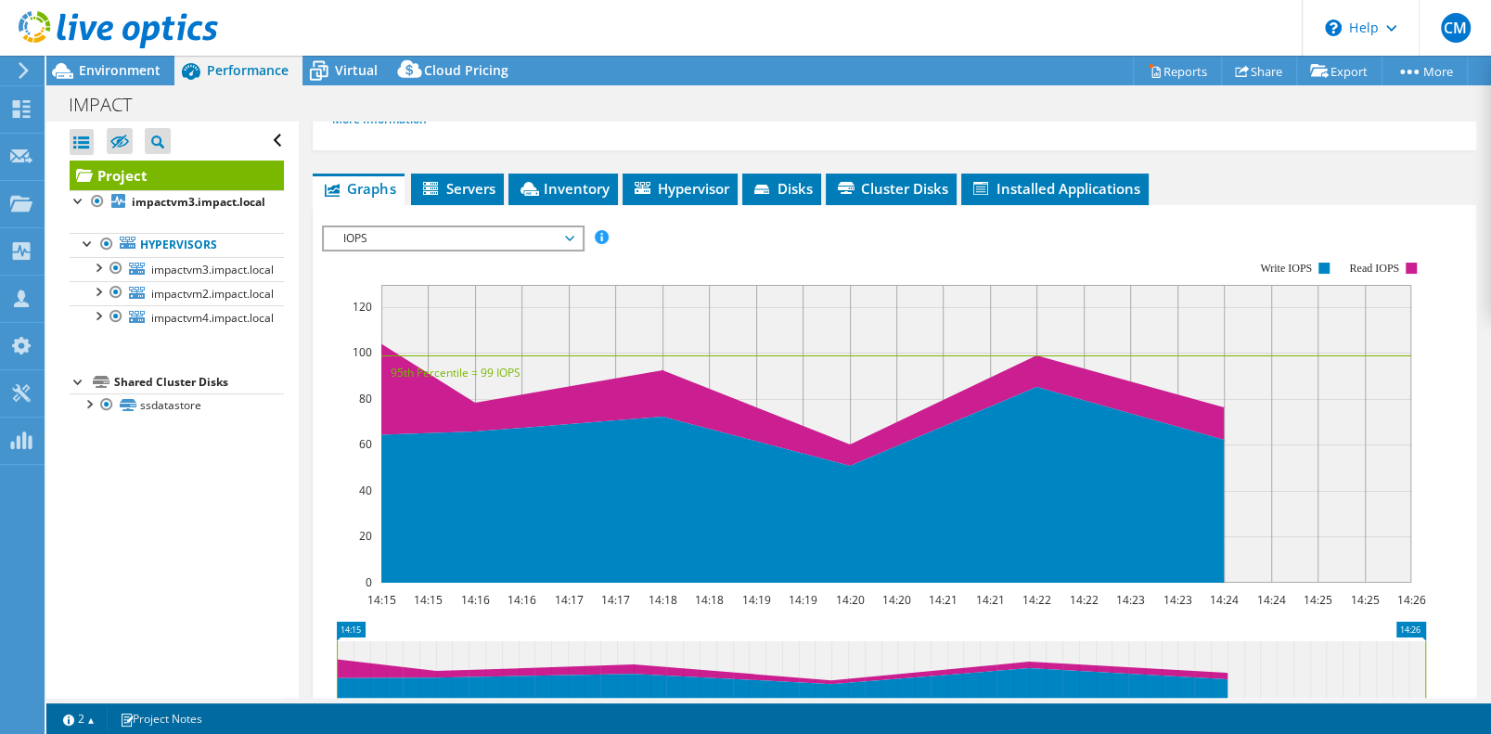
click at [562, 250] on span "IOPS" at bounding box center [452, 238] width 238 height 22
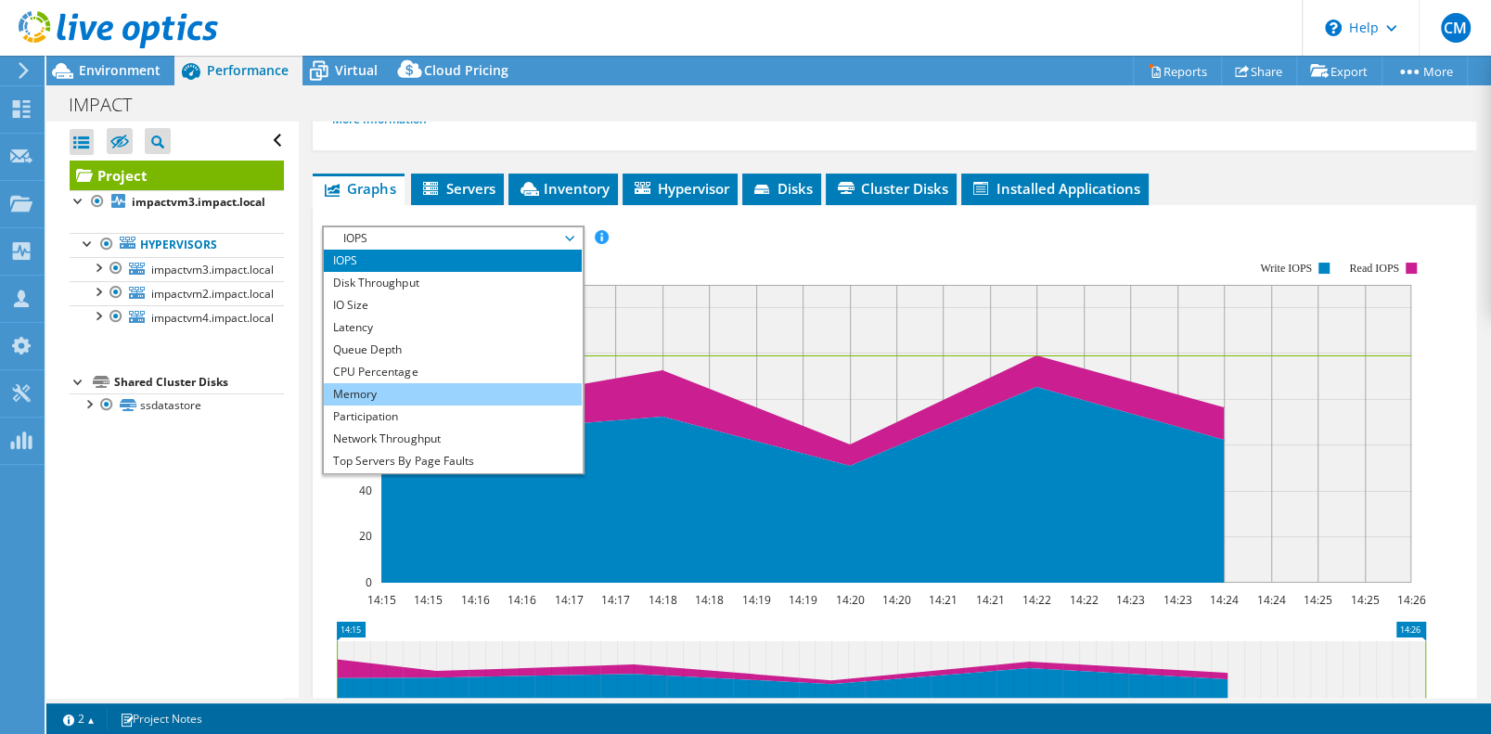
click at [401, 406] on li "Memory" at bounding box center [452, 394] width 257 height 22
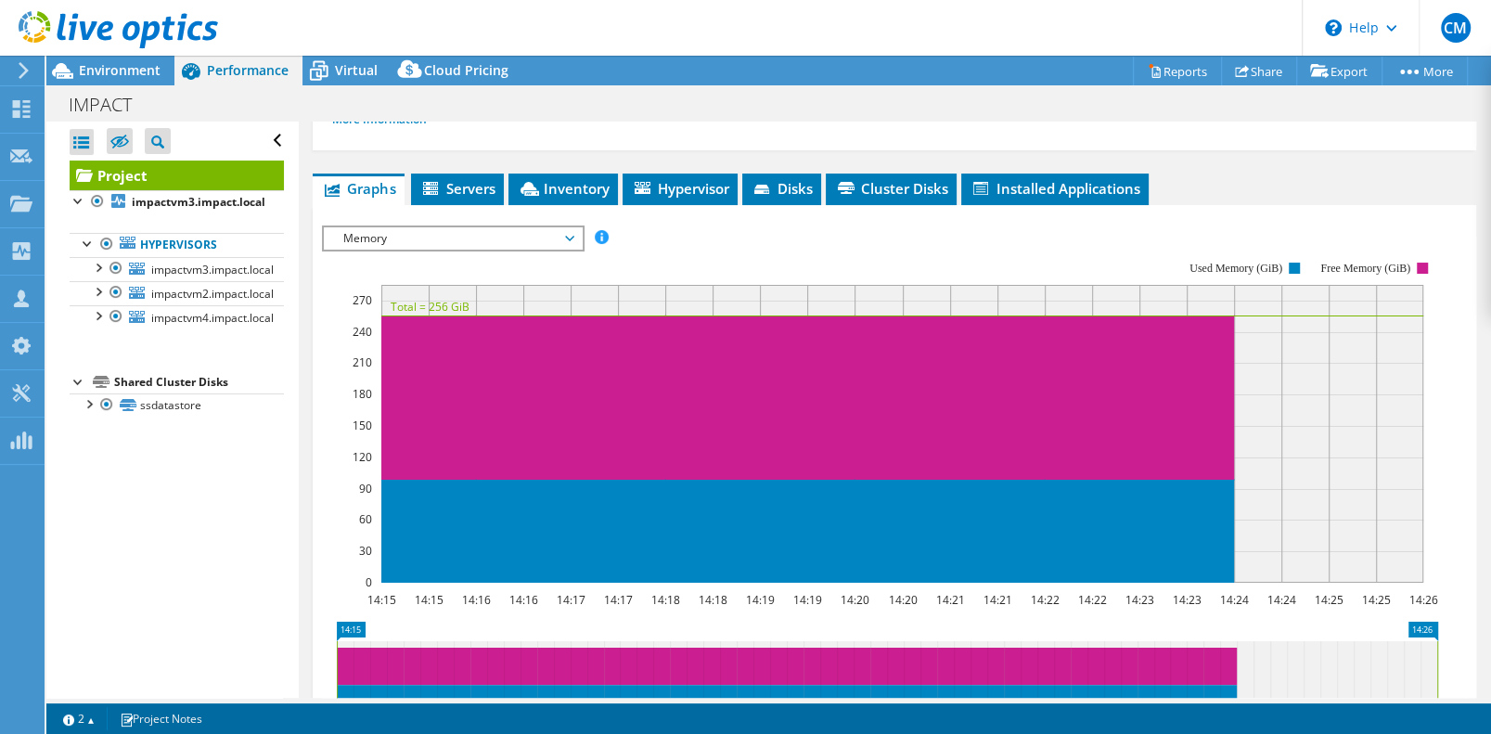
click at [566, 250] on span "Memory" at bounding box center [452, 238] width 238 height 22
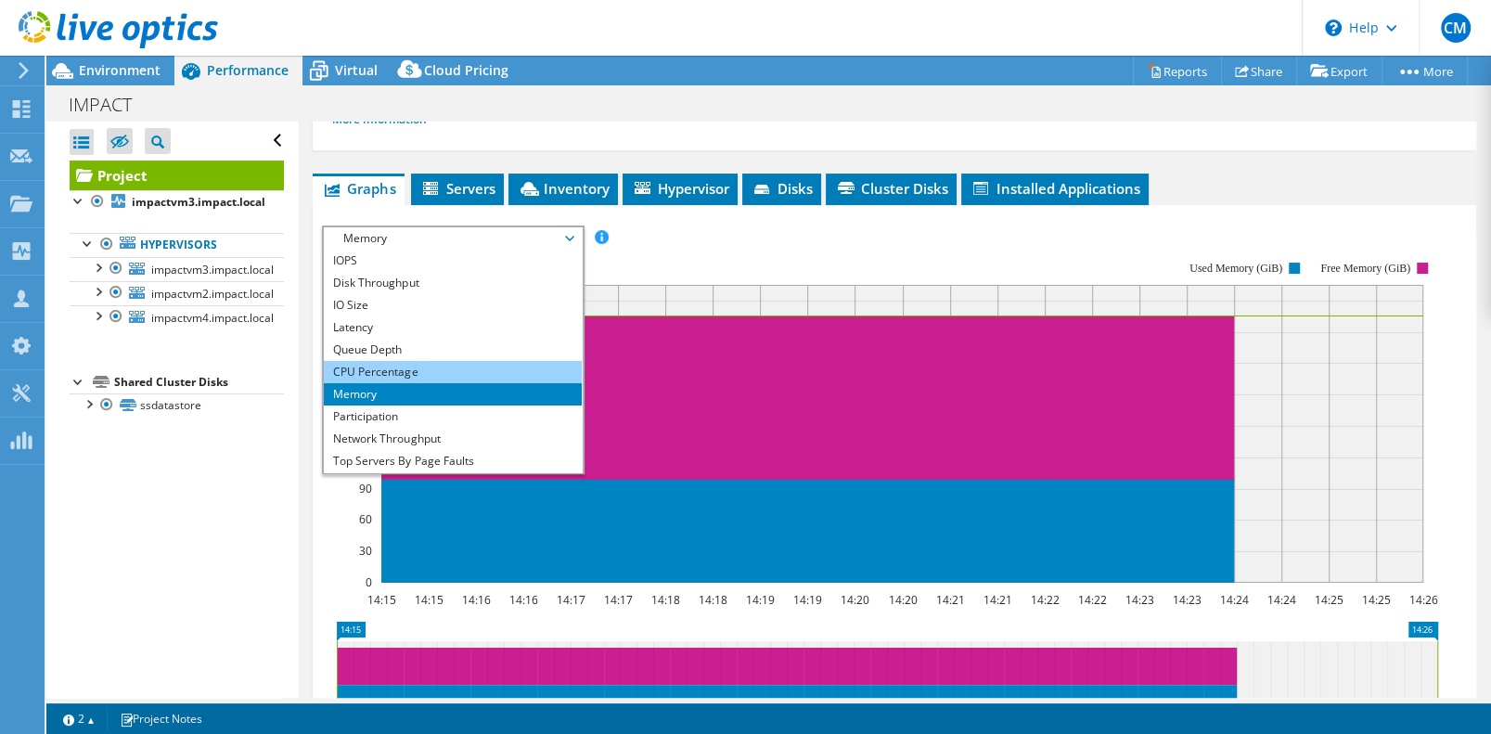
click at [345, 383] on li "CPU Percentage" at bounding box center [452, 372] width 257 height 22
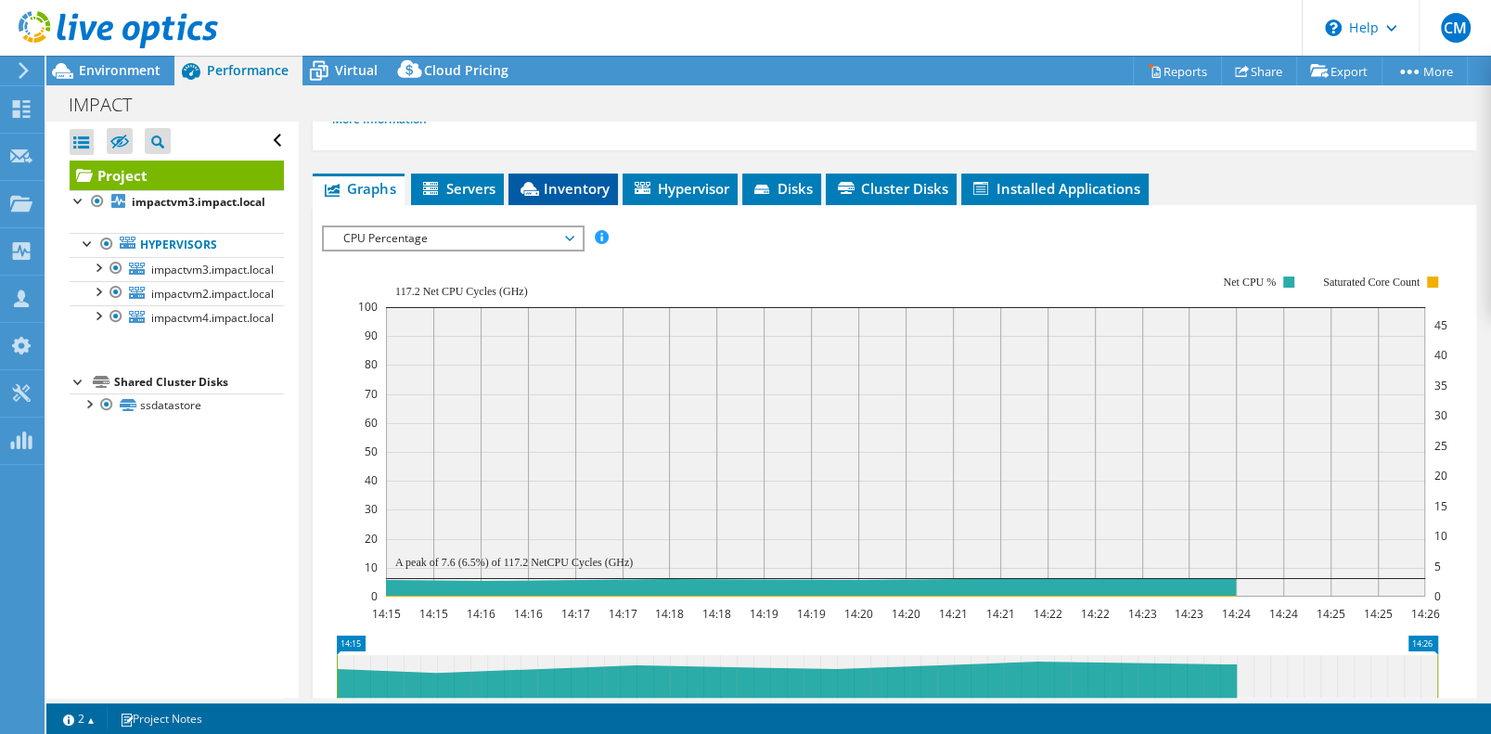
click at [580, 198] on span "Inventory" at bounding box center [563, 188] width 91 height 19
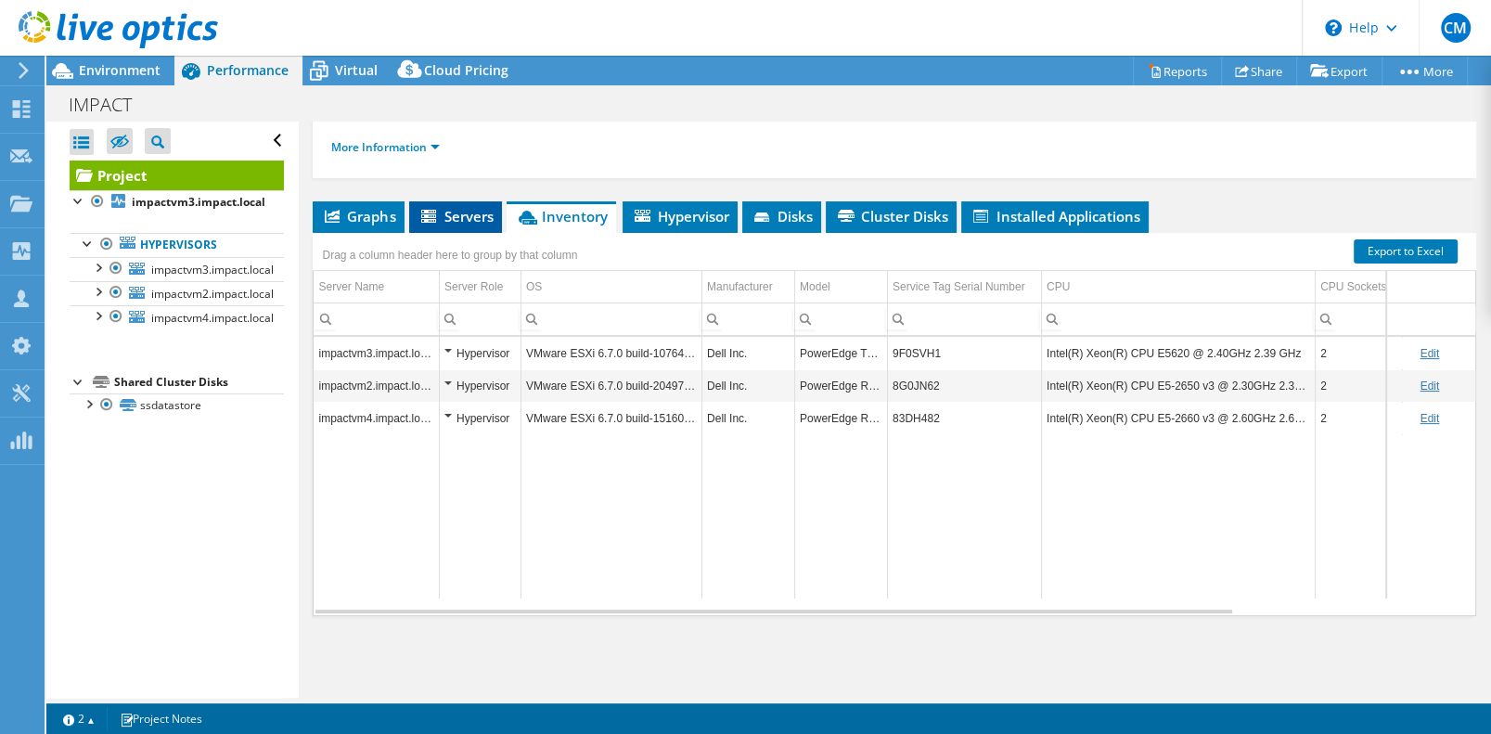
click at [460, 225] on span "Servers" at bounding box center [456, 216] width 74 height 19
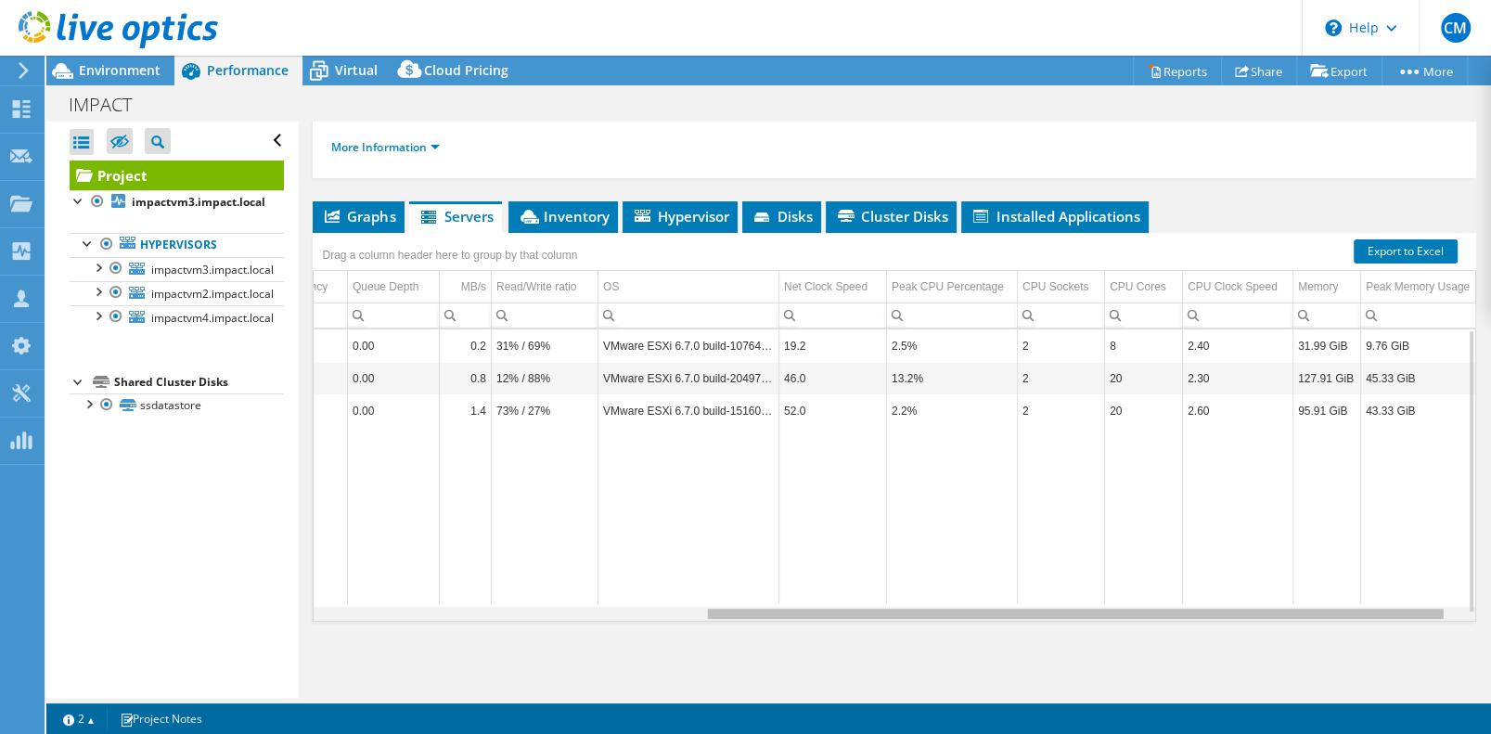
scroll to position [0, 616]
drag, startPoint x: 1035, startPoint y: 651, endPoint x: 1447, endPoint y: 645, distance: 412.1
click at [1447, 645] on body "CM Channel Partner Chris Marcy chris.marcy@connection.com 10013783 My Profile L…" at bounding box center [745, 367] width 1491 height 734
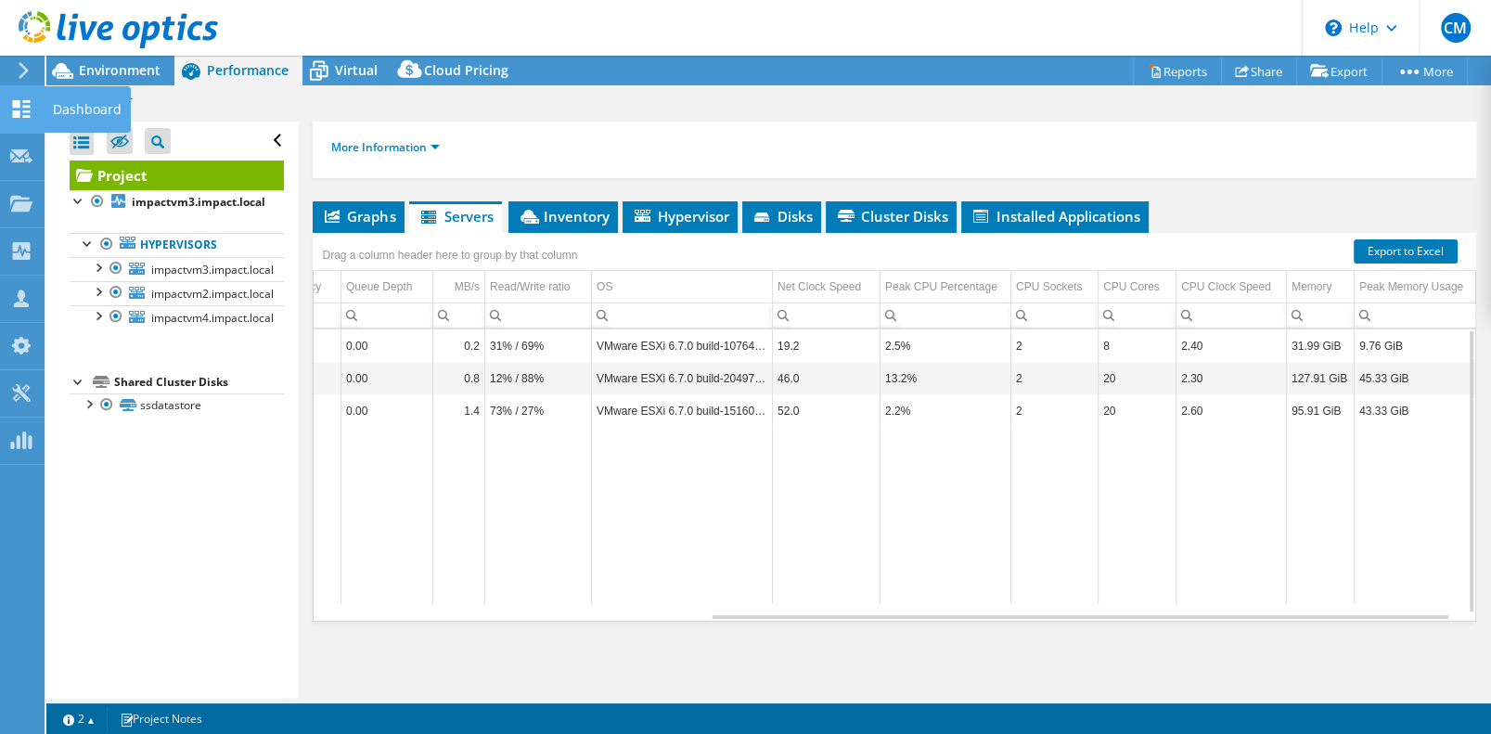
click at [10, 114] on icon at bounding box center [21, 109] width 22 height 18
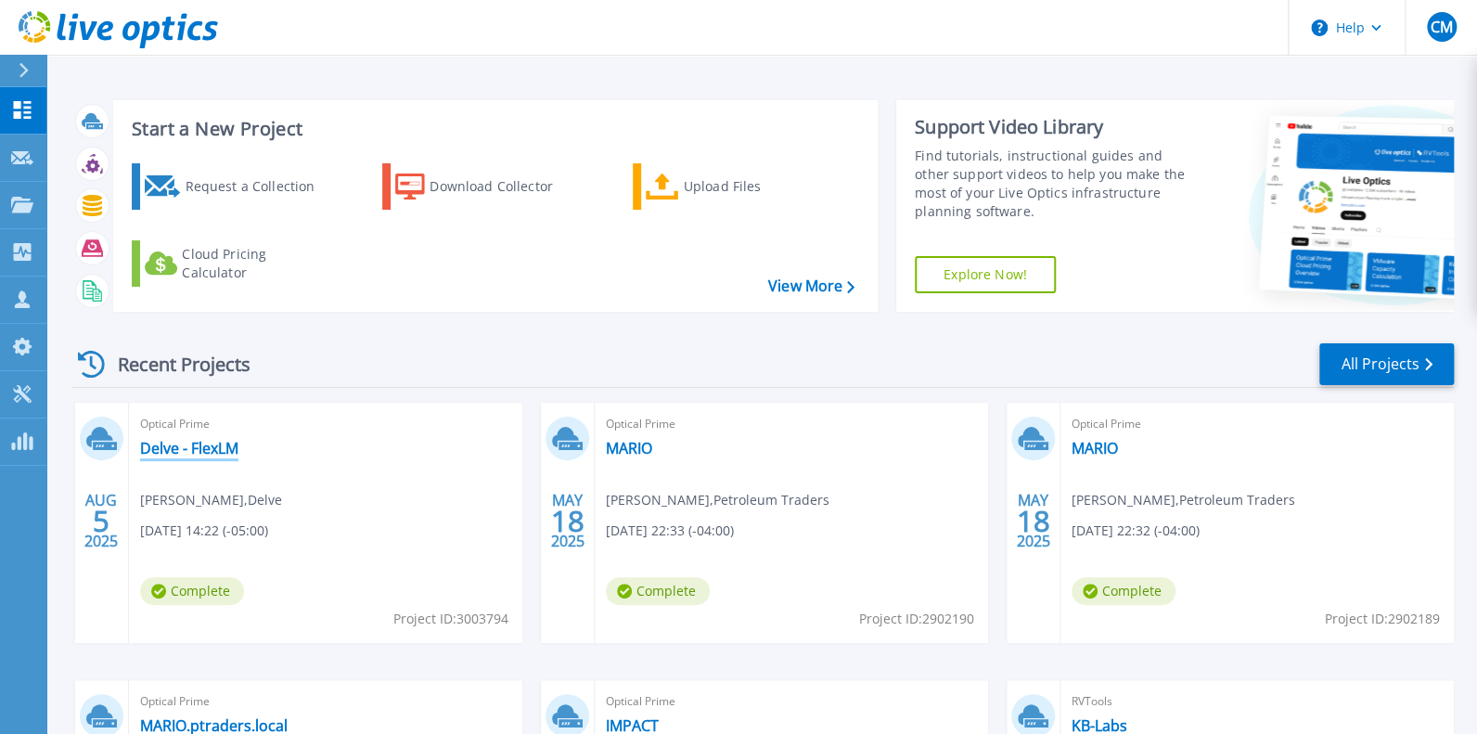
click at [194, 457] on link "Delve - FlexLM" at bounding box center [189, 448] width 98 height 19
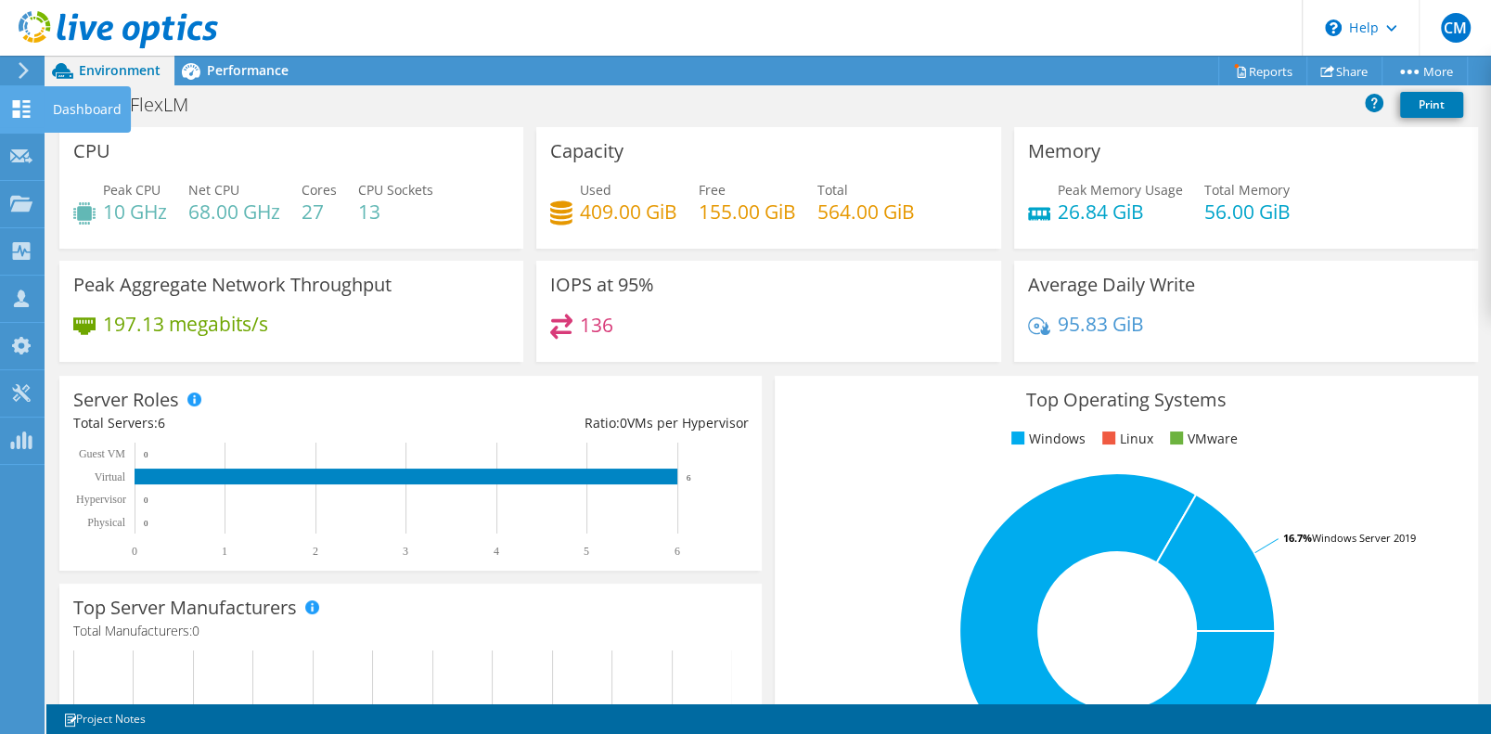
click at [14, 109] on use at bounding box center [22, 109] width 18 height 18
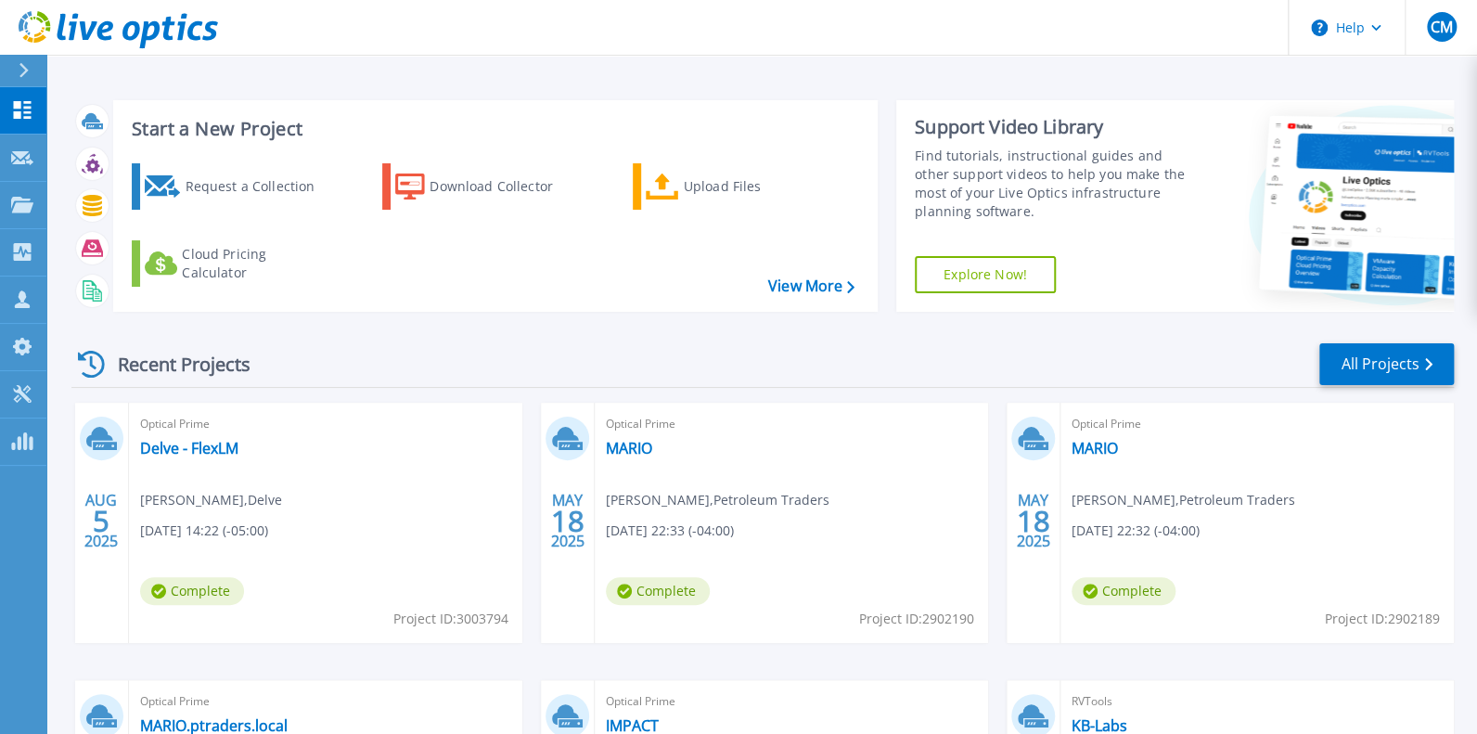
click at [162, 139] on h3 "Start a New Project" at bounding box center [493, 129] width 722 height 20
click at [229, 139] on h3 "Start a New Project" at bounding box center [493, 129] width 722 height 20
click at [282, 205] on div "Request a Collection" at bounding box center [259, 186] width 148 height 37
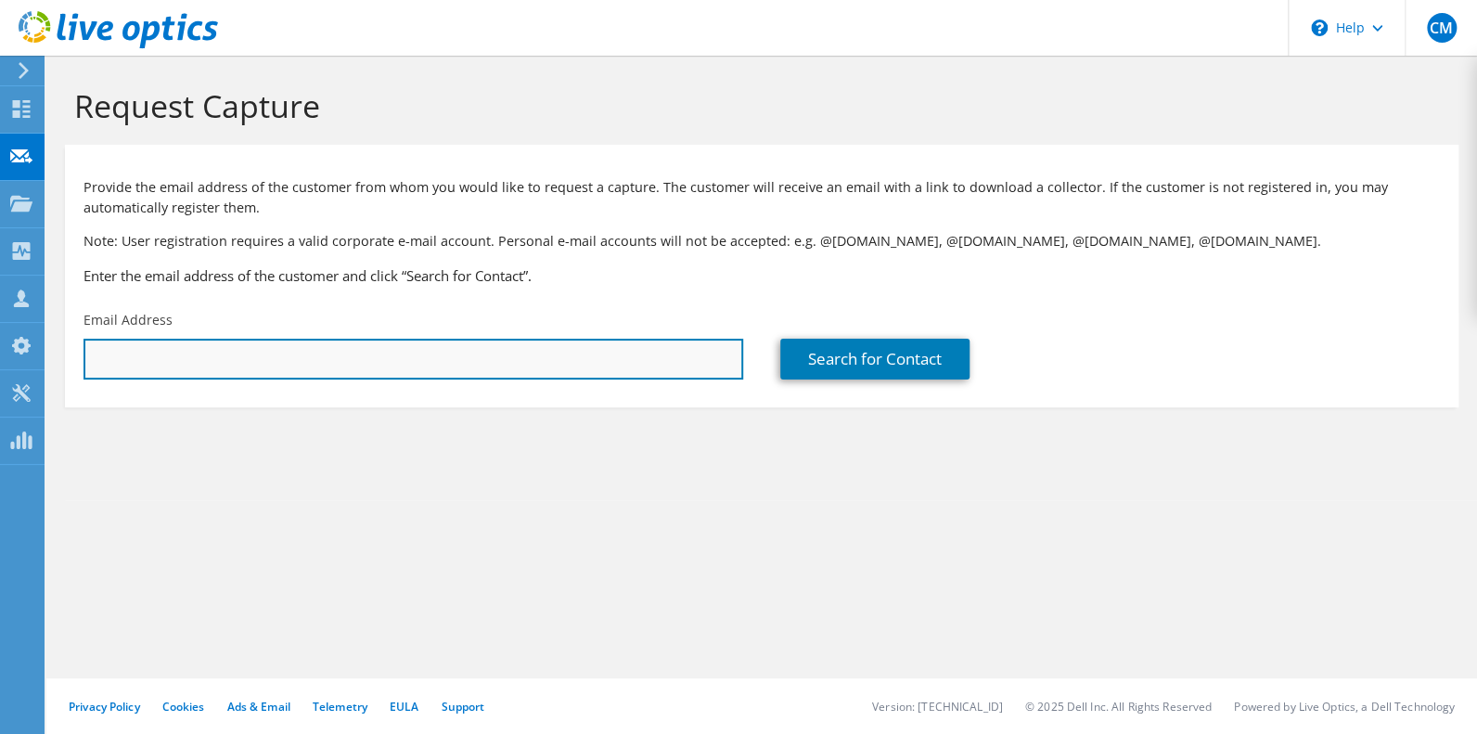
click at [270, 380] on input "text" at bounding box center [414, 359] width 660 height 41
type input "[PERSON_NAME][EMAIL_ADDRESS][PERSON_NAME][DOMAIN_NAME]"
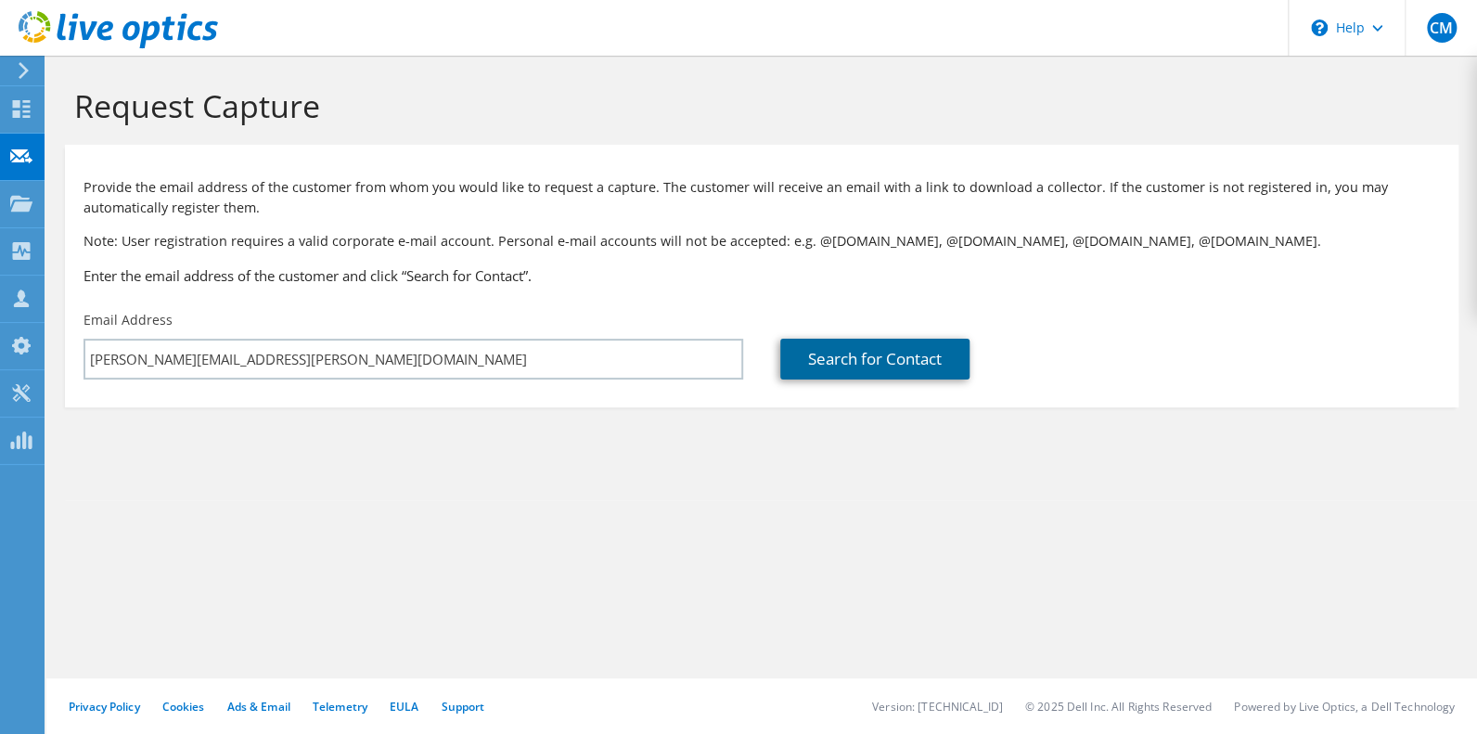
click at [844, 380] on link "Search for Contact" at bounding box center [874, 359] width 189 height 41
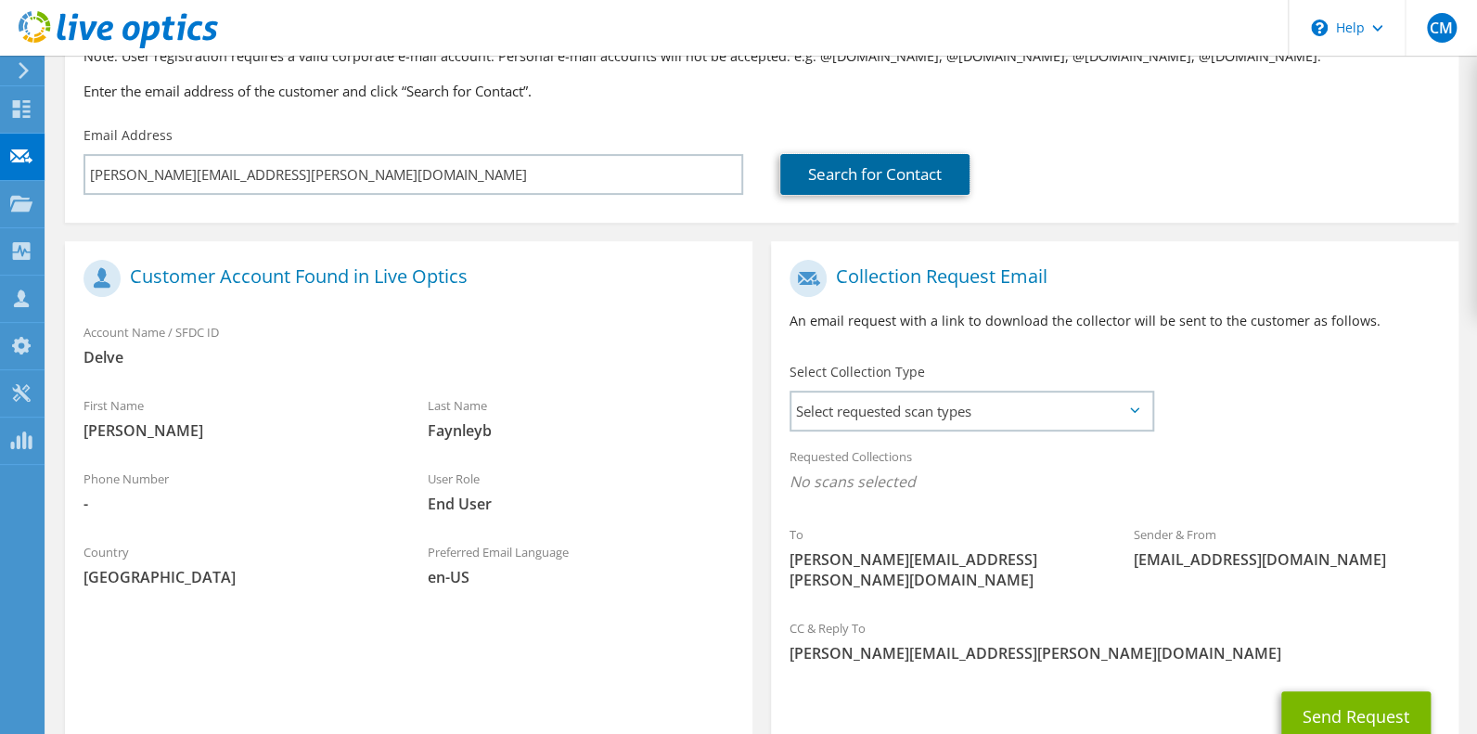
scroll to position [370, 0]
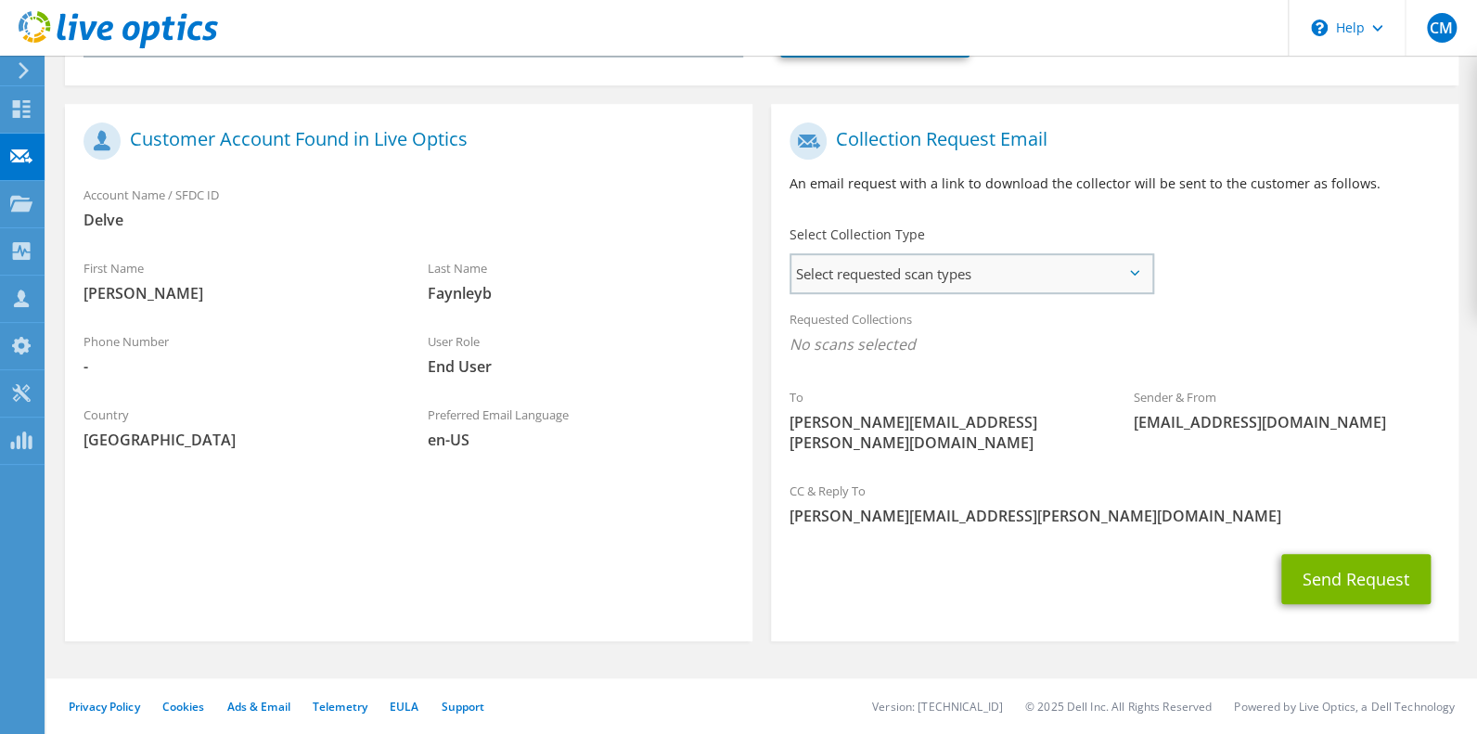
click at [960, 292] on span "Select requested scan types" at bounding box center [972, 273] width 360 height 37
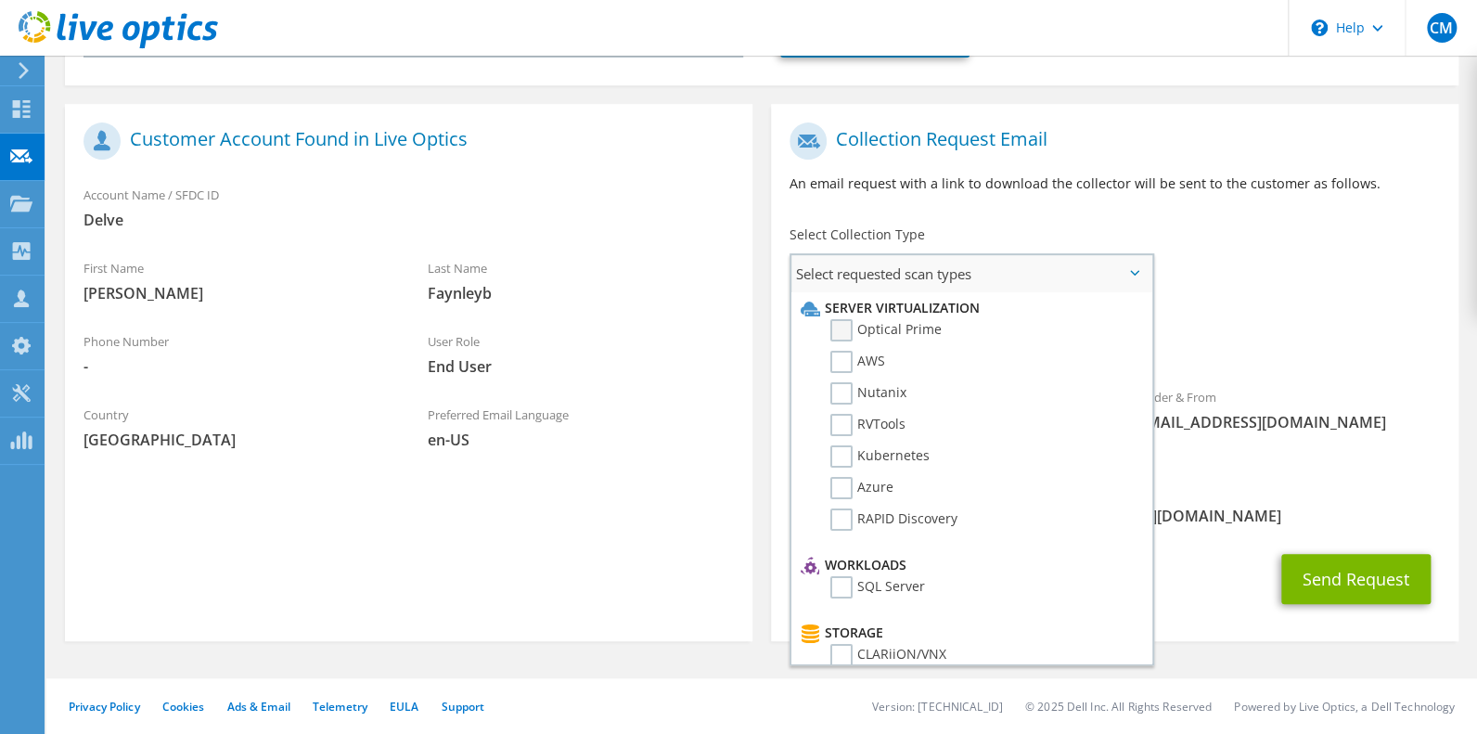
click at [840, 341] on label "Optical Prime" at bounding box center [886, 330] width 111 height 22
click at [0, 0] on input "Optical Prime" at bounding box center [0, 0] width 0 height 0
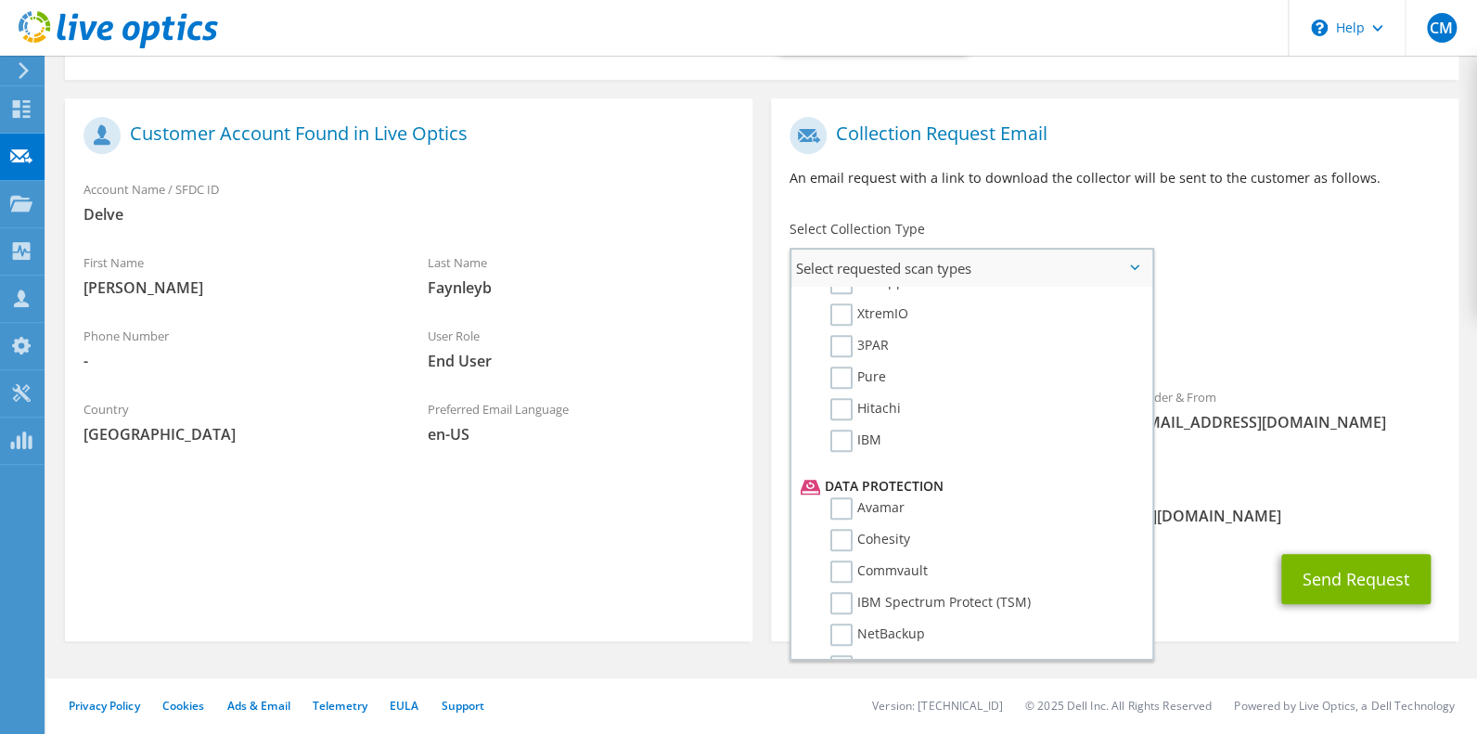
scroll to position [834, 0]
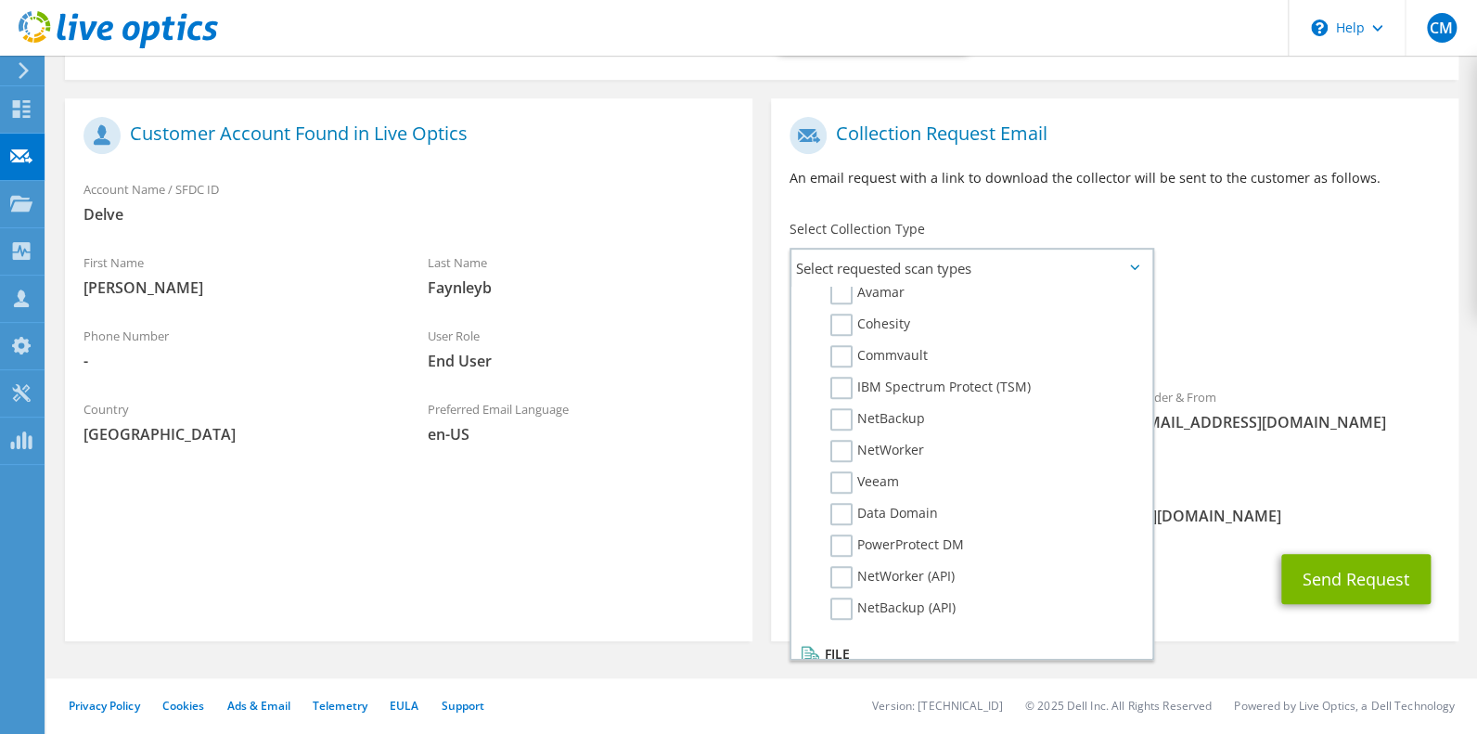
click at [1287, 356] on div "Requested Collections No scans selected Optical Prime" at bounding box center [1115, 331] width 688 height 74
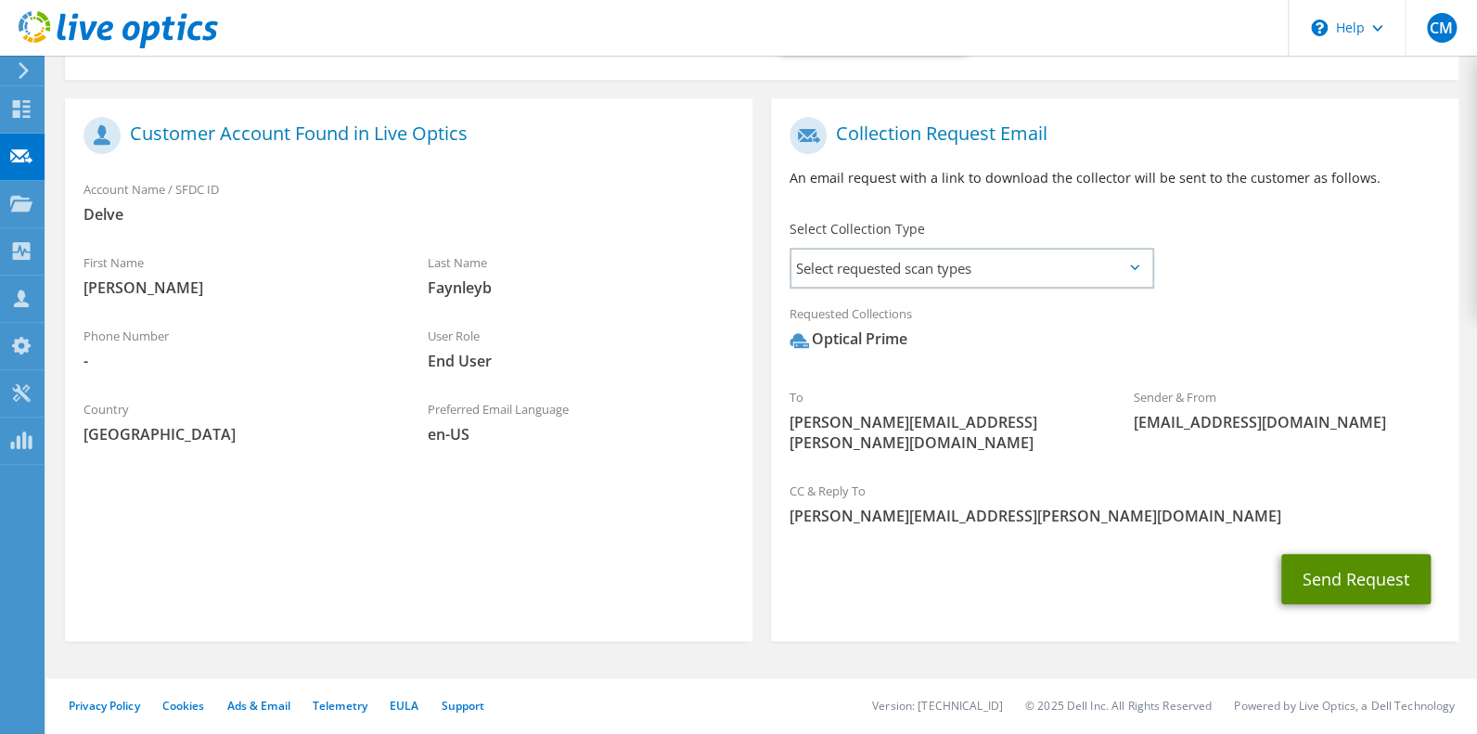
click at [1328, 604] on button "Send Request" at bounding box center [1356, 579] width 149 height 50
